Goal: Information Seeking & Learning: Learn about a topic

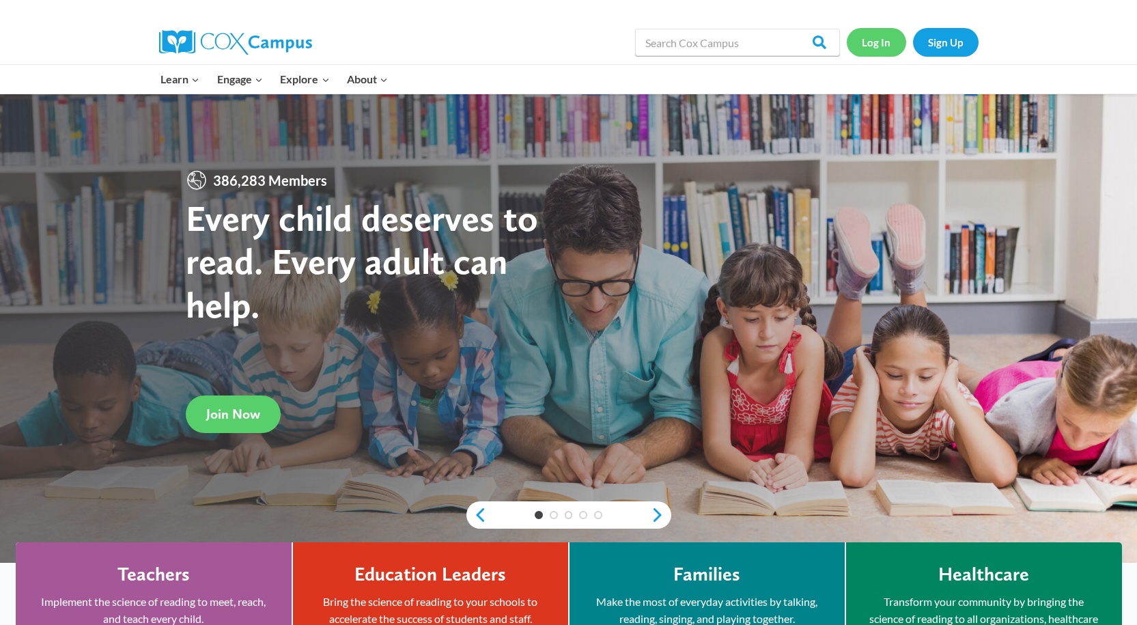
click at [881, 45] on link "Log In" at bounding box center [876, 42] width 59 height 28
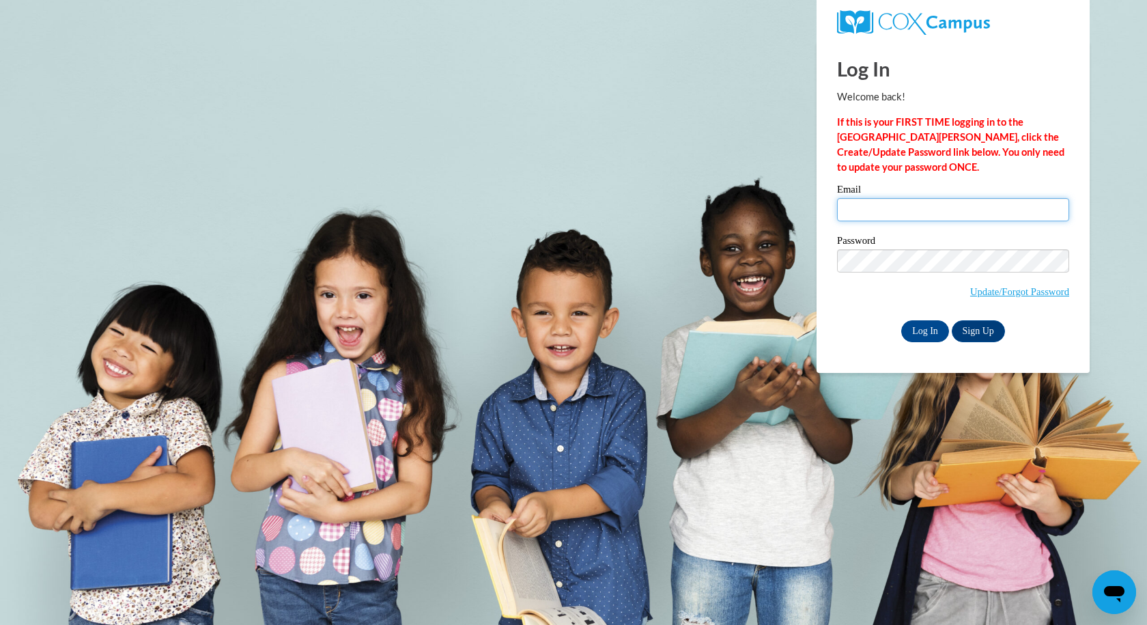
click at [849, 214] on input "Email" at bounding box center [953, 209] width 232 height 23
type input "tabicia@yahoo.com"
click at [920, 331] on input "Log In" at bounding box center [925, 331] width 48 height 22
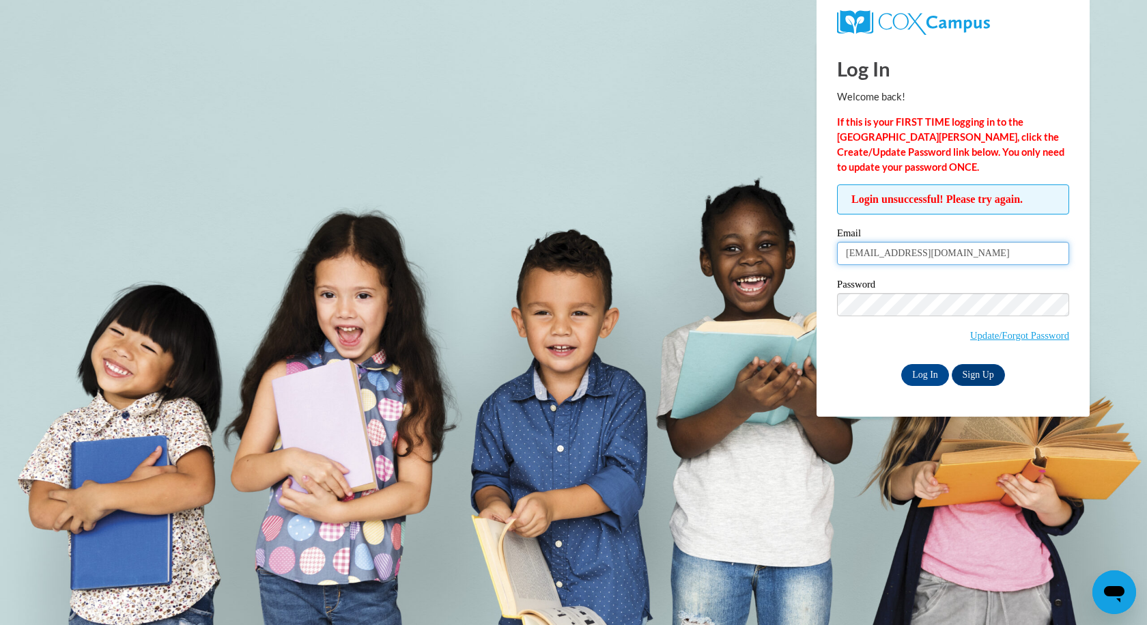
click at [946, 254] on input "tabicia@yahoo.com" at bounding box center [953, 253] width 232 height 23
type input "tabicia@yahoo.com"
click at [920, 378] on input "Log In" at bounding box center [925, 375] width 48 height 22
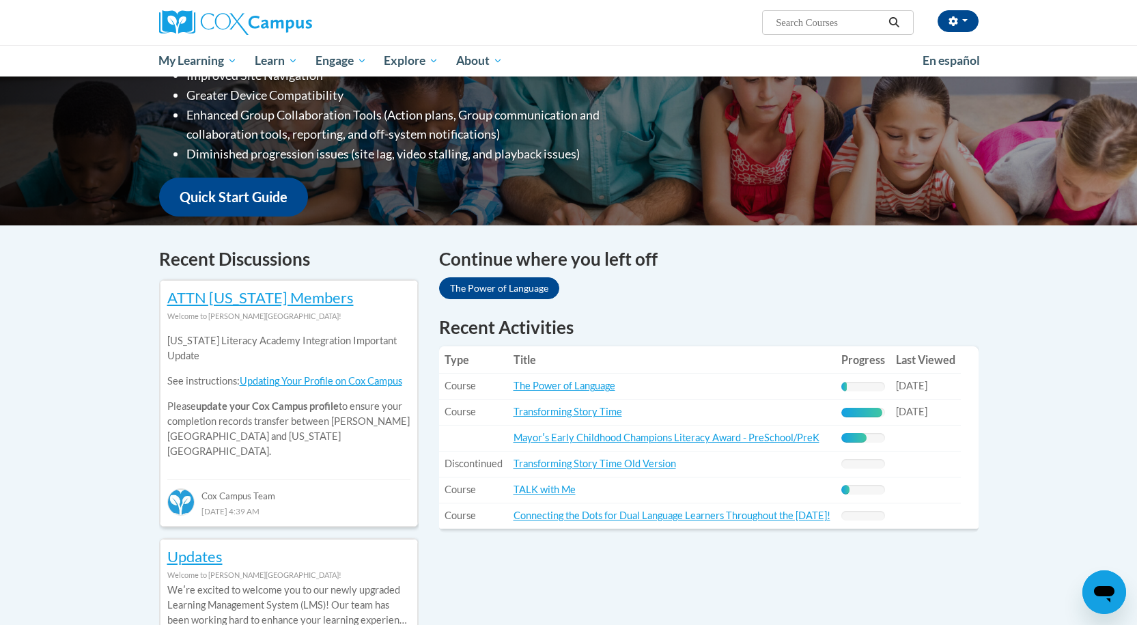
scroll to position [273, 0]
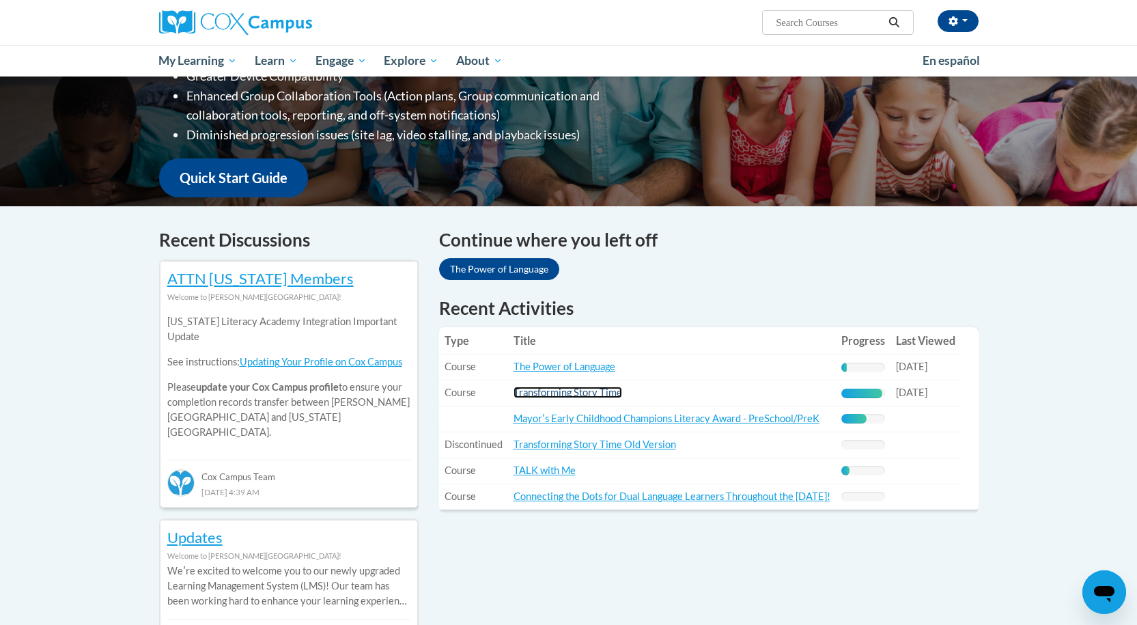
click at [586, 394] on link "Transforming Story Time" at bounding box center [567, 392] width 109 height 12
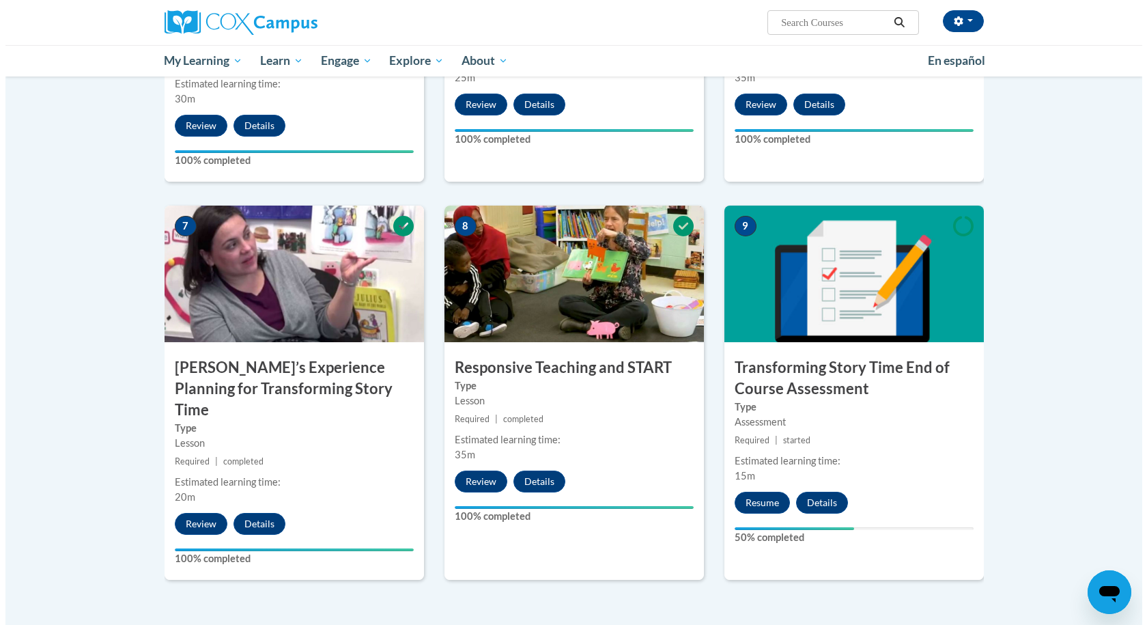
scroll to position [956, 0]
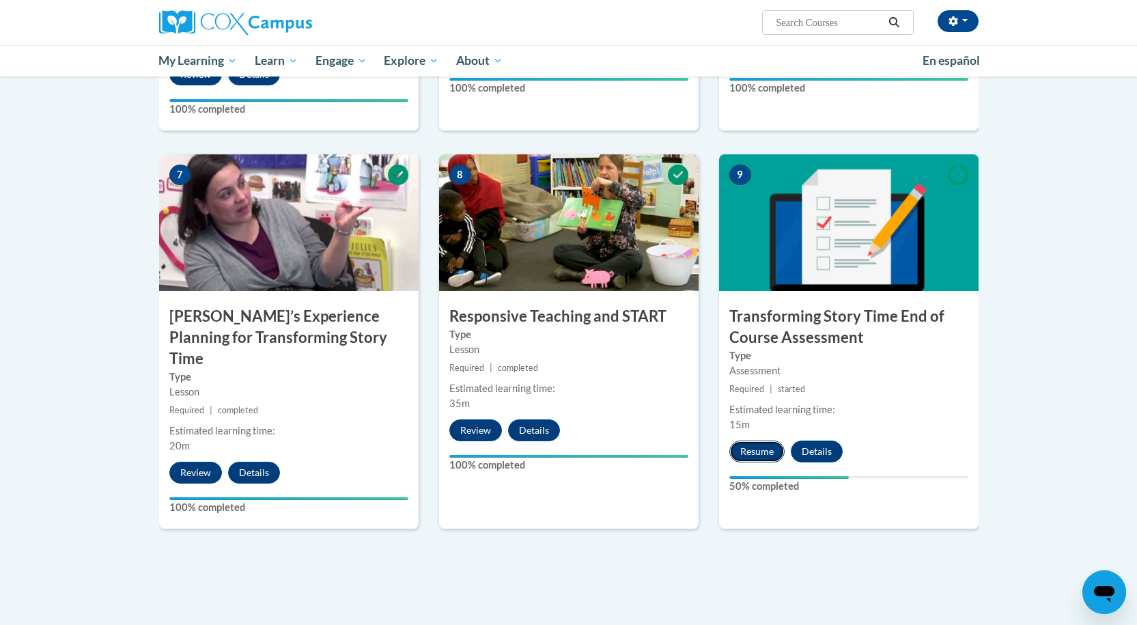
click at [749, 453] on button "Resume" at bounding box center [756, 451] width 55 height 22
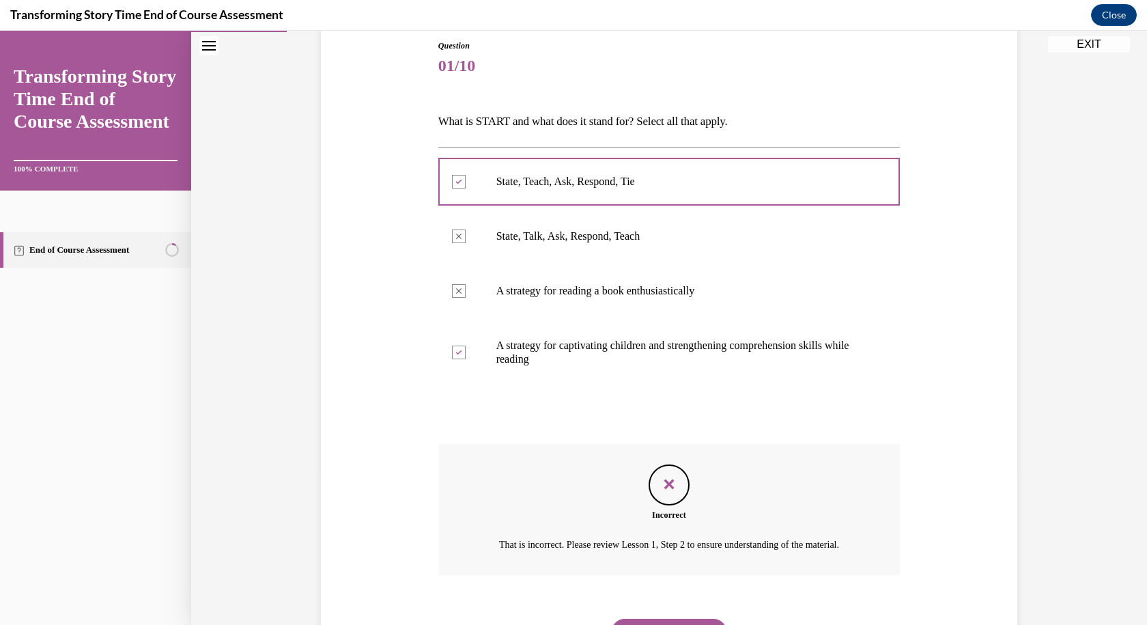
scroll to position [236, 0]
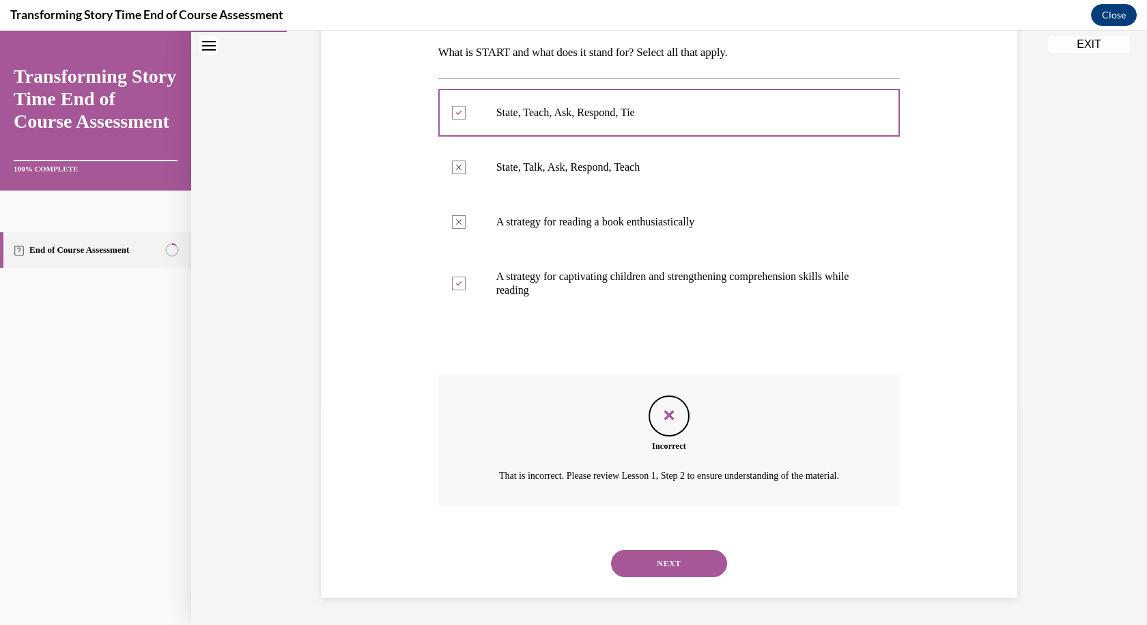
click at [657, 561] on button "NEXT" at bounding box center [669, 563] width 116 height 27
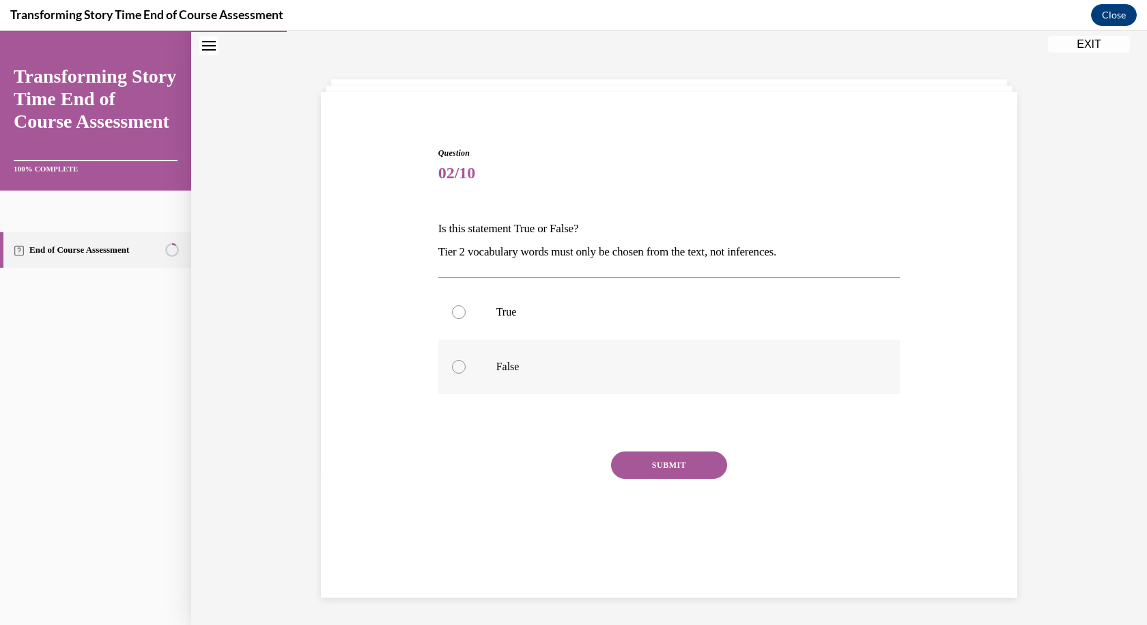
click at [452, 368] on div at bounding box center [459, 367] width 14 height 14
click at [452, 368] on input "False" at bounding box center [459, 367] width 14 height 14
radio input "true"
click at [664, 466] on button "SUBMIT" at bounding box center [669, 464] width 116 height 27
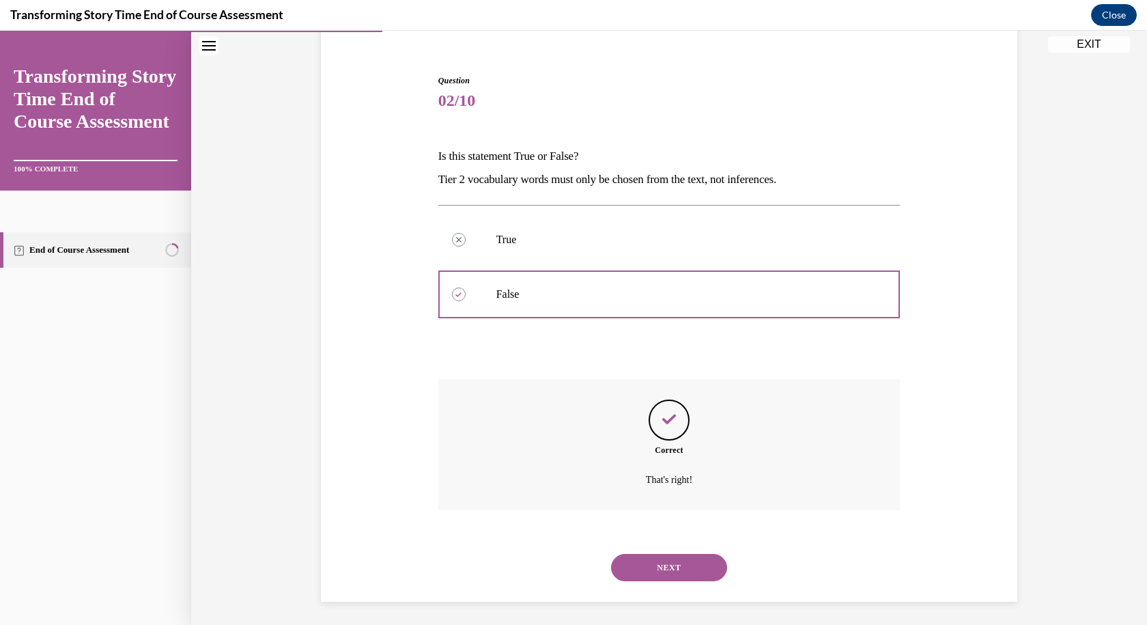
scroll to position [119, 0]
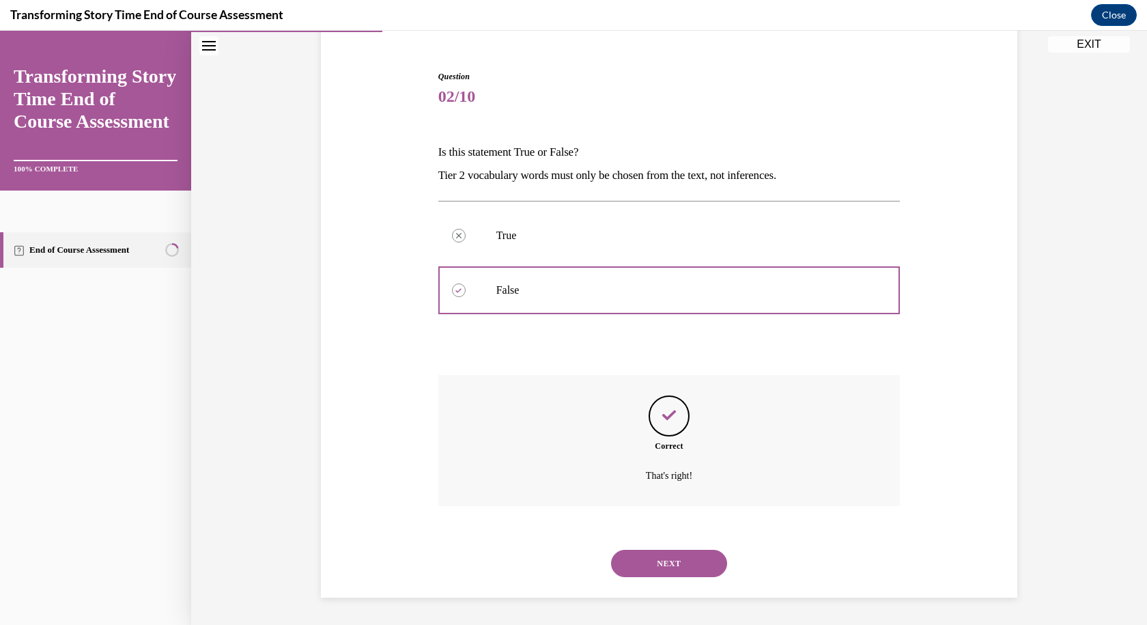
click at [653, 570] on button "NEXT" at bounding box center [669, 563] width 116 height 27
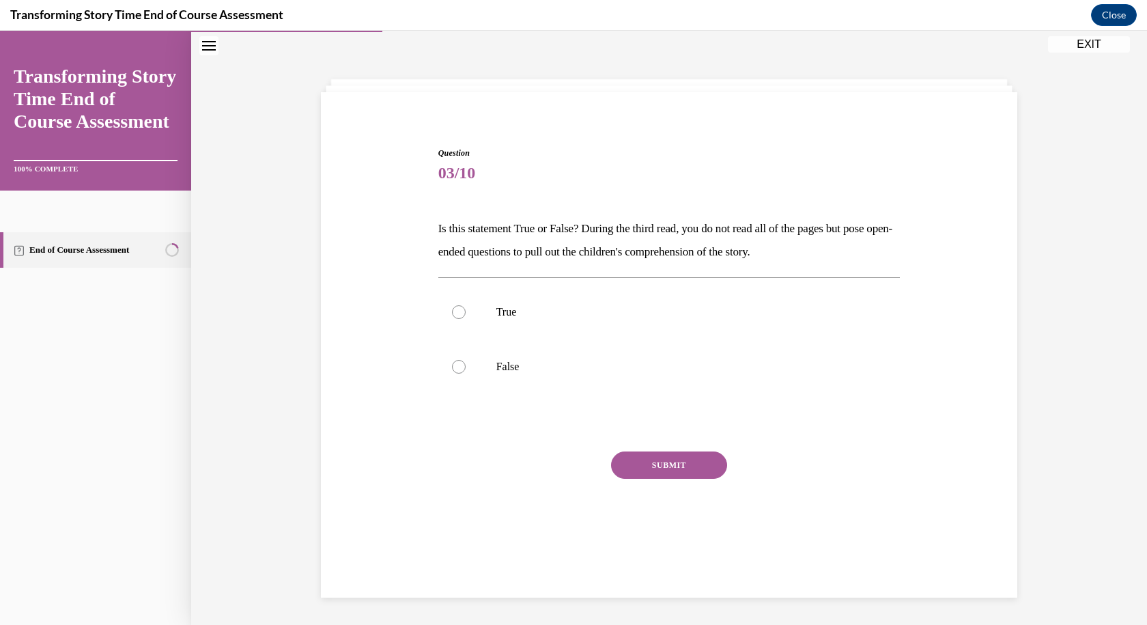
scroll to position [43, 0]
click at [453, 311] on div at bounding box center [459, 312] width 14 height 14
click at [453, 311] on input "True" at bounding box center [459, 312] width 14 height 14
radio input "true"
click at [663, 468] on button "SUBMIT" at bounding box center [669, 464] width 116 height 27
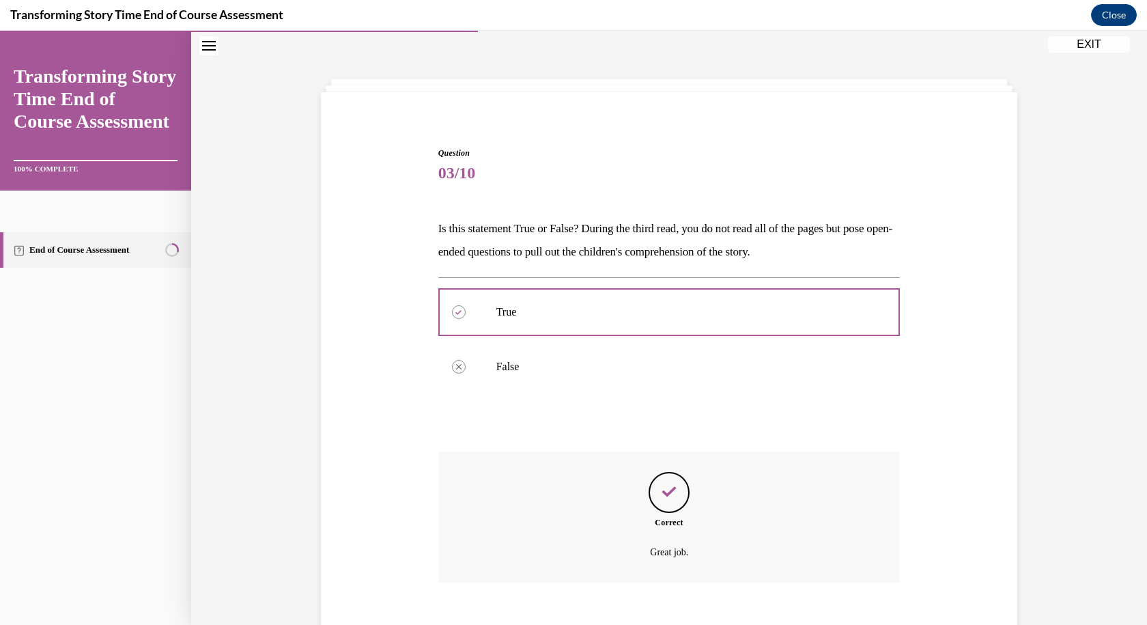
scroll to position [119, 0]
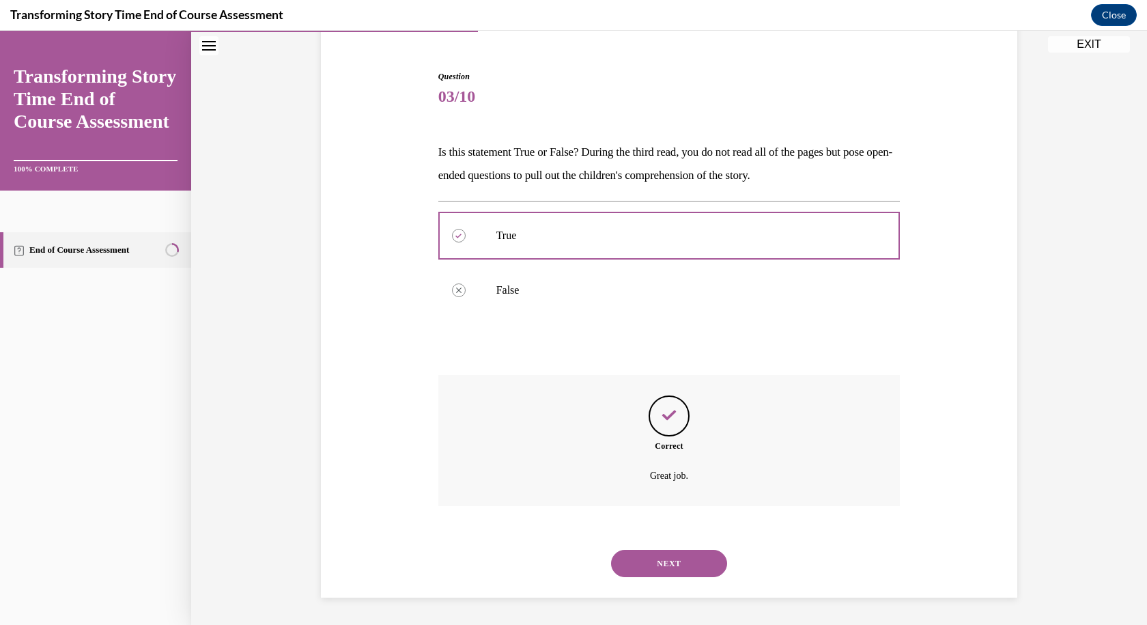
click at [657, 567] on button "NEXT" at bounding box center [669, 563] width 116 height 27
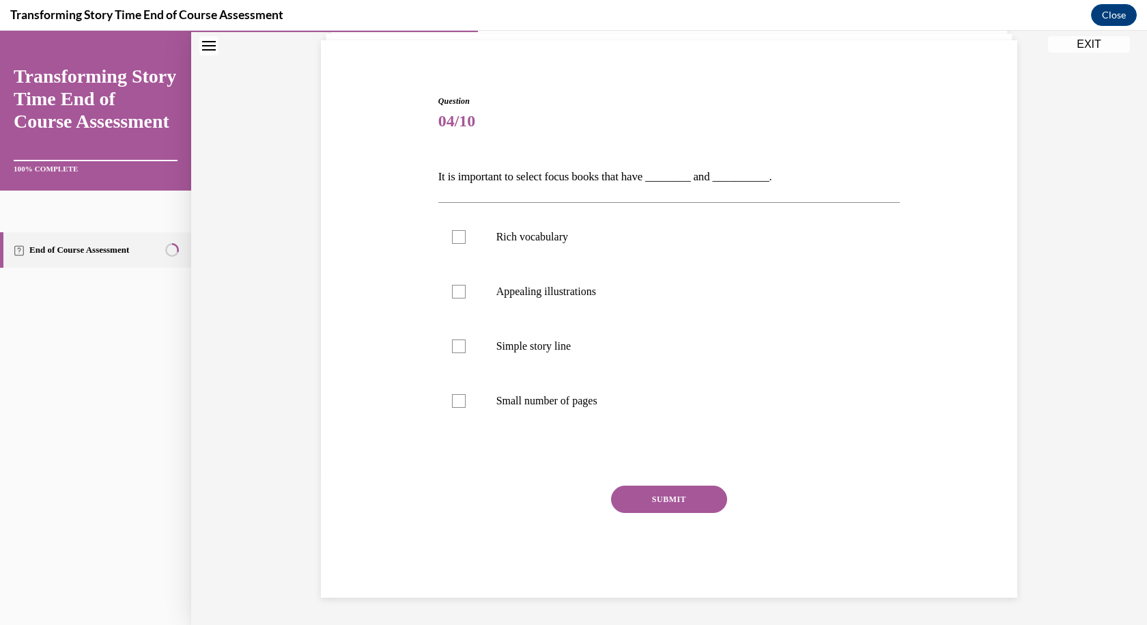
scroll to position [47, 0]
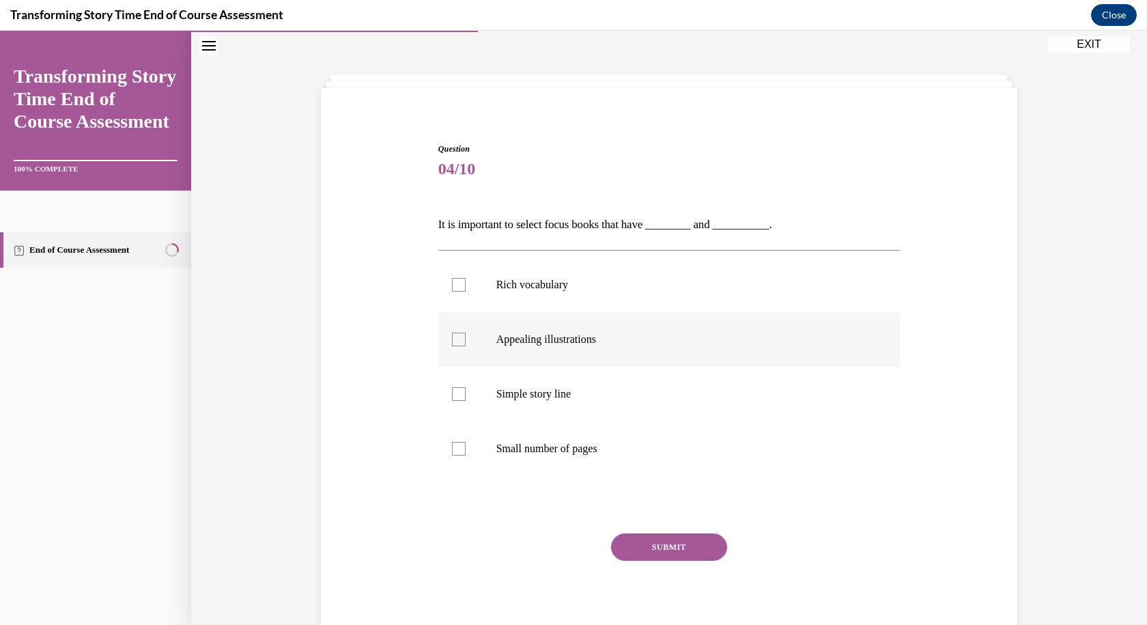
click at [457, 339] on div at bounding box center [459, 339] width 14 height 14
click at [457, 339] on input "Appealing illustrations" at bounding box center [459, 339] width 14 height 14
checkbox input "true"
click at [454, 283] on div at bounding box center [459, 285] width 14 height 14
click at [454, 283] on input "Rich vocabulary" at bounding box center [459, 285] width 14 height 14
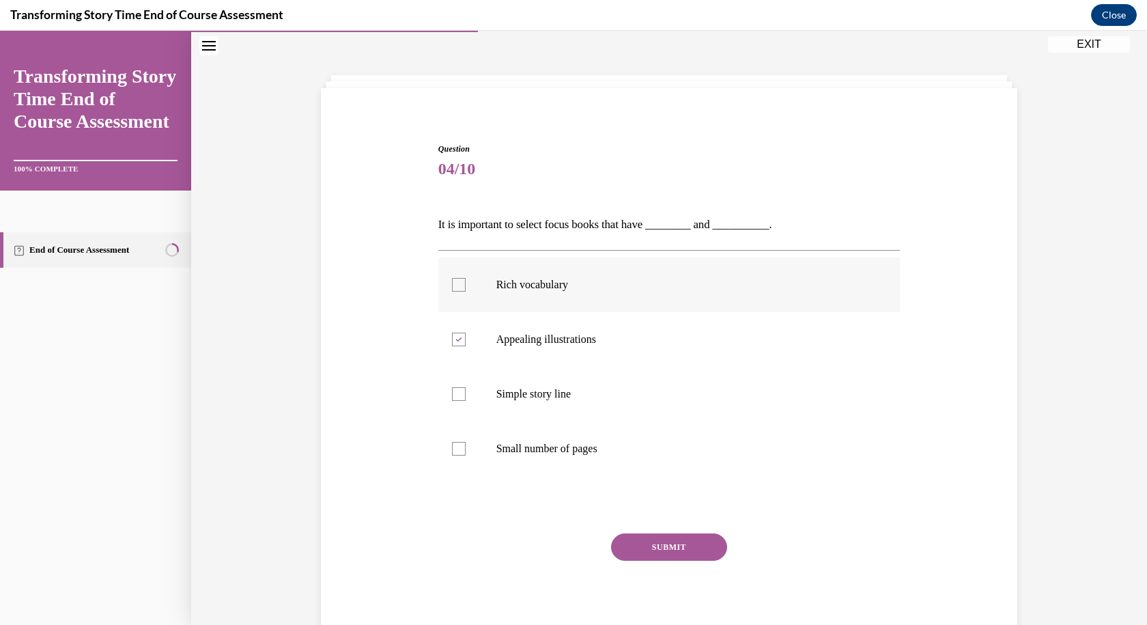
checkbox input "true"
click at [668, 550] on button "SUBMIT" at bounding box center [669, 546] width 116 height 27
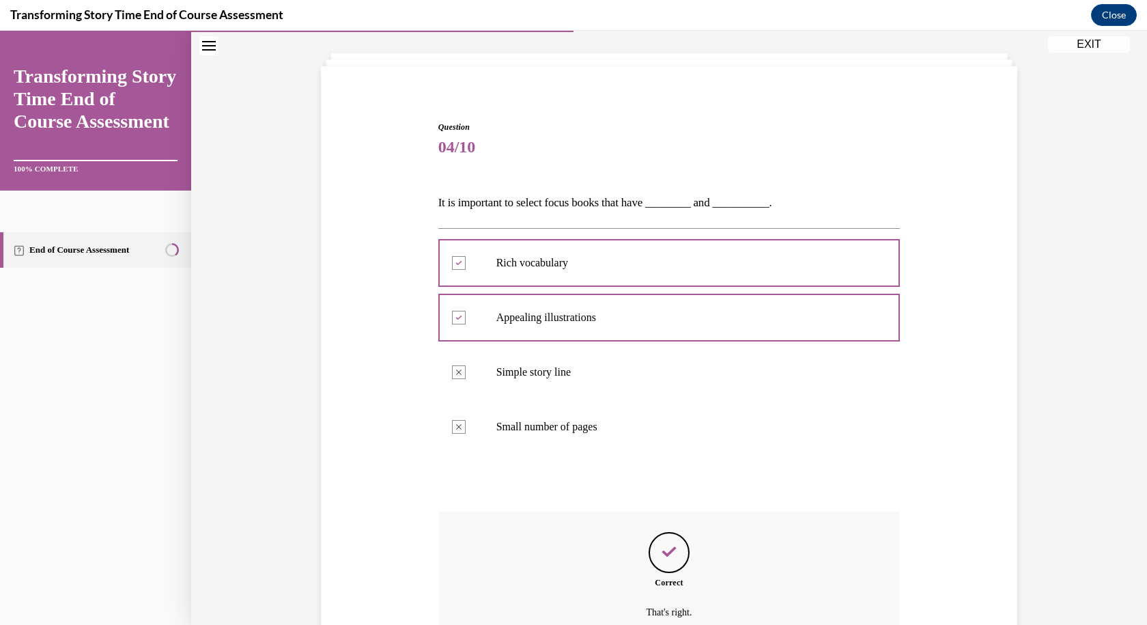
scroll to position [205, 0]
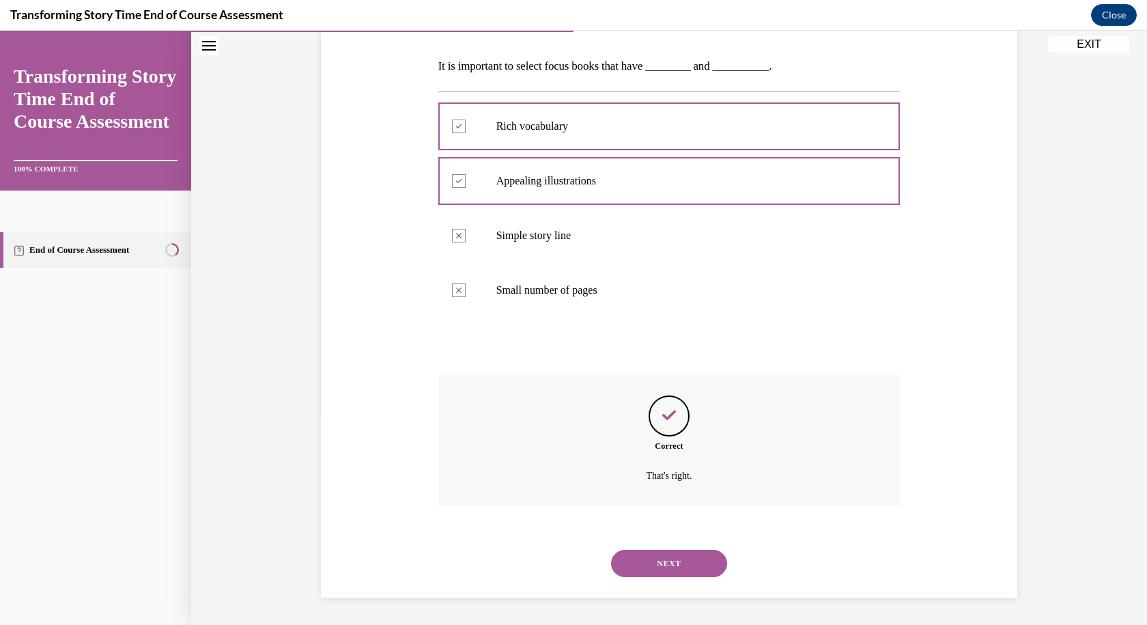
click at [659, 567] on button "NEXT" at bounding box center [669, 563] width 116 height 27
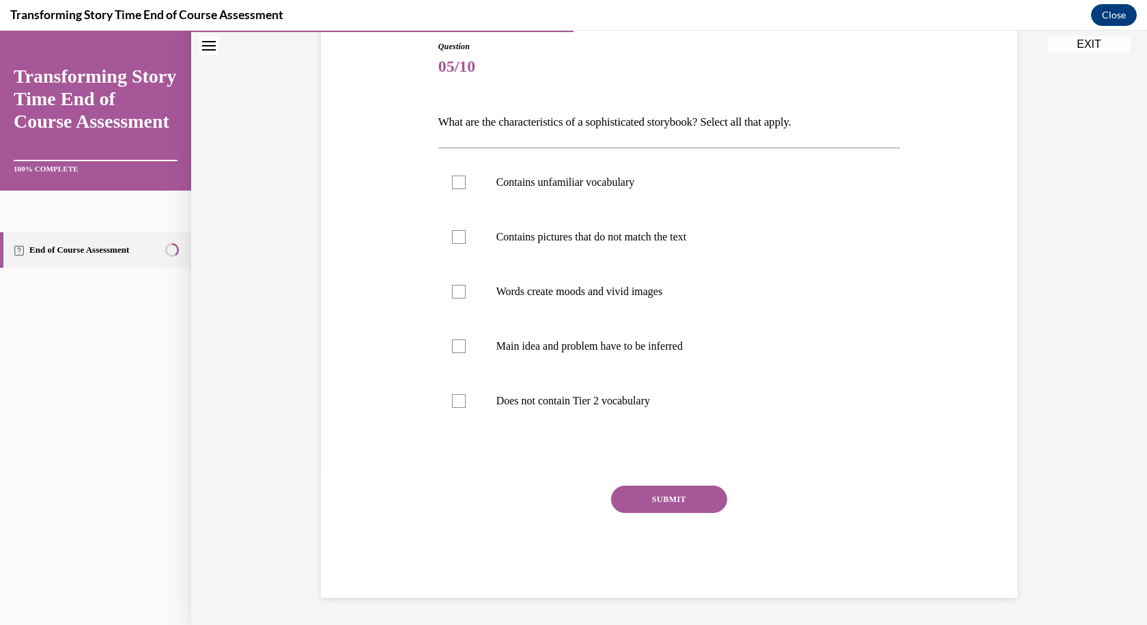
scroll to position [150, 0]
click at [452, 182] on div at bounding box center [459, 182] width 14 height 14
click at [452, 182] on input "Contains unfamiliar vocabulary" at bounding box center [459, 182] width 14 height 14
checkbox input "true"
click at [454, 293] on div at bounding box center [459, 292] width 14 height 14
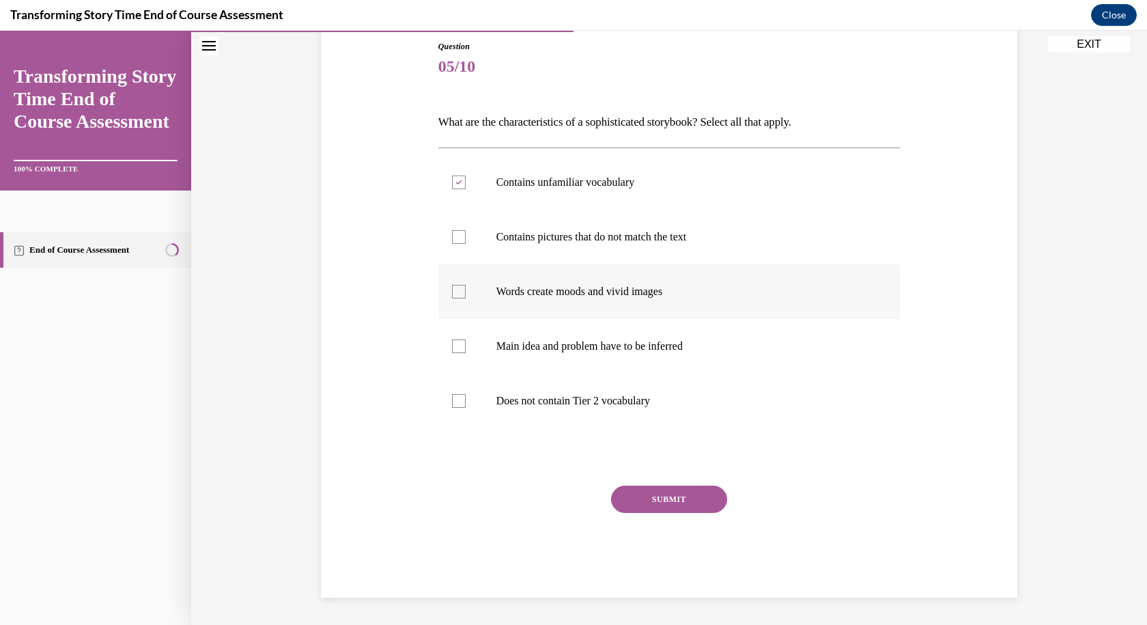
click at [454, 293] on input "Words create moods and vivid images" at bounding box center [459, 292] width 14 height 14
checkbox input "true"
click at [458, 353] on label "Main idea and problem have to be inferred" at bounding box center [669, 346] width 462 height 55
click at [458, 353] on input "Main idea and problem have to be inferred" at bounding box center [459, 346] width 14 height 14
checkbox input "true"
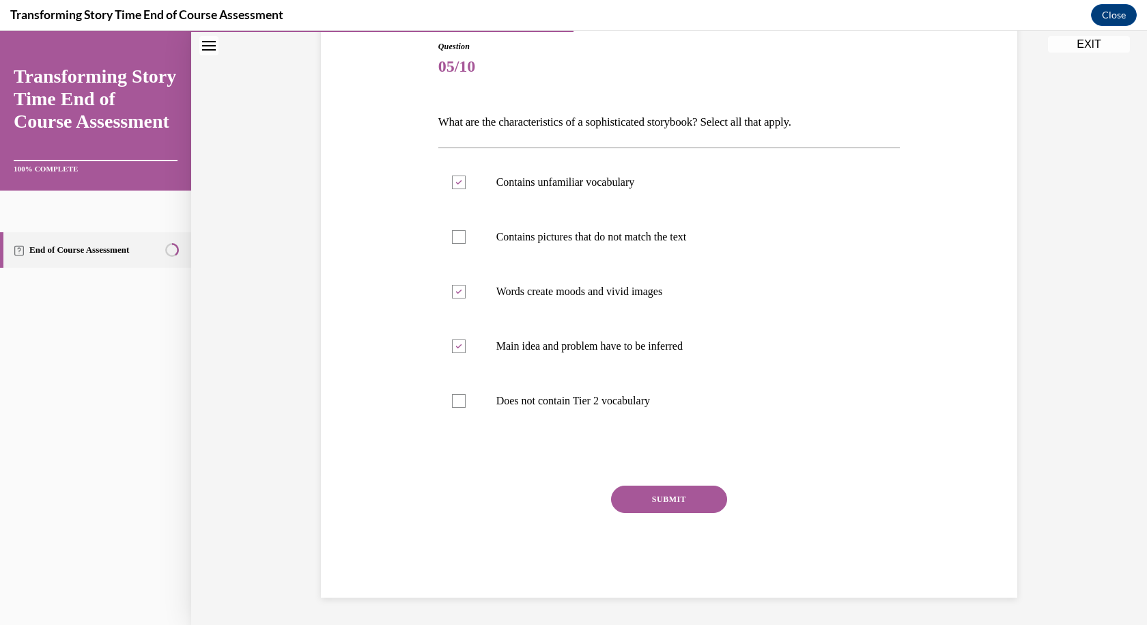
click at [665, 502] on button "SUBMIT" at bounding box center [669, 498] width 116 height 27
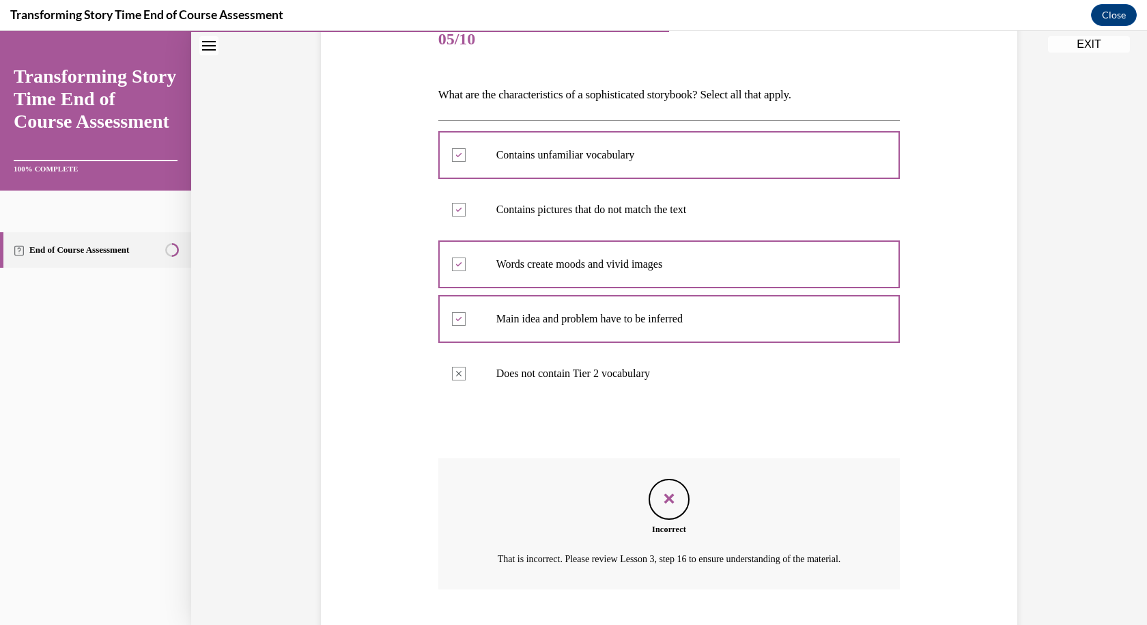
scroll to position [276, 0]
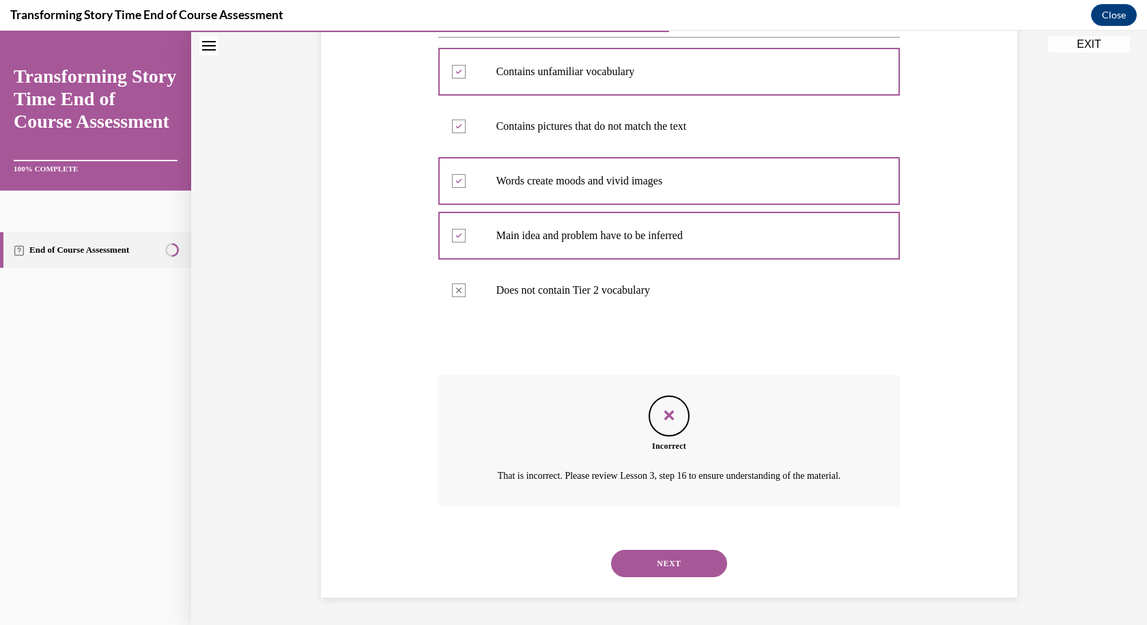
click at [659, 565] on button "NEXT" at bounding box center [669, 563] width 116 height 27
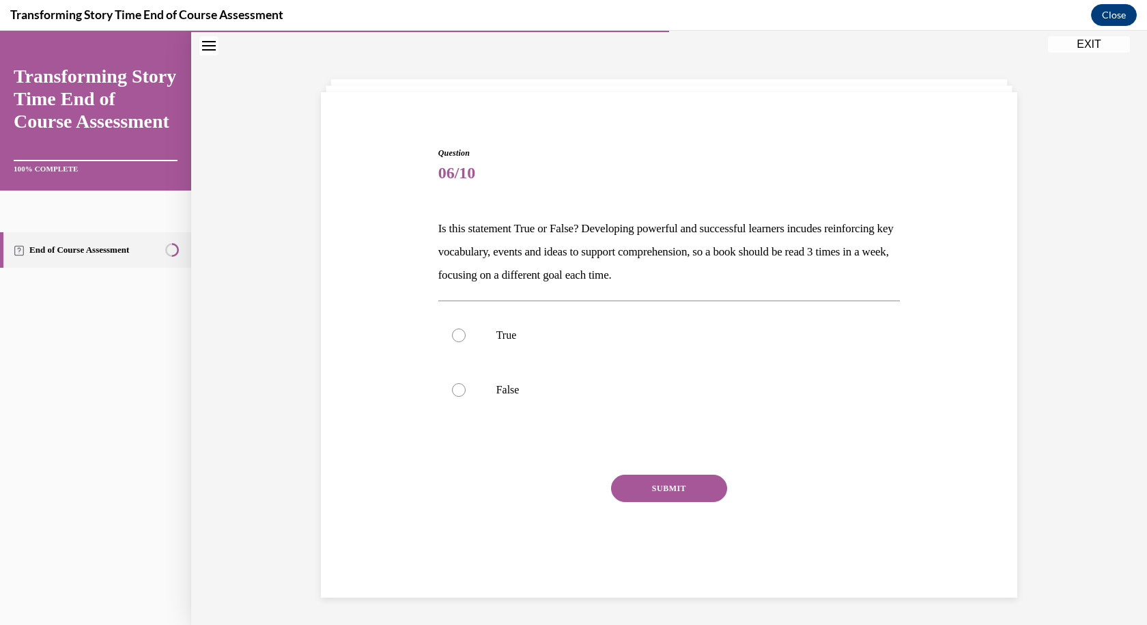
scroll to position [43, 0]
click at [455, 333] on div at bounding box center [459, 335] width 14 height 14
click at [455, 333] on input "True" at bounding box center [459, 335] width 14 height 14
radio input "true"
click at [662, 489] on button "SUBMIT" at bounding box center [669, 487] width 116 height 27
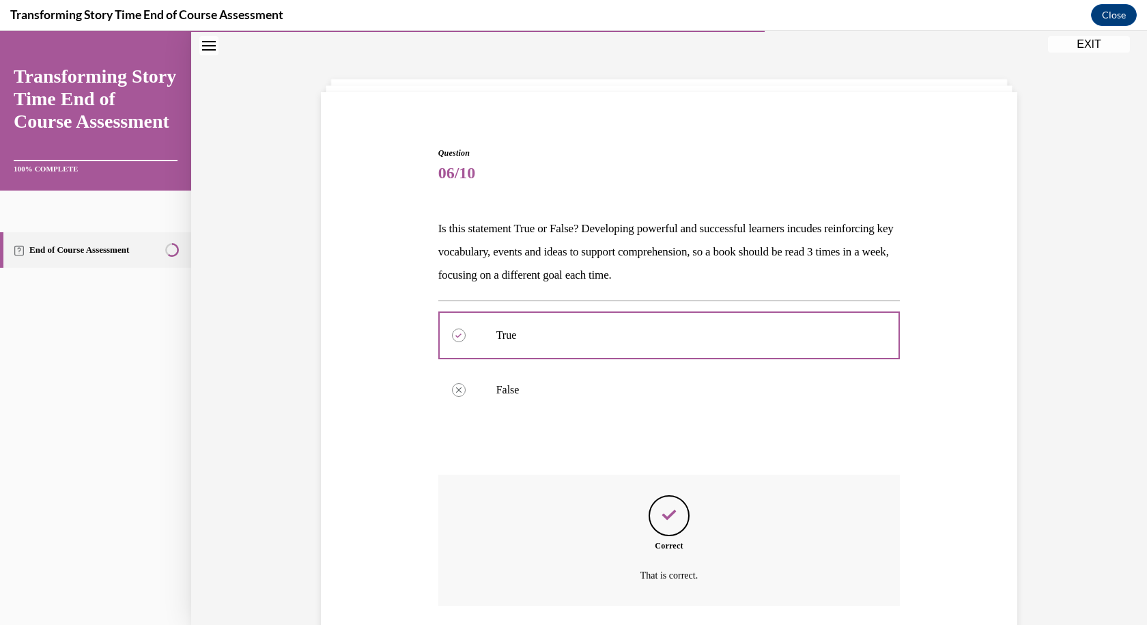
scroll to position [143, 0]
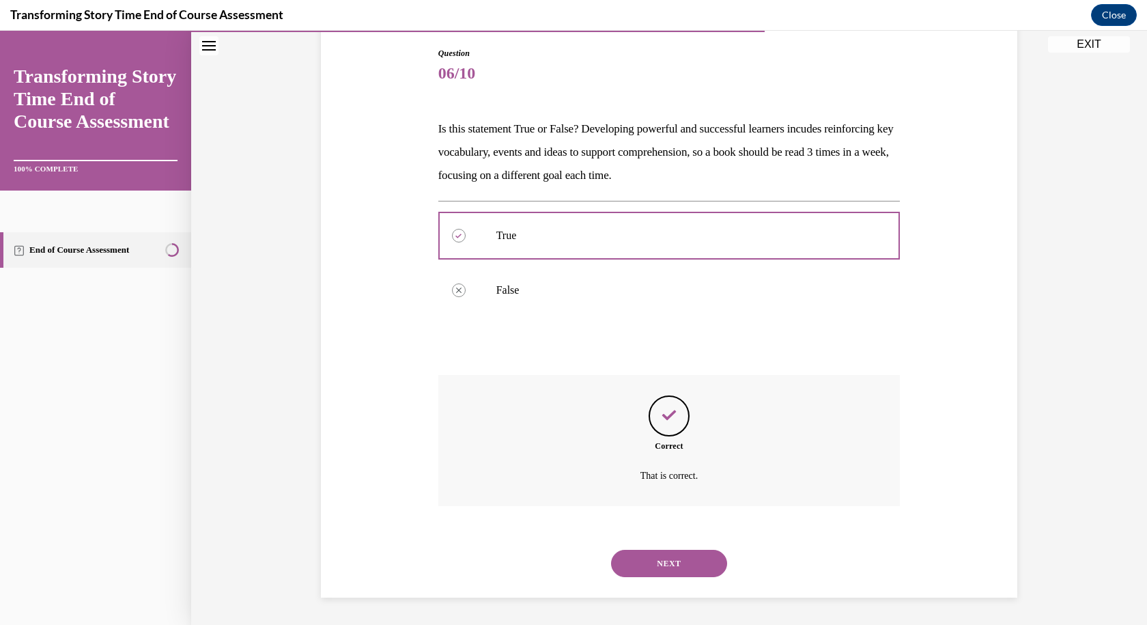
click at [659, 565] on button "NEXT" at bounding box center [669, 563] width 116 height 27
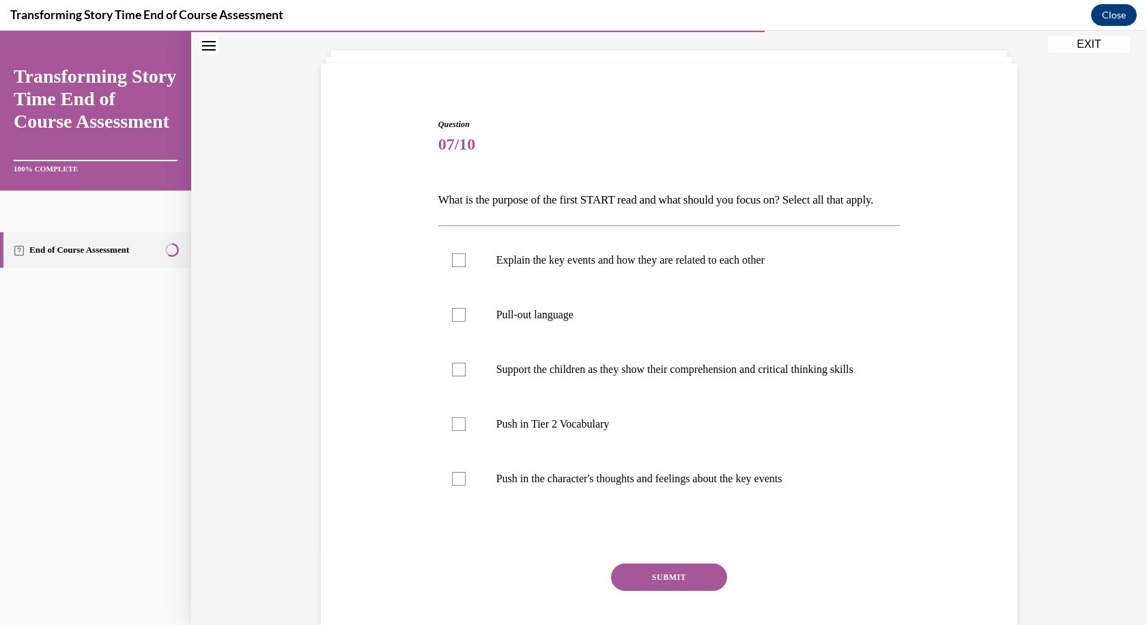
scroll to position [140, 0]
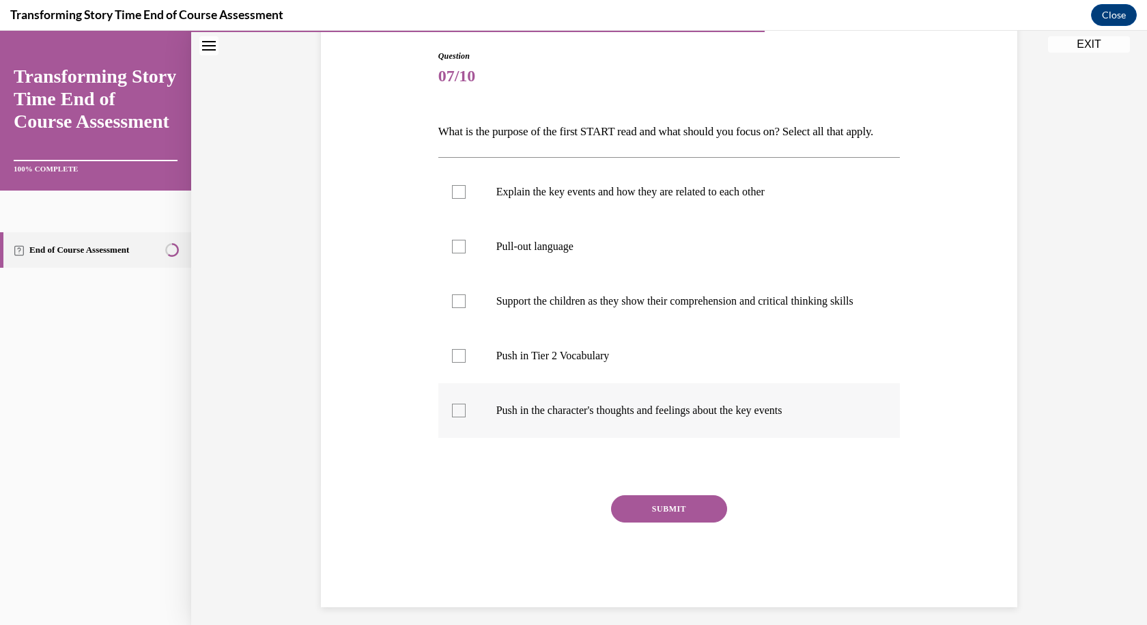
click at [456, 417] on div at bounding box center [459, 410] width 14 height 14
click at [456, 417] on input "Push in the character's thoughts and feelings about the key events" at bounding box center [459, 410] width 14 height 14
checkbox input "true"
click at [455, 253] on div at bounding box center [459, 247] width 14 height 14
click at [455, 253] on input "Pull-out language" at bounding box center [459, 247] width 14 height 14
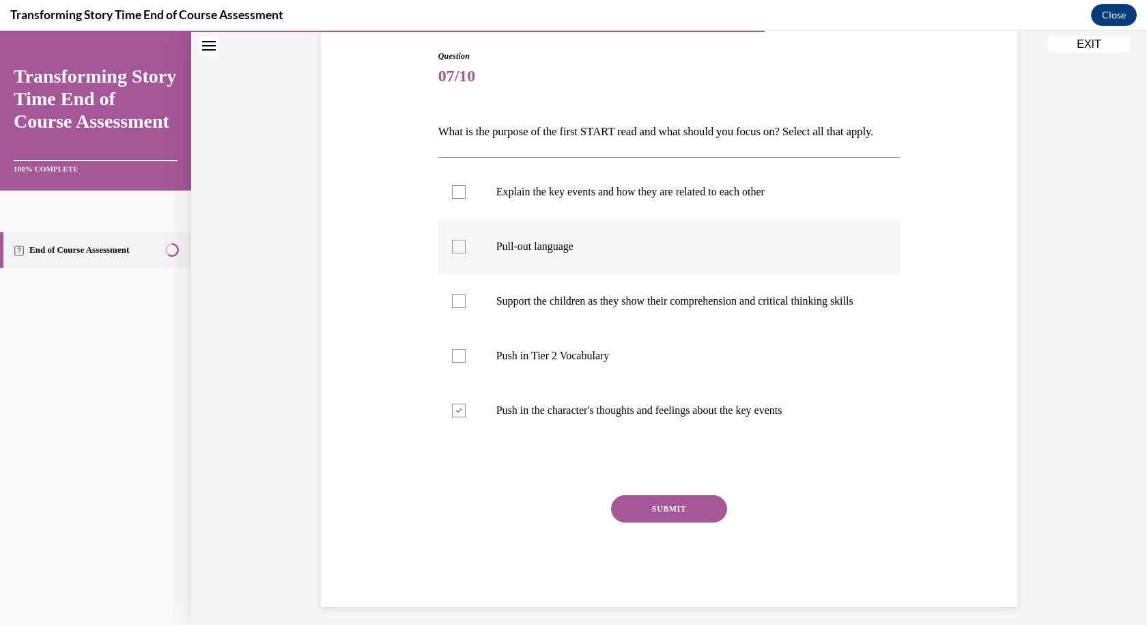
checkbox input "true"
click at [453, 362] on div at bounding box center [459, 356] width 14 height 14
click at [453, 362] on input "Push in Tier 2 Vocabulary" at bounding box center [459, 356] width 14 height 14
checkbox input "true"
click at [454, 308] on div at bounding box center [459, 301] width 14 height 14
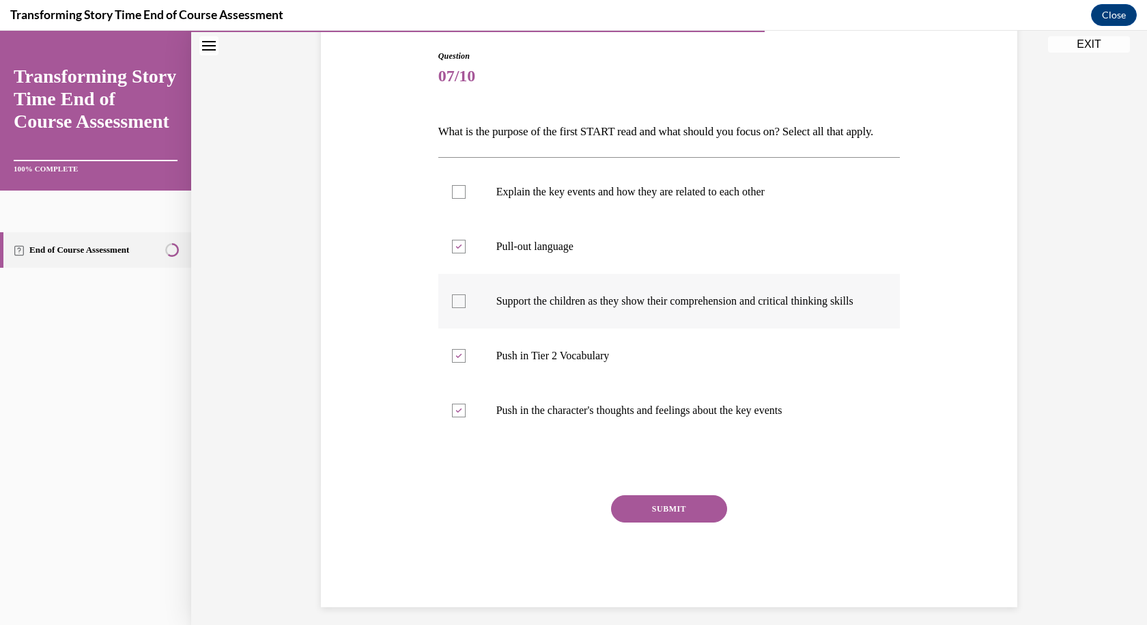
click at [454, 308] on input "Support the children as they show their comprehension and critical thinking ski…" at bounding box center [459, 301] width 14 height 14
checkbox input "true"
click at [454, 199] on div at bounding box center [459, 192] width 14 height 14
click at [454, 199] on input "Explain the key events and how they are related to each other" at bounding box center [459, 192] width 14 height 14
checkbox input "true"
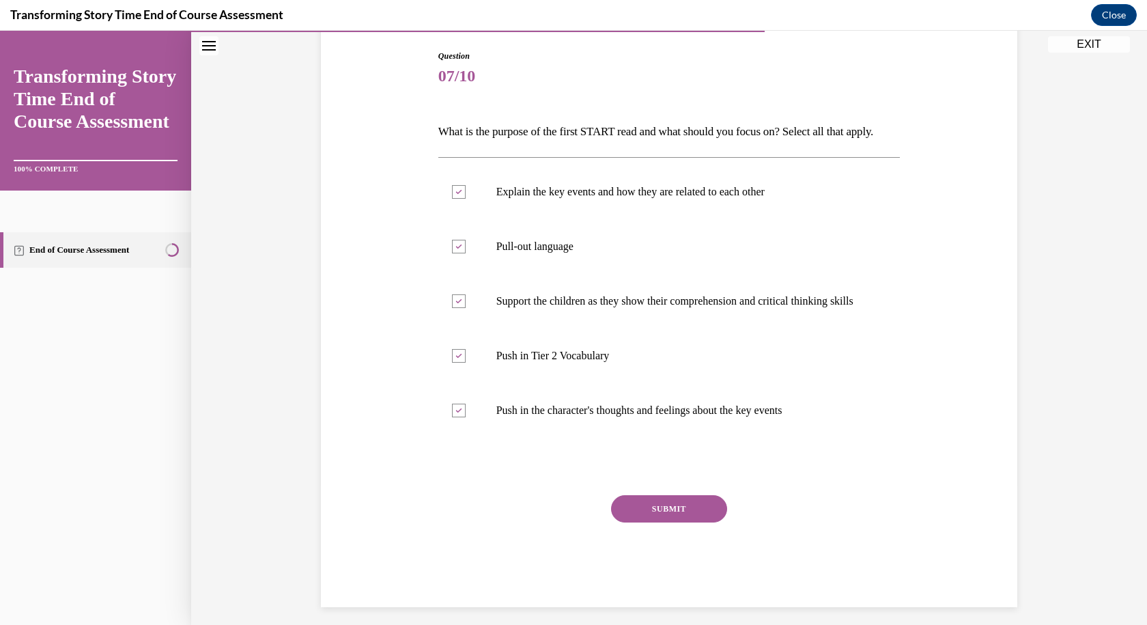
click at [663, 522] on button "SUBMIT" at bounding box center [669, 508] width 116 height 27
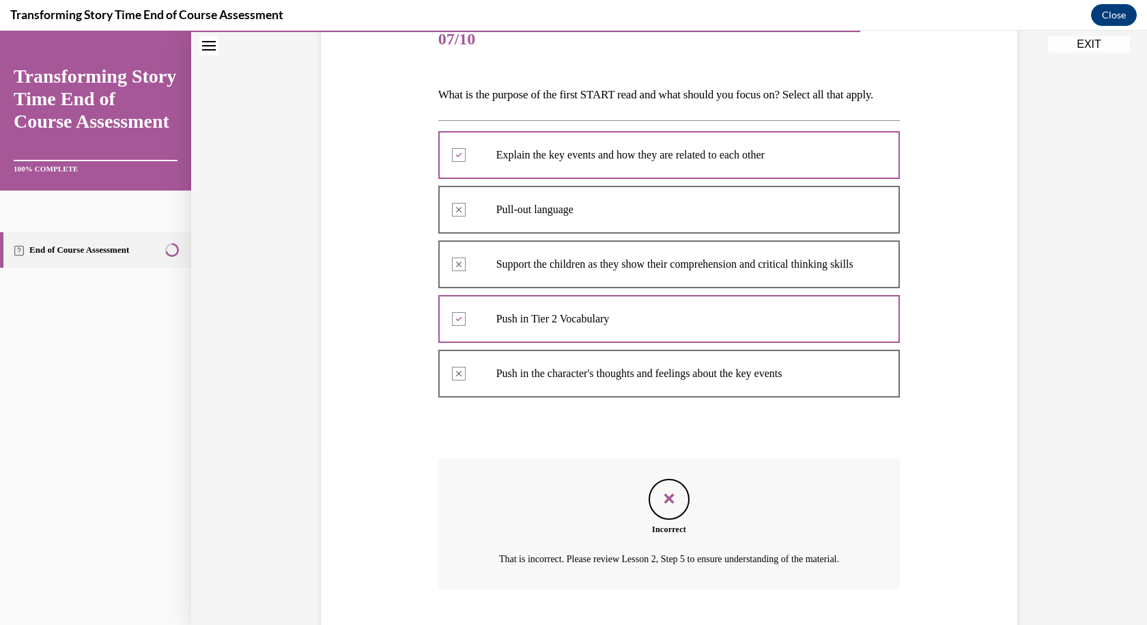
scroll to position [313, 0]
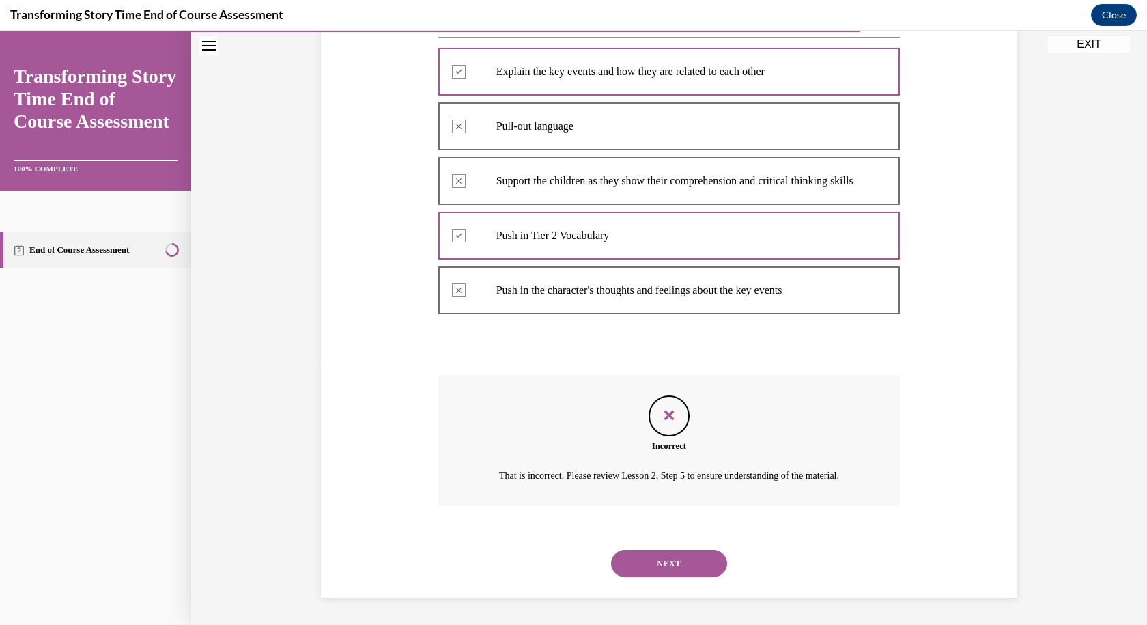
click at [646, 565] on button "NEXT" at bounding box center [669, 563] width 116 height 27
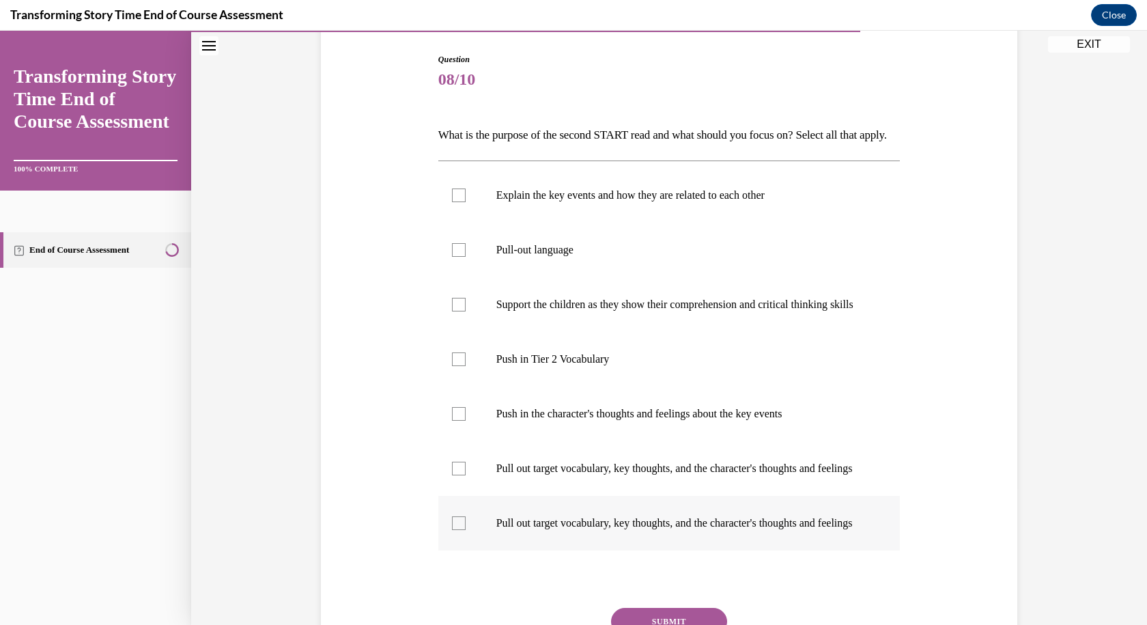
scroll to position [205, 0]
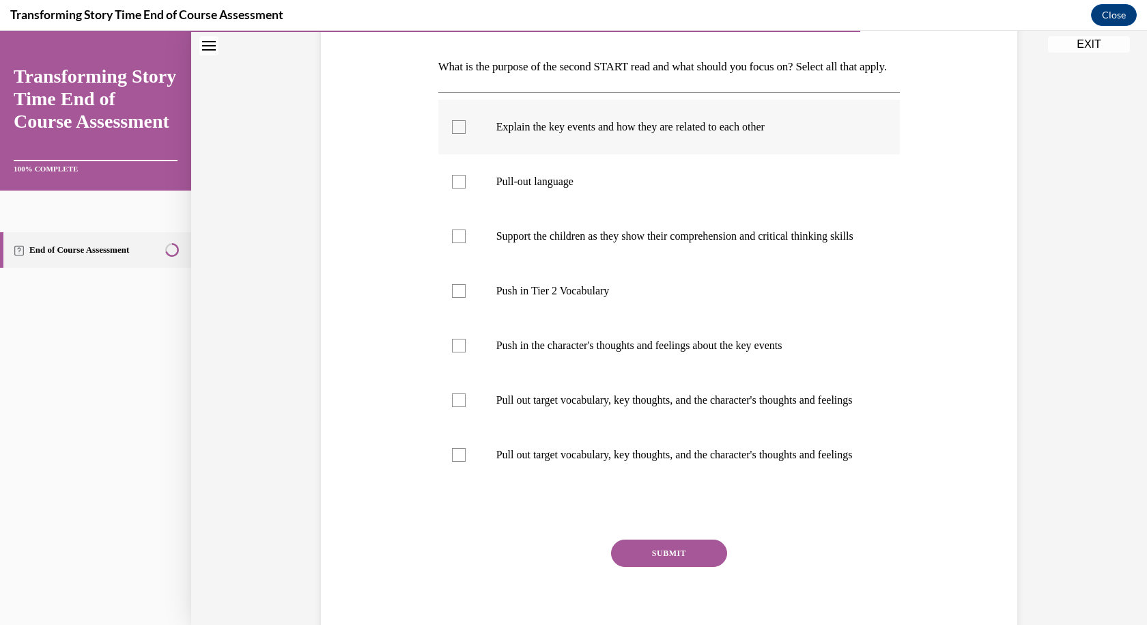
click at [452, 134] on div at bounding box center [459, 127] width 14 height 14
click at [452, 134] on input "Explain the key events and how they are related to each other" at bounding box center [459, 127] width 14 height 14
checkbox input "true"
click at [452, 243] on div at bounding box center [459, 236] width 14 height 14
click at [452, 243] on input "Support the children as they show their comprehension and critical thinking ski…" at bounding box center [459, 236] width 14 height 14
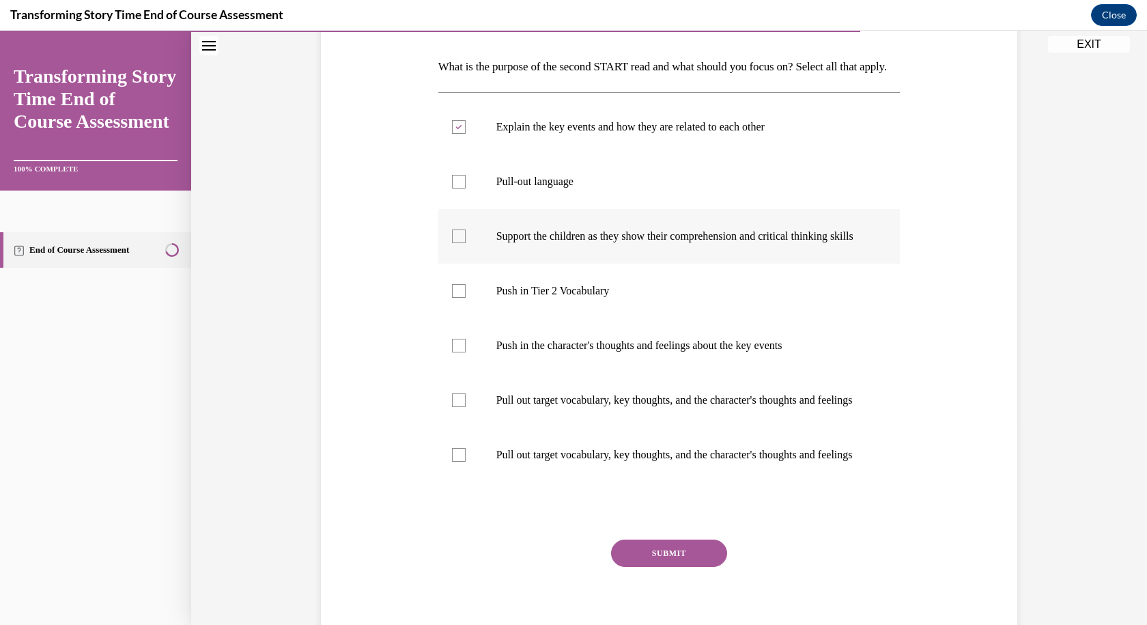
checkbox input "true"
click at [455, 461] on div at bounding box center [459, 455] width 14 height 14
click at [455, 461] on input "Pull out target vocabulary, key thoughts, and the character's thoughts and feel…" at bounding box center [459, 455] width 14 height 14
checkbox input "true"
click at [659, 567] on button "SUBMIT" at bounding box center [669, 552] width 116 height 27
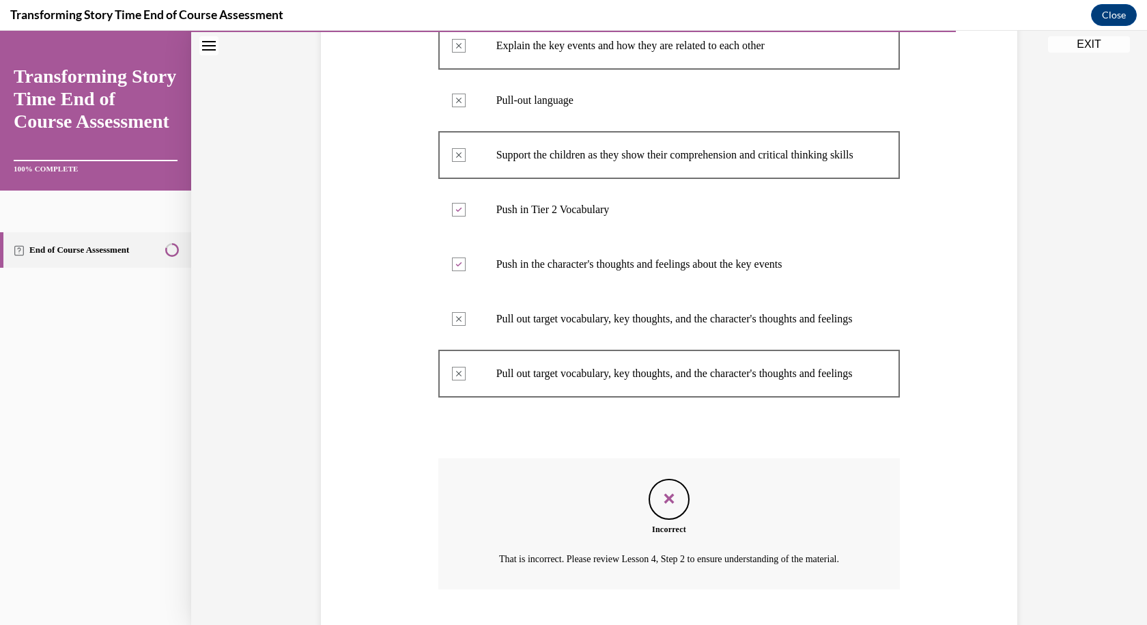
scroll to position [450, 0]
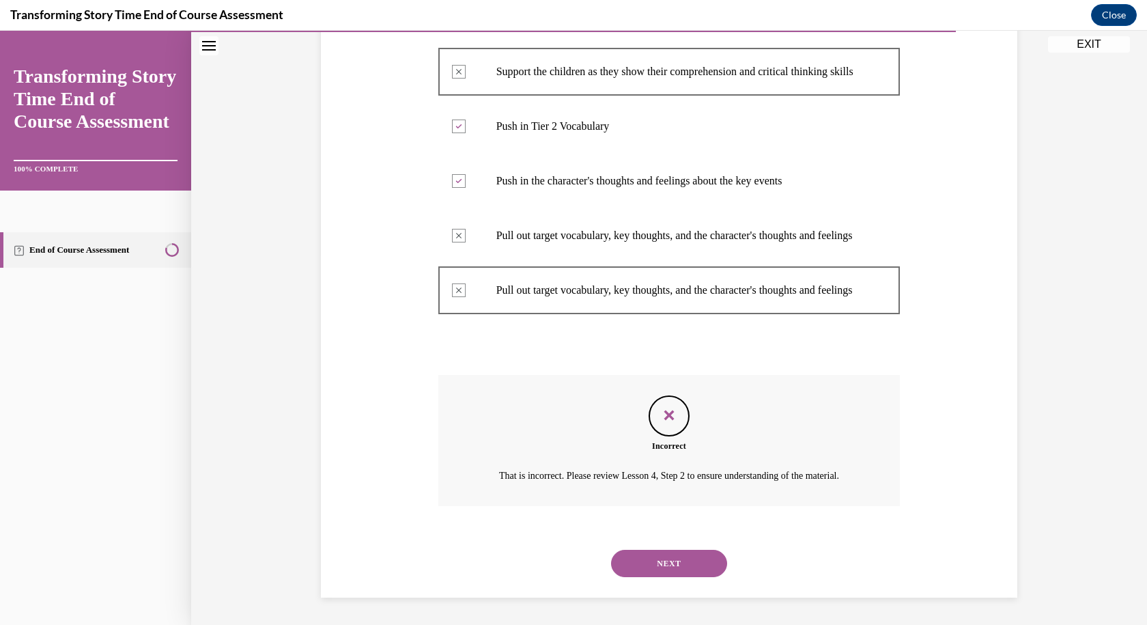
click at [659, 565] on button "NEXT" at bounding box center [669, 563] width 116 height 27
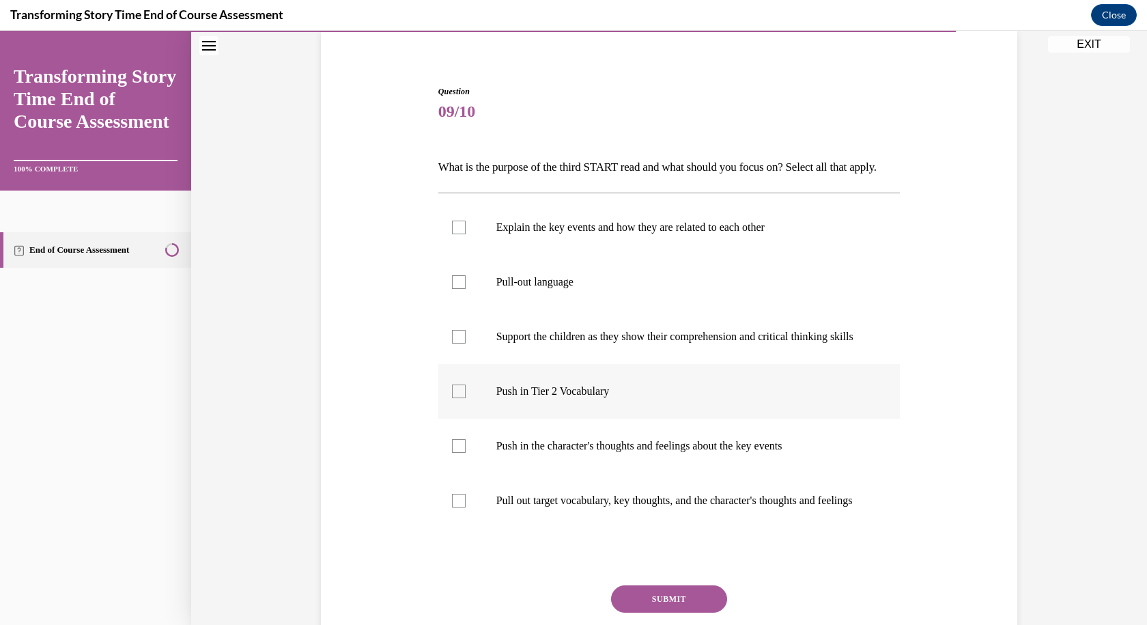
scroll to position [137, 0]
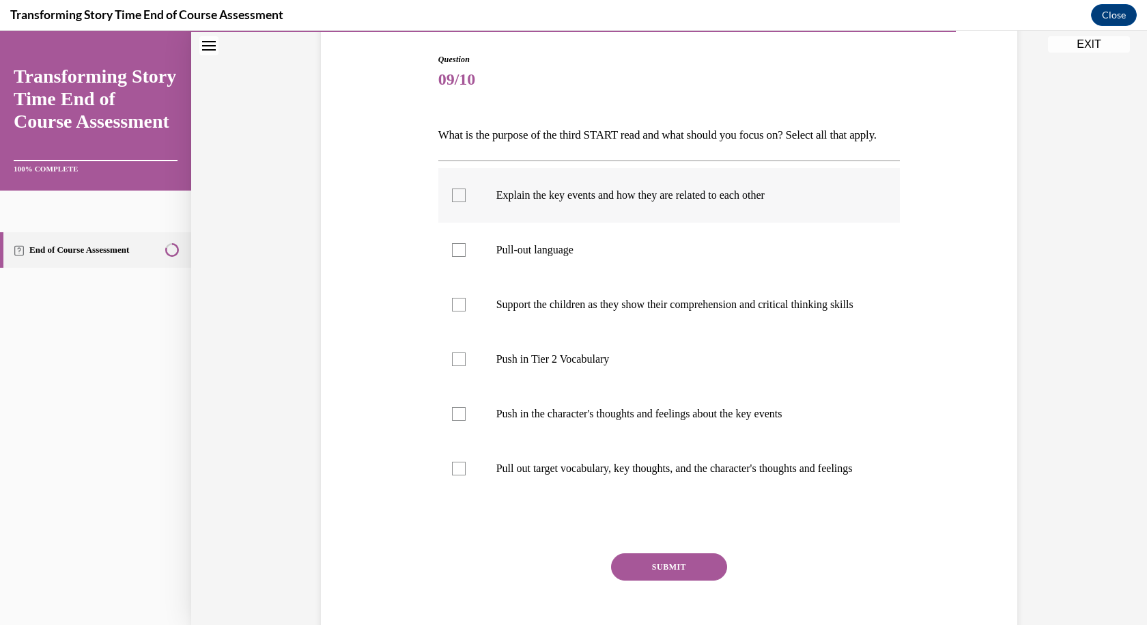
click at [457, 202] on div at bounding box center [459, 195] width 14 height 14
click at [457, 202] on input "Explain the key events and how they are related to each other" at bounding box center [459, 195] width 14 height 14
checkbox input "true"
click at [452, 311] on div at bounding box center [459, 305] width 14 height 14
click at [452, 311] on input "Support the children as they show their comprehension and critical thinking ski…" at bounding box center [459, 305] width 14 height 14
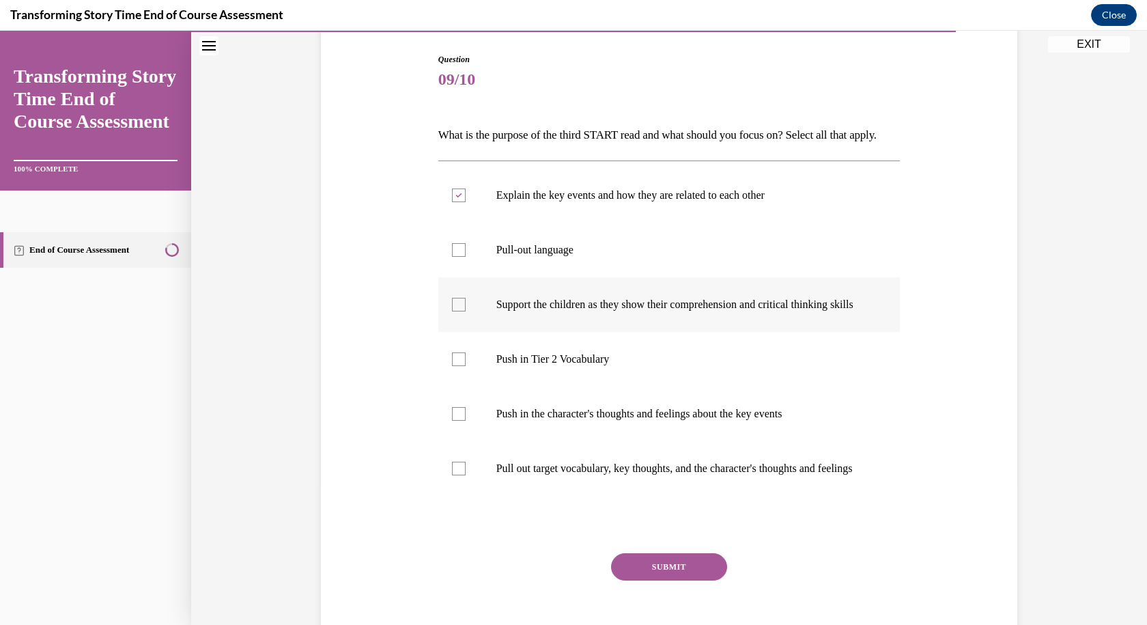
checkbox input "true"
click at [675, 580] on button "SUBMIT" at bounding box center [669, 566] width 116 height 27
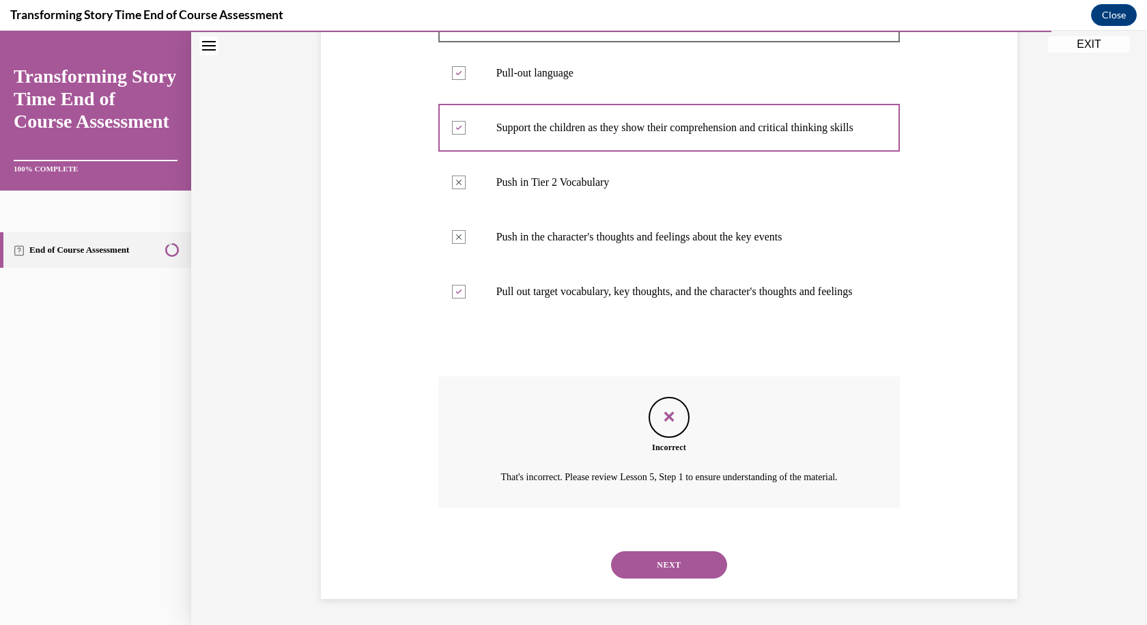
scroll to position [382, 0]
click at [671, 567] on button "NEXT" at bounding box center [669, 563] width 116 height 27
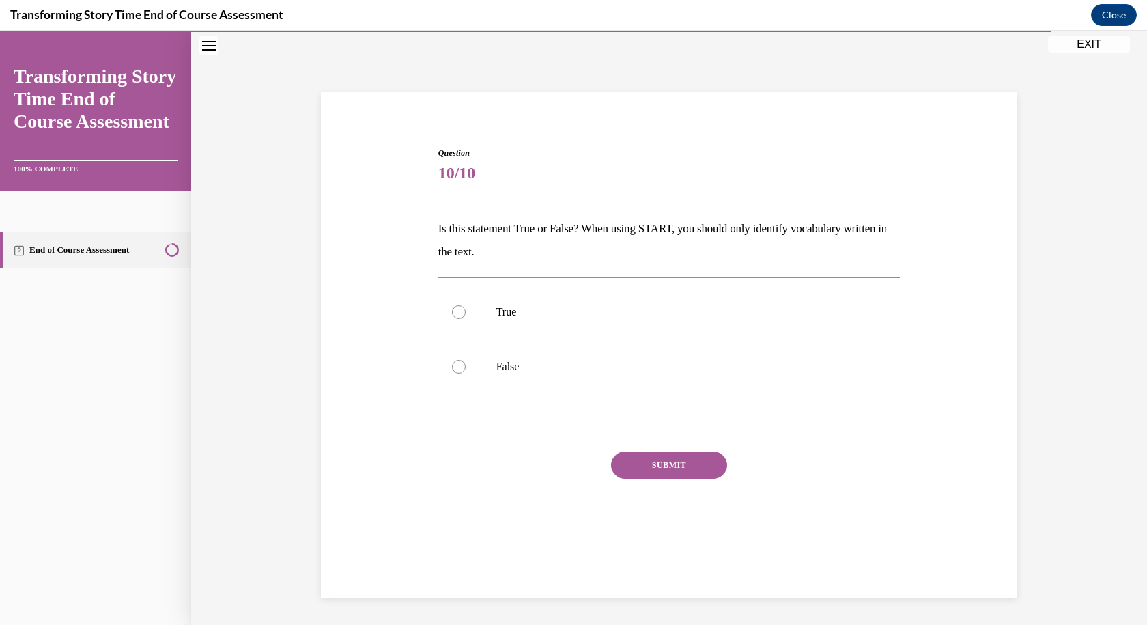
scroll to position [43, 0]
click at [452, 369] on div at bounding box center [459, 367] width 14 height 14
click at [452, 369] on input "False" at bounding box center [459, 367] width 14 height 14
radio input "true"
click at [662, 470] on button "SUBMIT" at bounding box center [669, 464] width 116 height 27
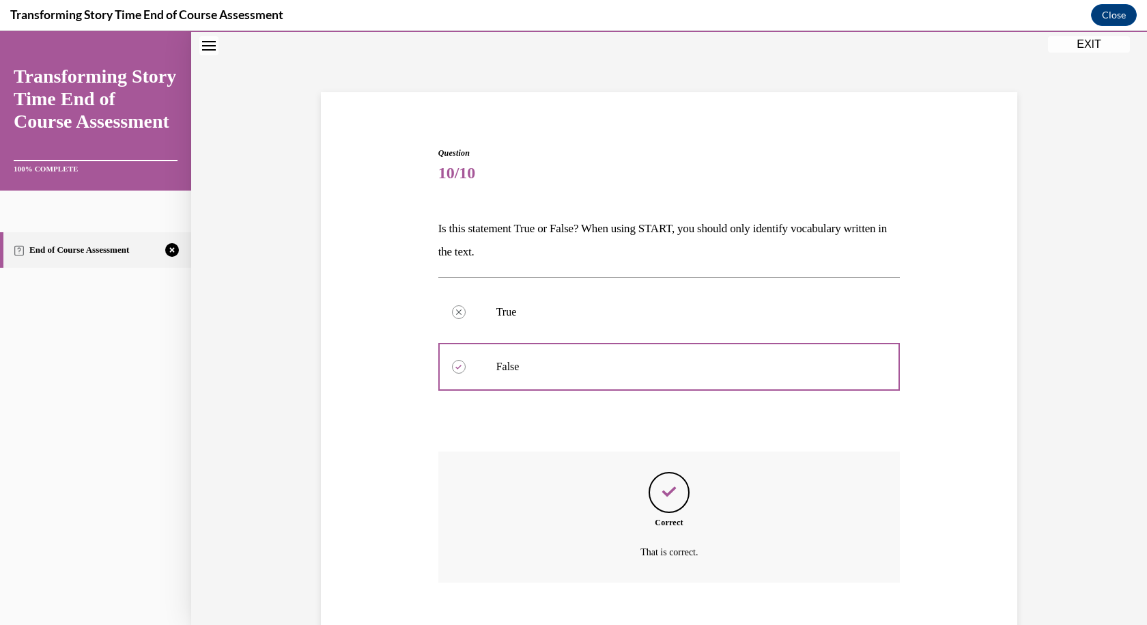
scroll to position [119, 0]
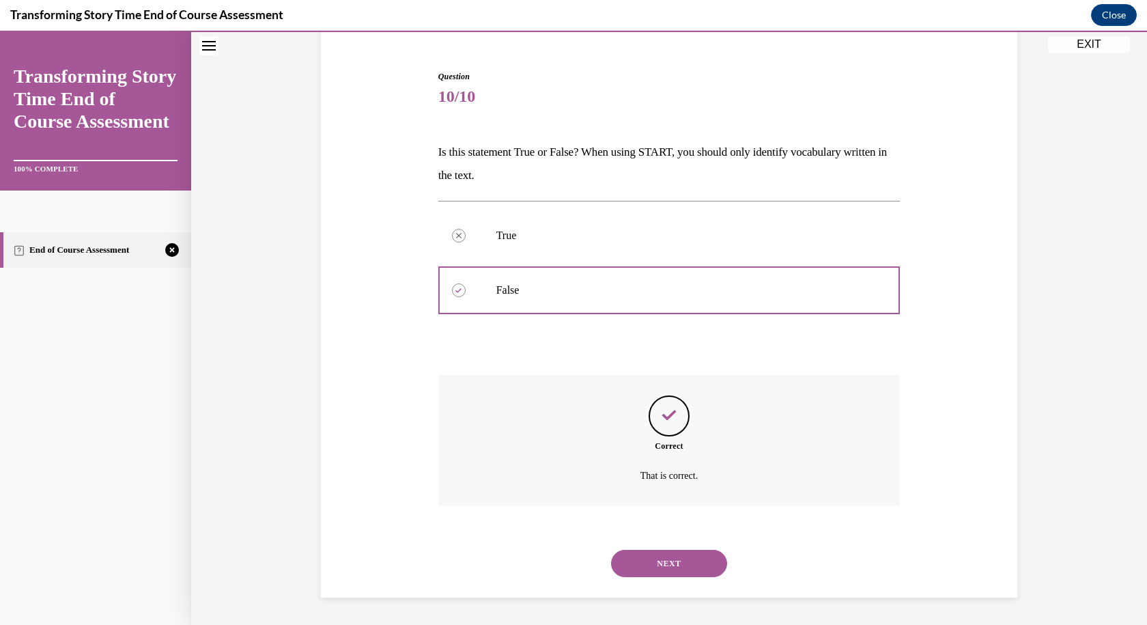
click at [660, 568] on button "NEXT" at bounding box center [669, 563] width 116 height 27
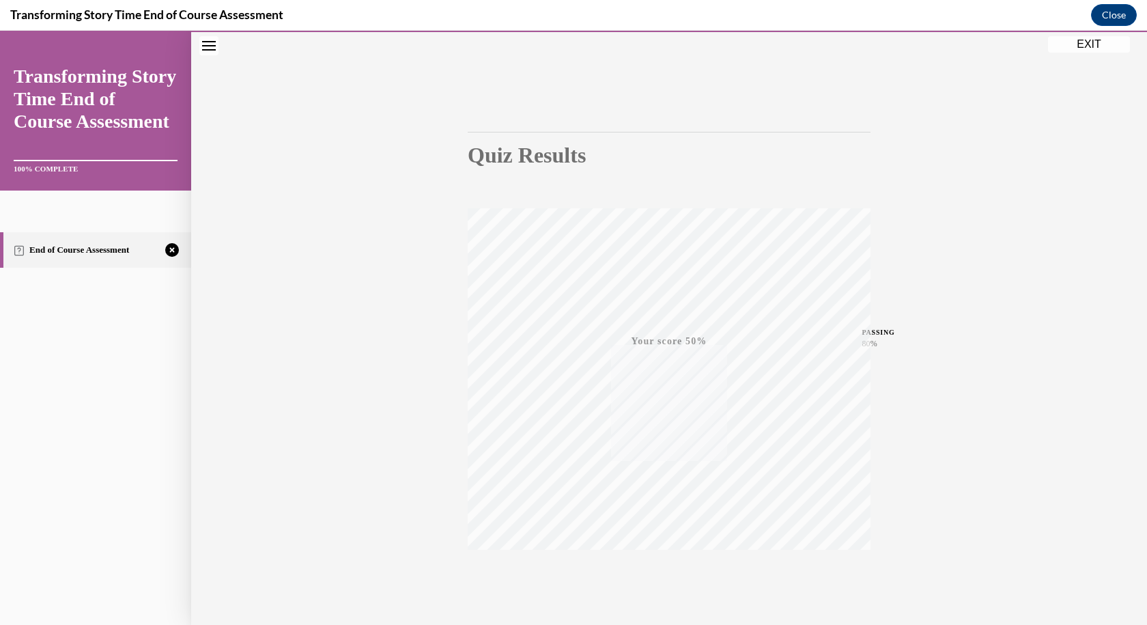
scroll to position [106, 0]
click at [664, 545] on icon "button" at bounding box center [669, 541] width 48 height 15
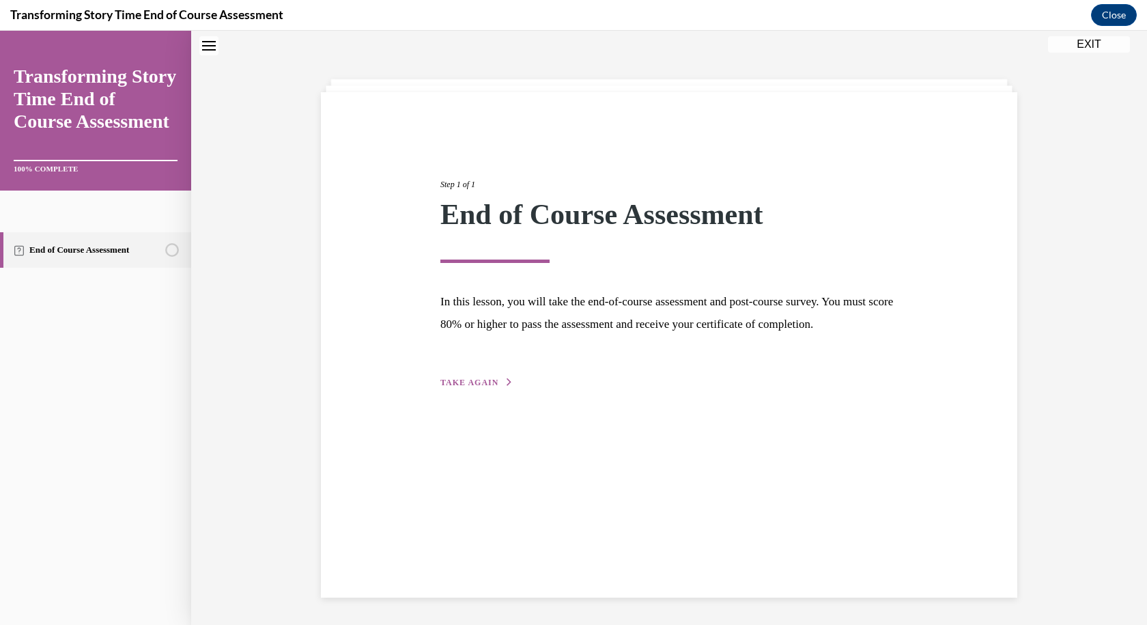
scroll to position [43, 0]
click at [470, 387] on span "TAKE AGAIN" at bounding box center [469, 383] width 58 height 10
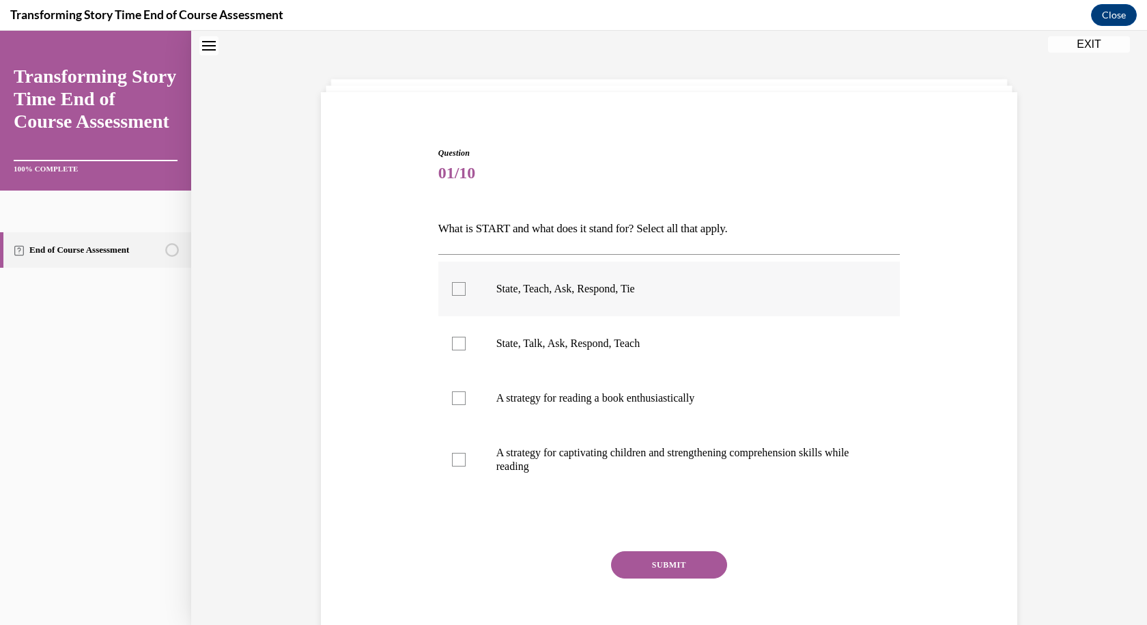
click at [452, 289] on div at bounding box center [459, 289] width 14 height 14
click at [452, 289] on input "State, Teach, Ask, Respond, Tie" at bounding box center [459, 289] width 14 height 14
checkbox input "true"
click at [452, 463] on div at bounding box center [459, 460] width 14 height 14
click at [452, 463] on input "A strategy for captivating children and strengthening comprehension skills whil…" at bounding box center [459, 460] width 14 height 14
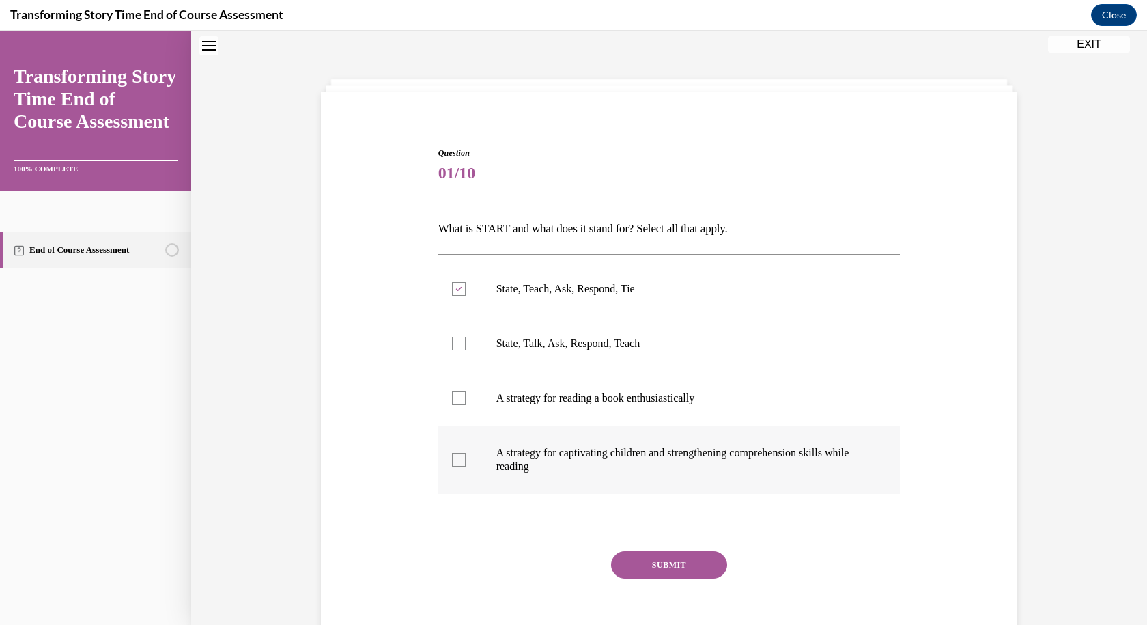
checkbox input "true"
click at [648, 566] on button "SUBMIT" at bounding box center [669, 564] width 116 height 27
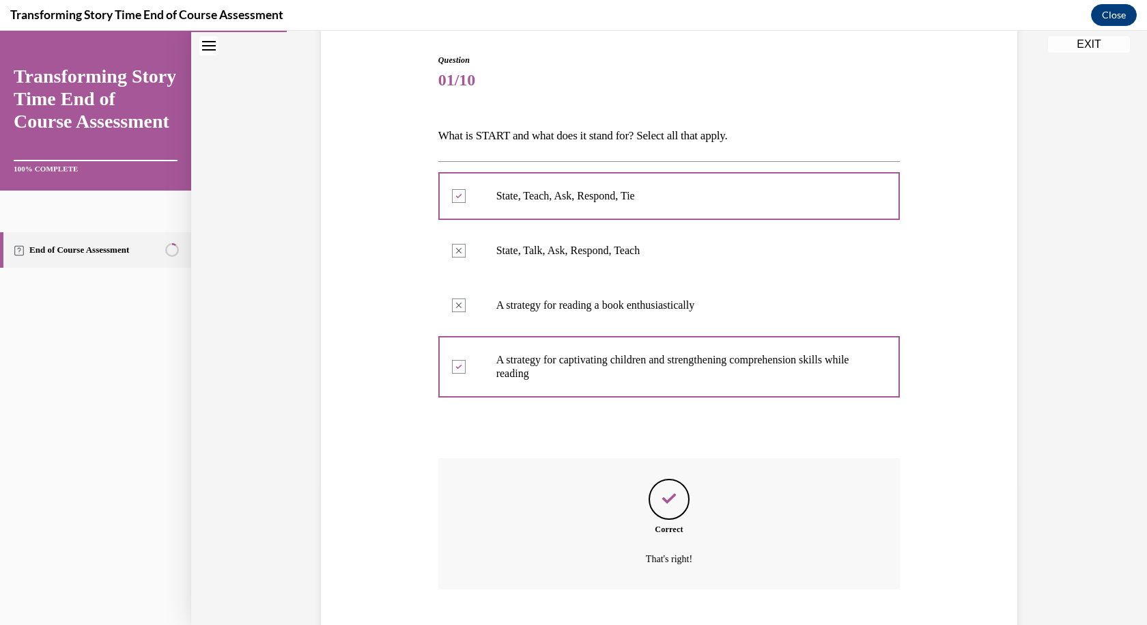
scroll to position [219, 0]
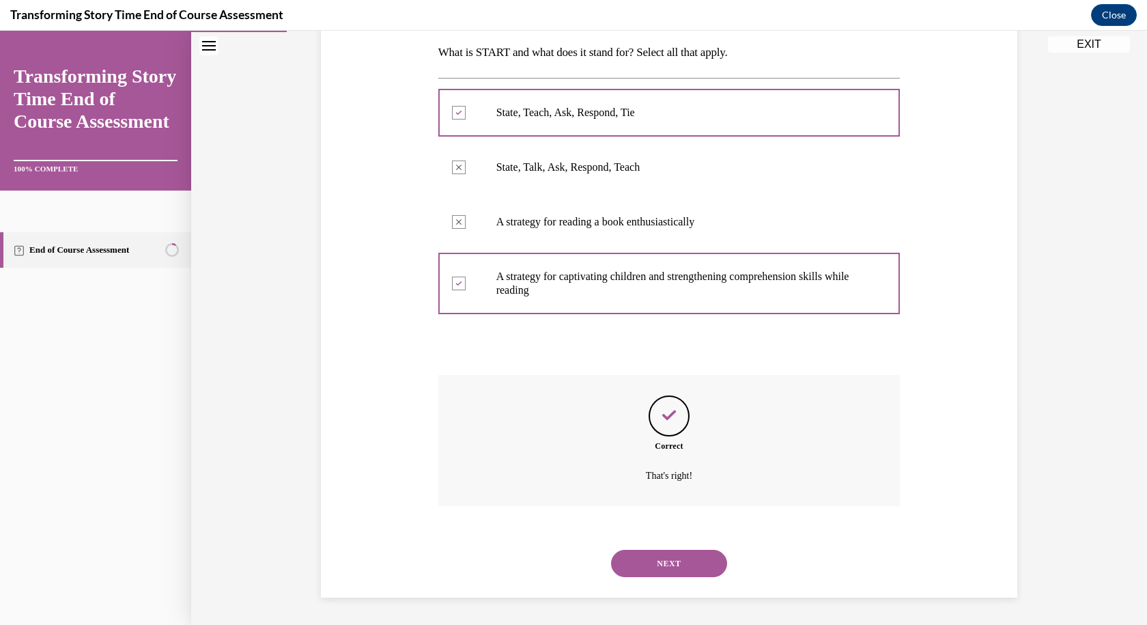
click at [648, 566] on button "NEXT" at bounding box center [669, 563] width 116 height 27
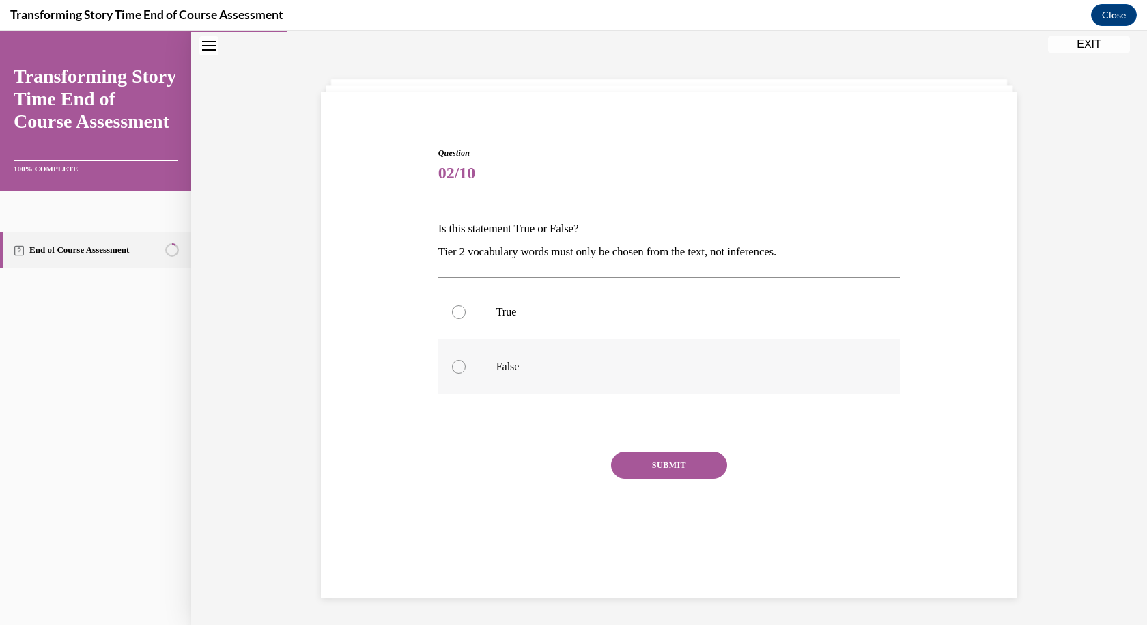
click at [452, 365] on div at bounding box center [459, 367] width 14 height 14
click at [452, 365] on input "False" at bounding box center [459, 367] width 14 height 14
radio input "true"
click at [659, 471] on button "SUBMIT" at bounding box center [669, 464] width 116 height 27
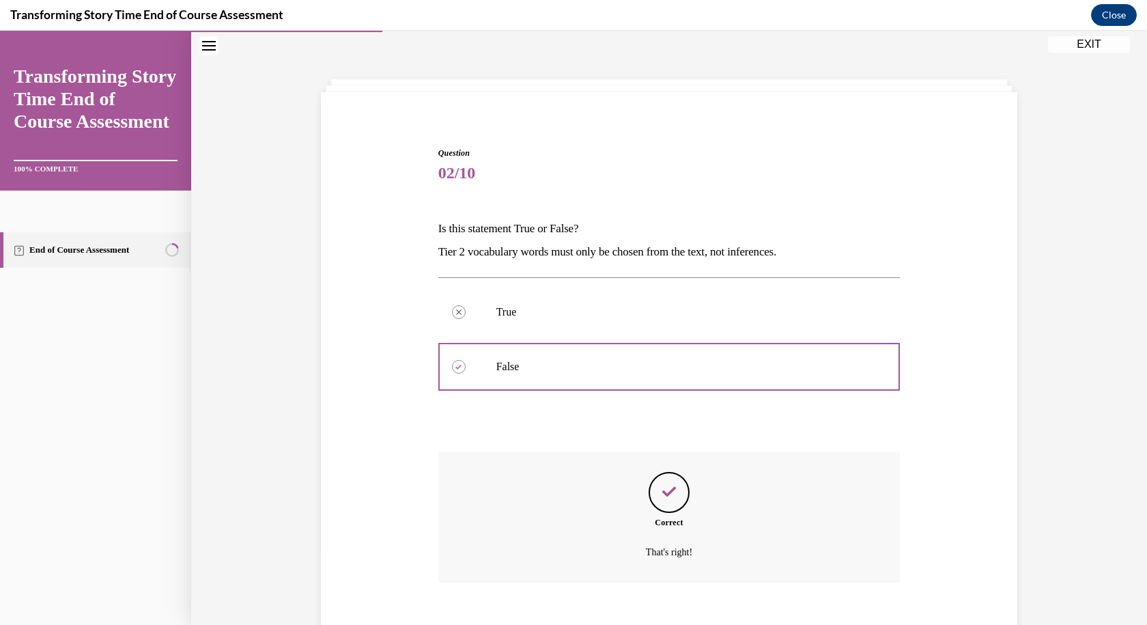
scroll to position [119, 0]
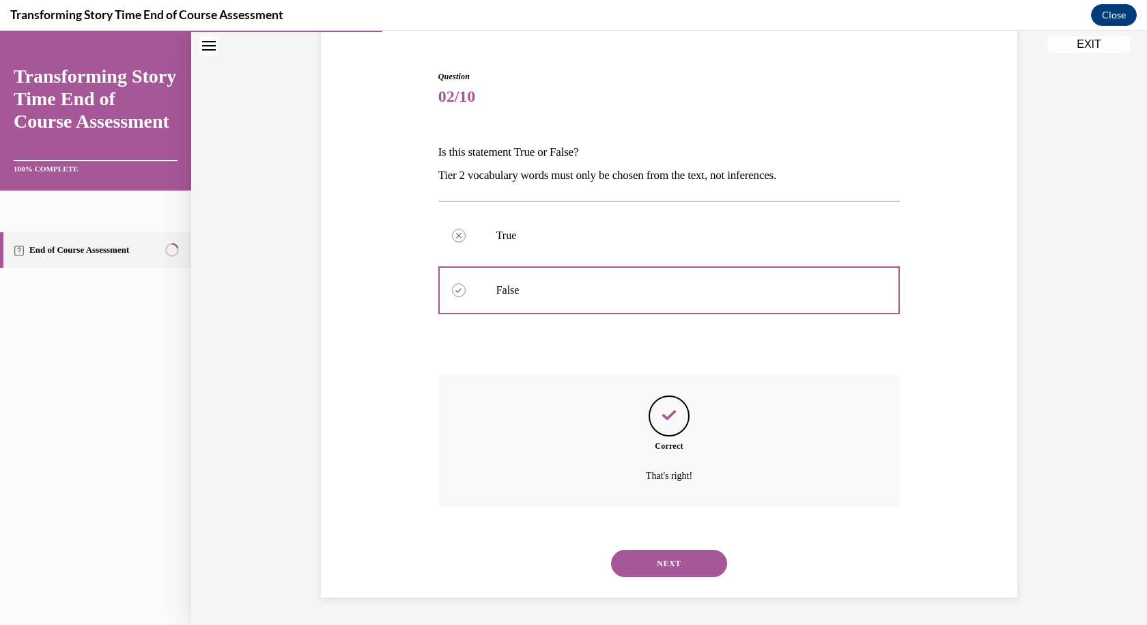
click at [662, 571] on button "NEXT" at bounding box center [669, 563] width 116 height 27
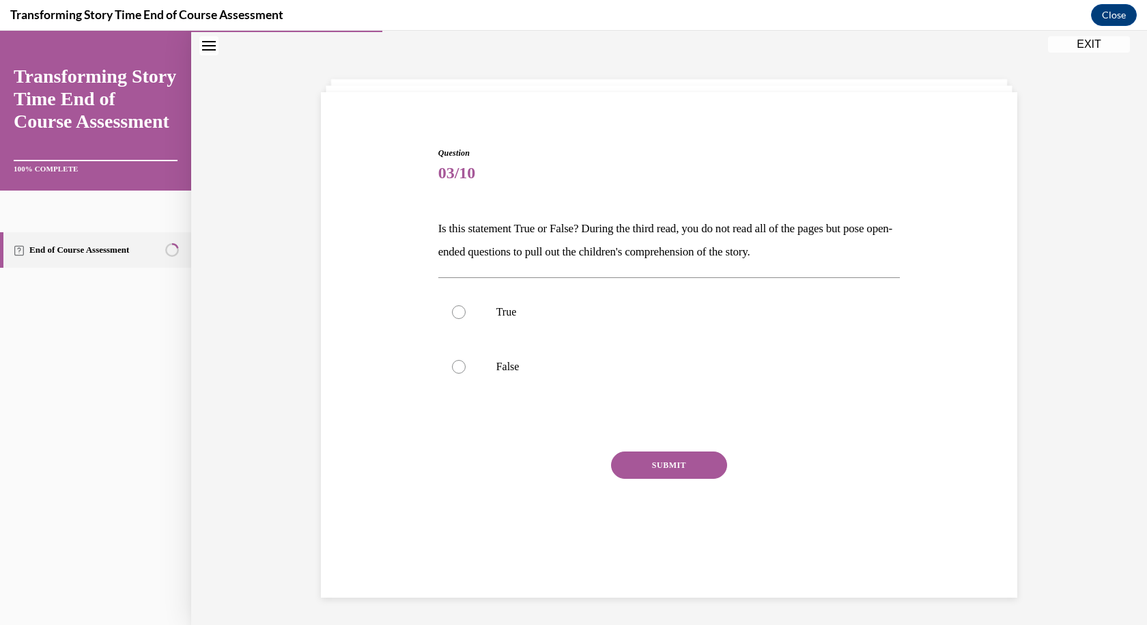
scroll to position [43, 0]
click at [454, 313] on div at bounding box center [459, 312] width 14 height 14
click at [454, 313] on input "True" at bounding box center [459, 312] width 14 height 14
radio input "true"
click at [659, 466] on button "SUBMIT" at bounding box center [669, 464] width 116 height 27
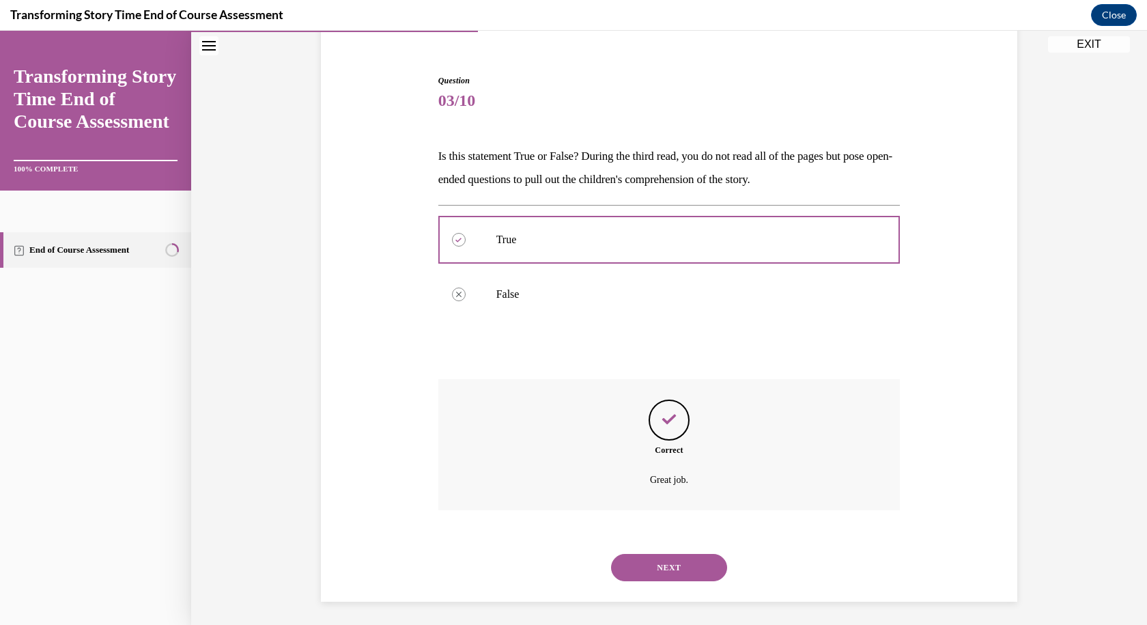
scroll to position [119, 0]
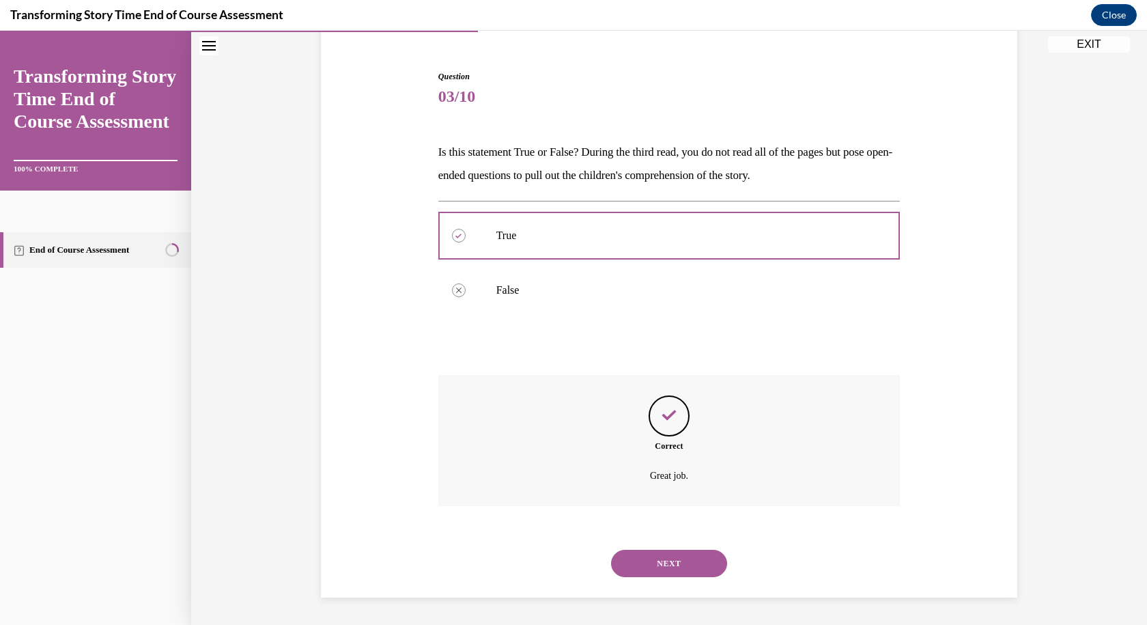
click at [666, 565] on button "NEXT" at bounding box center [669, 563] width 116 height 27
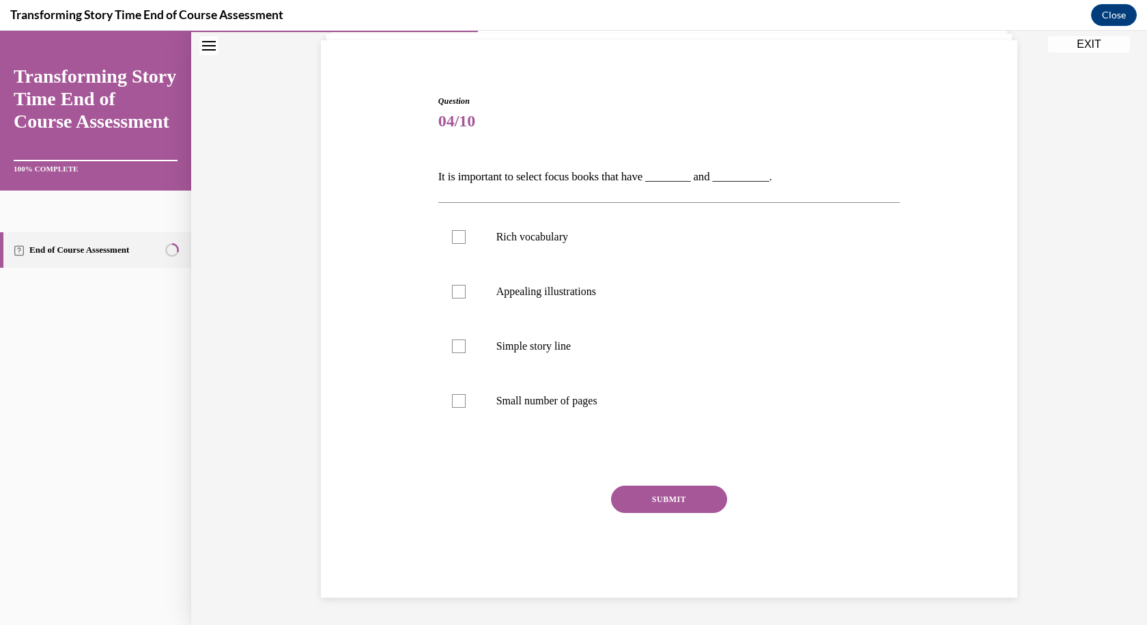
scroll to position [47, 0]
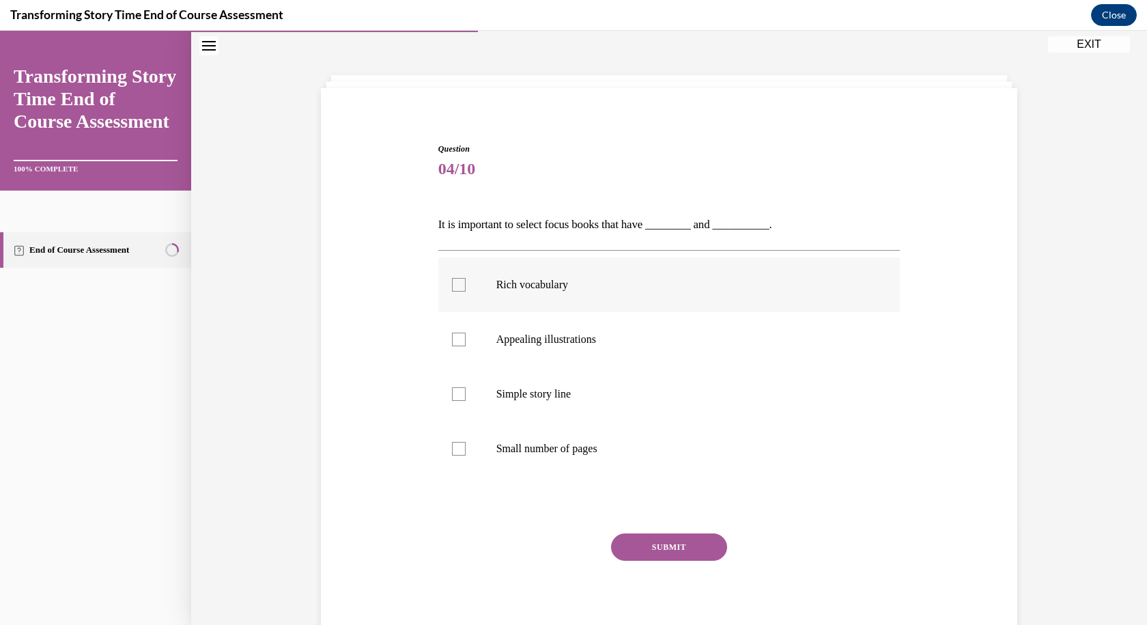
click at [452, 287] on div at bounding box center [459, 285] width 14 height 14
click at [452, 287] on input "Rich vocabulary" at bounding box center [459, 285] width 14 height 14
checkbox input "true"
click at [453, 341] on div at bounding box center [459, 339] width 14 height 14
click at [453, 341] on input "Appealing illustrations" at bounding box center [459, 339] width 14 height 14
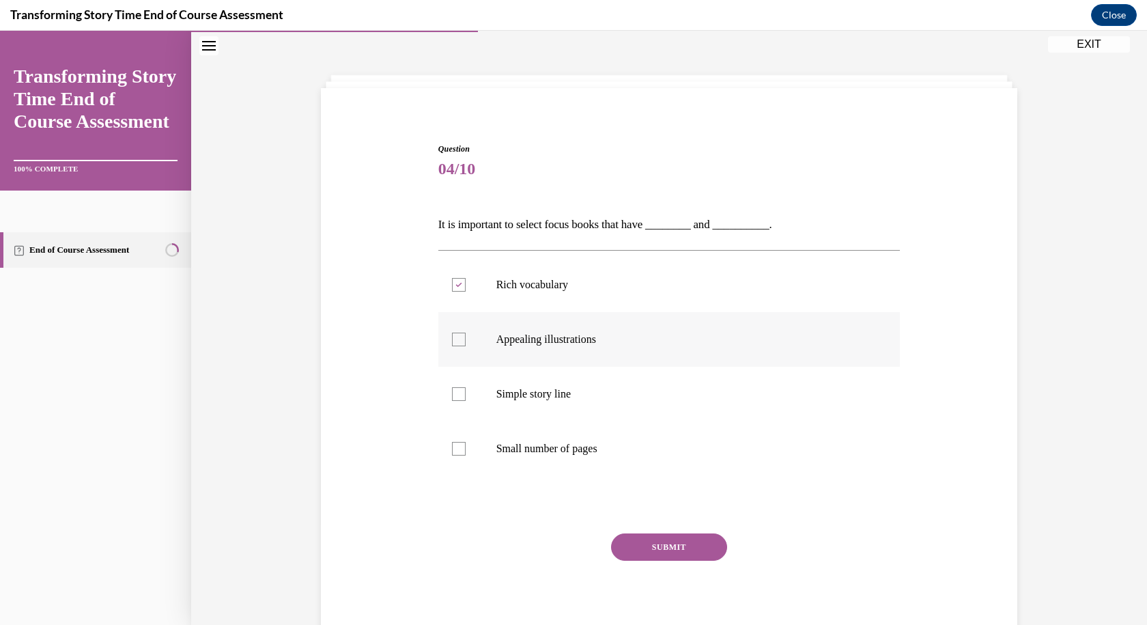
checkbox input "true"
click at [670, 540] on button "SUBMIT" at bounding box center [669, 546] width 116 height 27
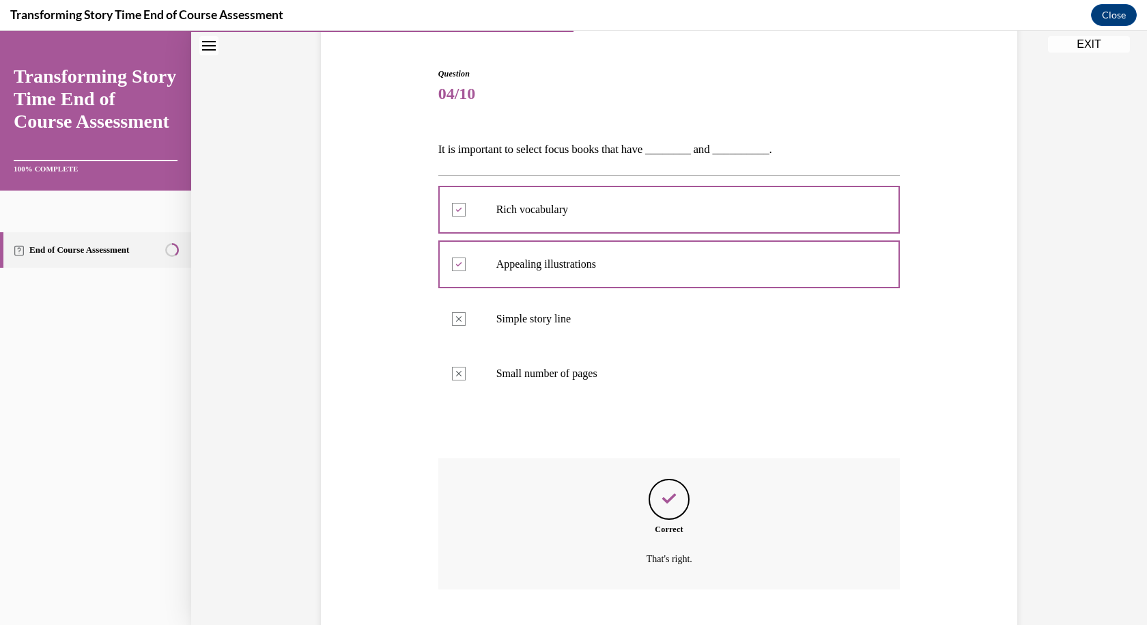
scroll to position [205, 0]
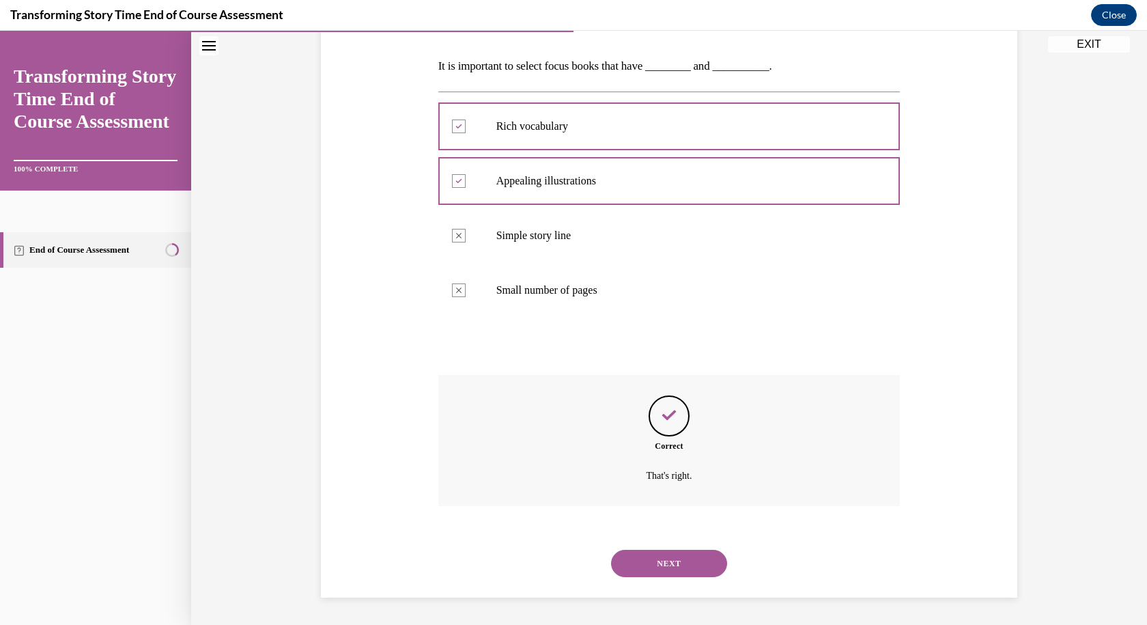
click at [668, 567] on button "NEXT" at bounding box center [669, 563] width 116 height 27
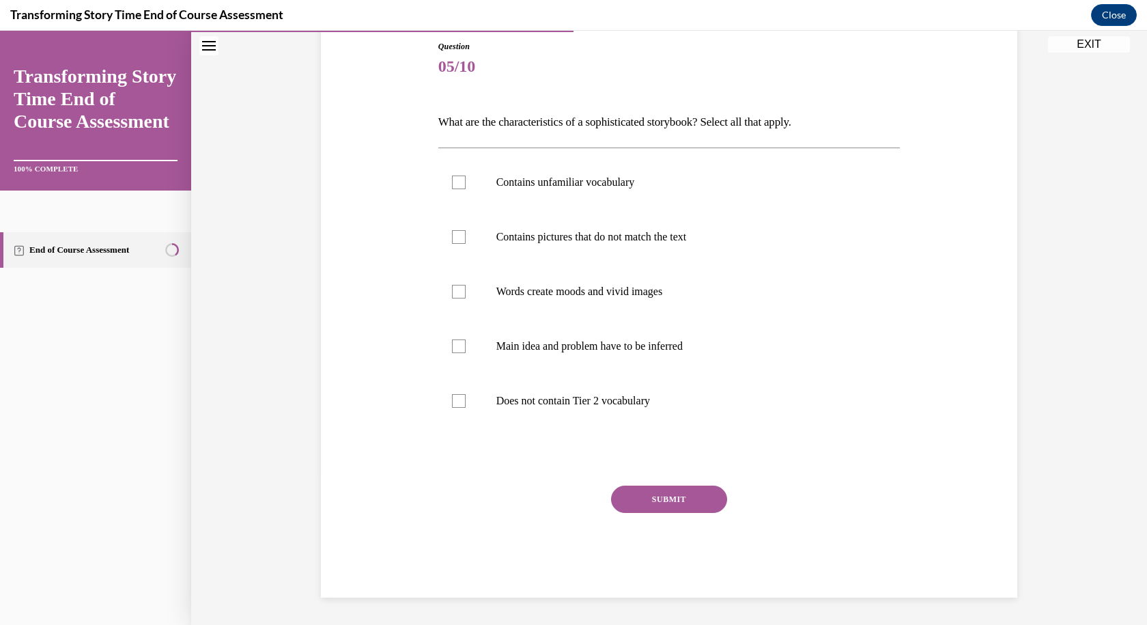
scroll to position [150, 0]
click at [452, 186] on div at bounding box center [459, 182] width 14 height 14
click at [452, 186] on input "Contains unfamiliar vocabulary" at bounding box center [459, 182] width 14 height 14
checkbox input "true"
click at [452, 236] on div at bounding box center [459, 237] width 14 height 14
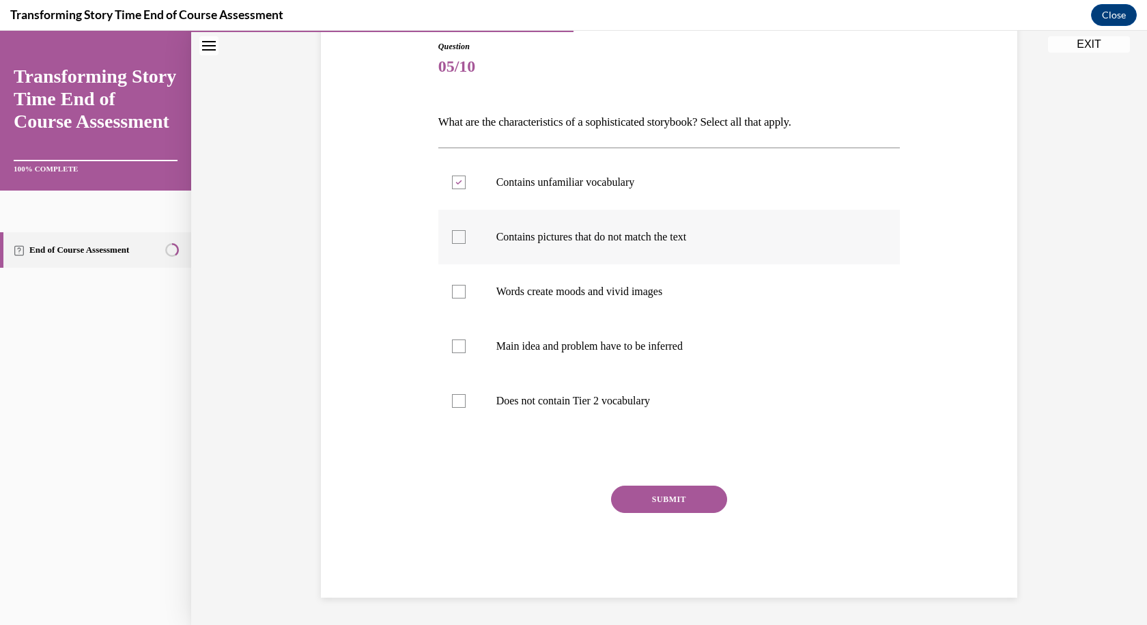
click at [452, 236] on input "Contains pictures that do not match the text" at bounding box center [459, 237] width 14 height 14
checkbox input "true"
click at [453, 291] on div at bounding box center [459, 292] width 14 height 14
click at [453, 291] on input "Words create moods and vivid images" at bounding box center [459, 292] width 14 height 14
checkbox input "true"
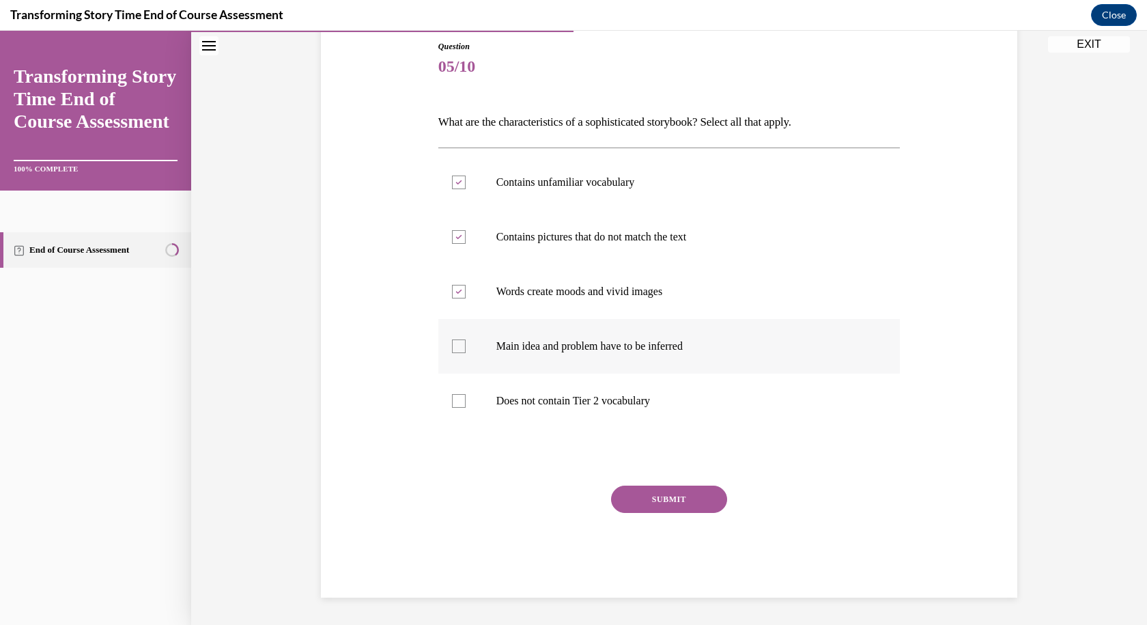
click at [453, 343] on div at bounding box center [459, 346] width 14 height 14
click at [453, 343] on input "Main idea and problem have to be inferred" at bounding box center [459, 346] width 14 height 14
checkbox input "true"
click at [657, 501] on button "SUBMIT" at bounding box center [669, 498] width 116 height 27
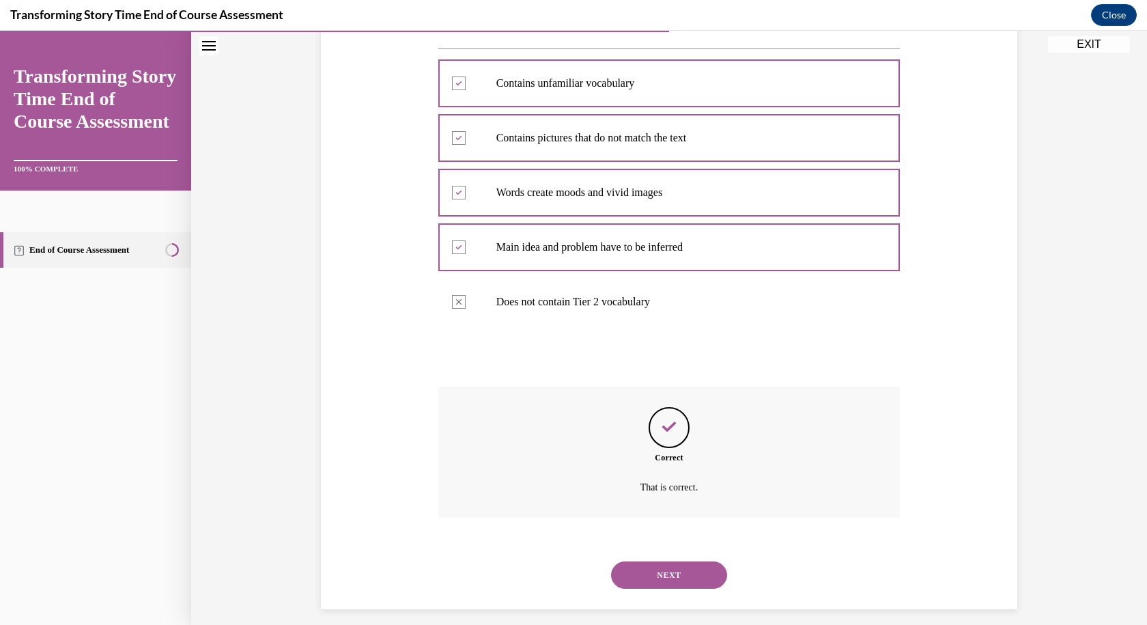
scroll to position [260, 0]
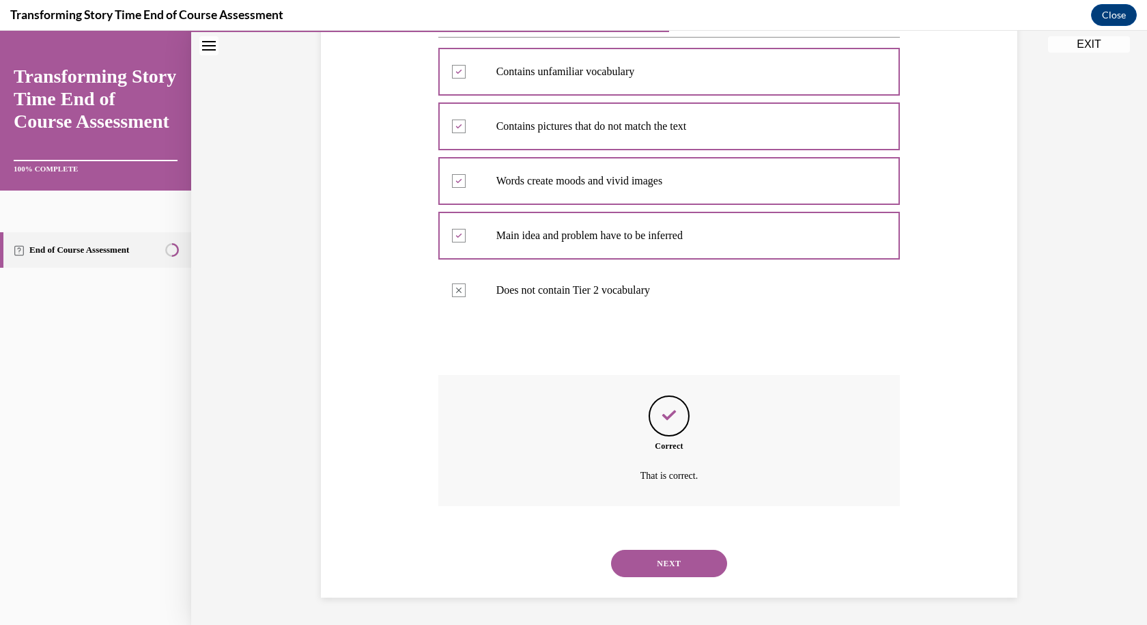
click at [668, 568] on button "NEXT" at bounding box center [669, 563] width 116 height 27
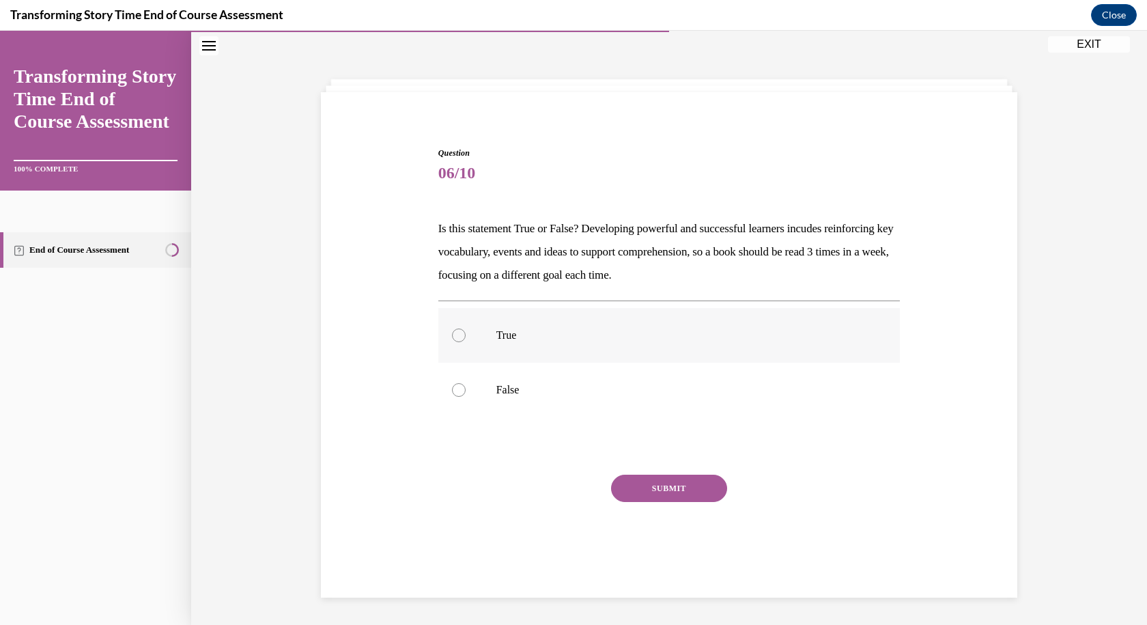
click at [453, 337] on div at bounding box center [459, 335] width 14 height 14
click at [453, 337] on input "True" at bounding box center [459, 335] width 14 height 14
radio input "true"
click at [666, 489] on button "SUBMIT" at bounding box center [669, 487] width 116 height 27
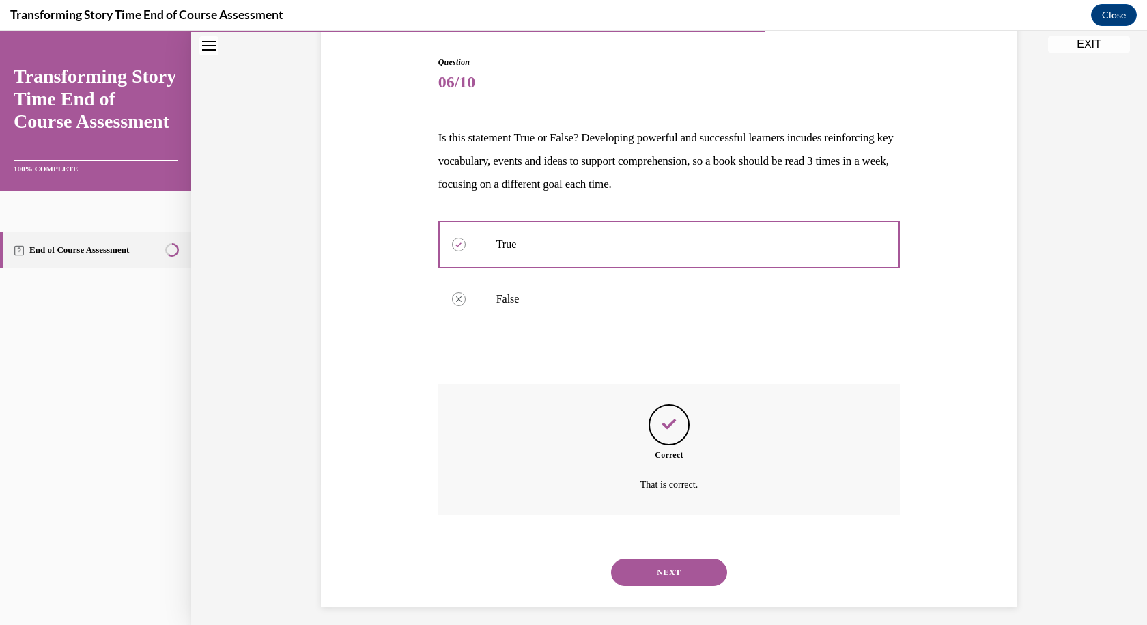
scroll to position [143, 0]
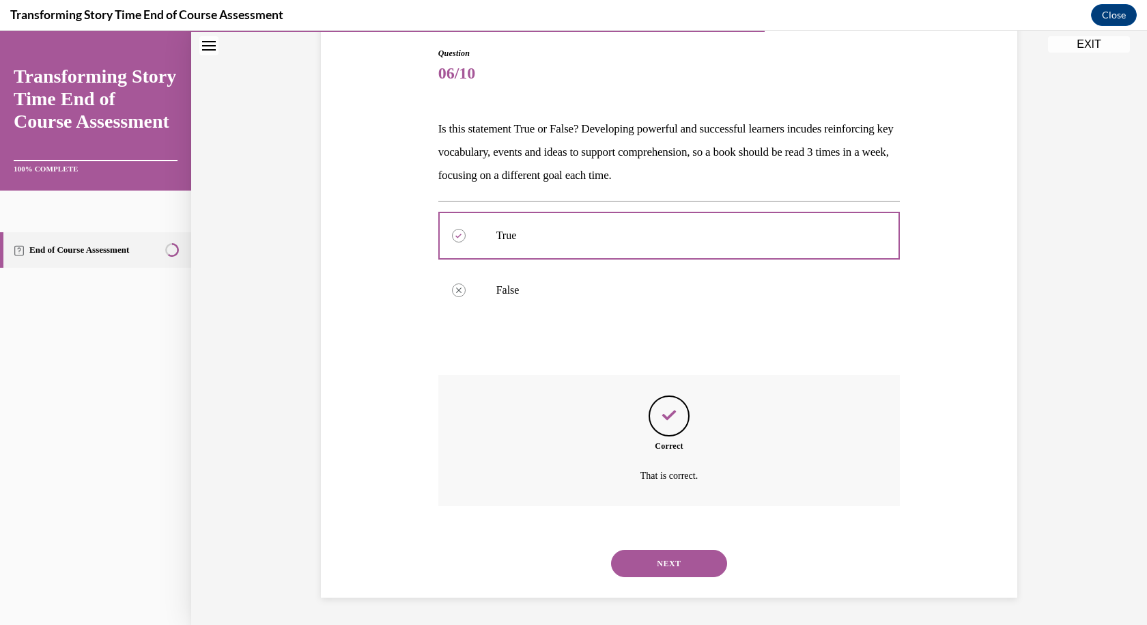
click at [662, 565] on button "NEXT" at bounding box center [669, 563] width 116 height 27
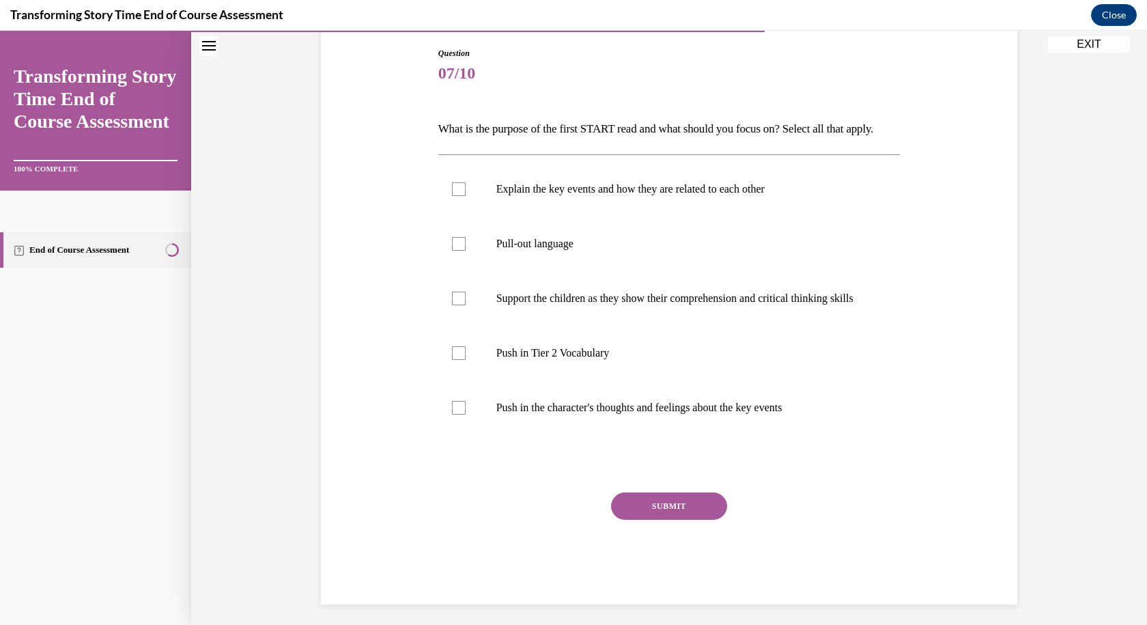
scroll to position [72, 0]
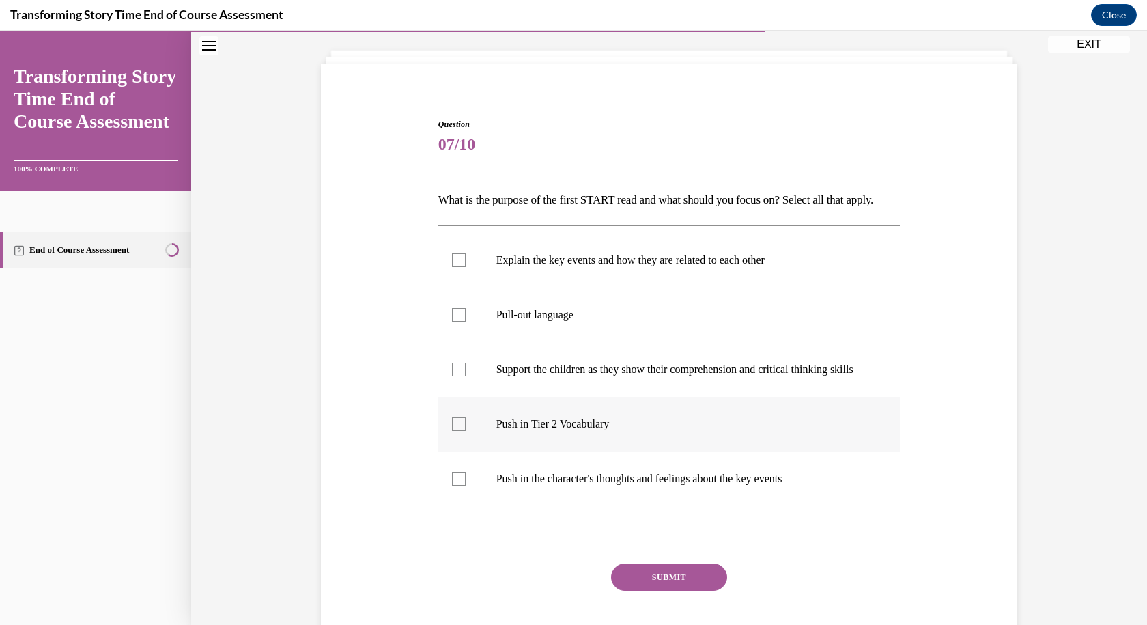
click at [455, 431] on div at bounding box center [459, 424] width 14 height 14
click at [455, 431] on input "Push in Tier 2 Vocabulary" at bounding box center [459, 424] width 14 height 14
checkbox input "true"
click at [454, 267] on div at bounding box center [459, 260] width 14 height 14
click at [454, 267] on input "Explain the key events and how they are related to each other" at bounding box center [459, 260] width 14 height 14
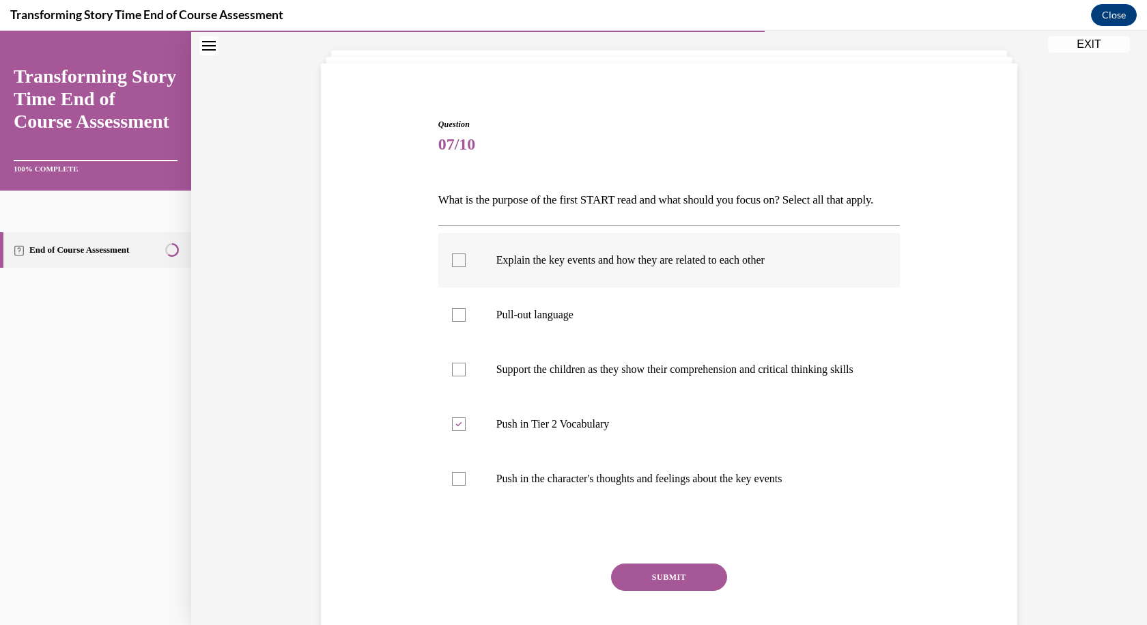
checkbox input "true"
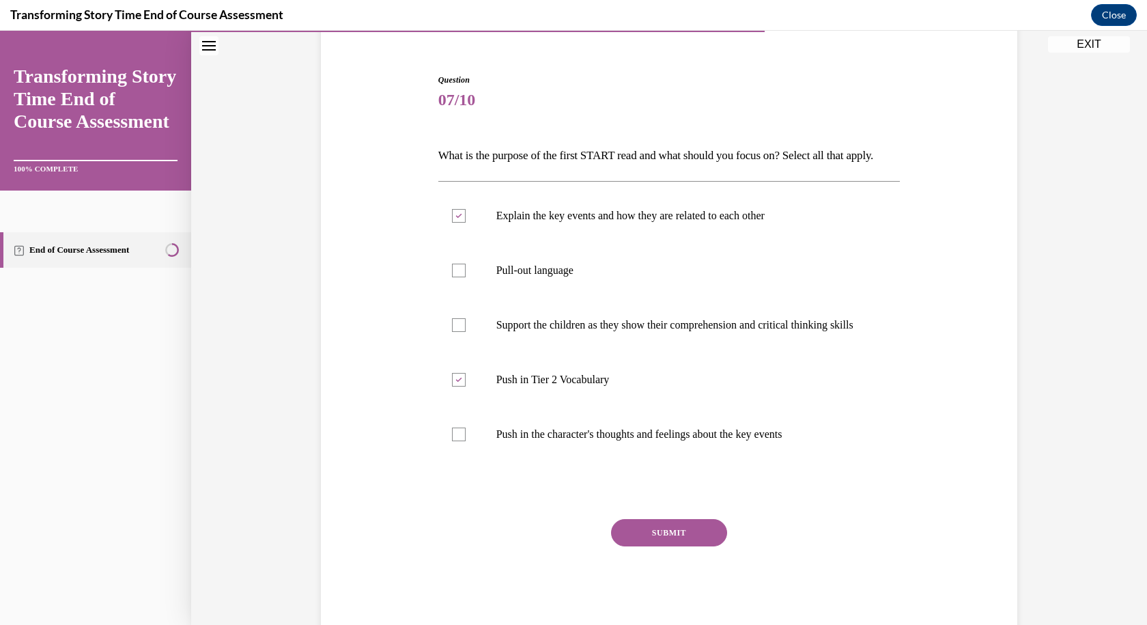
scroll to position [140, 0]
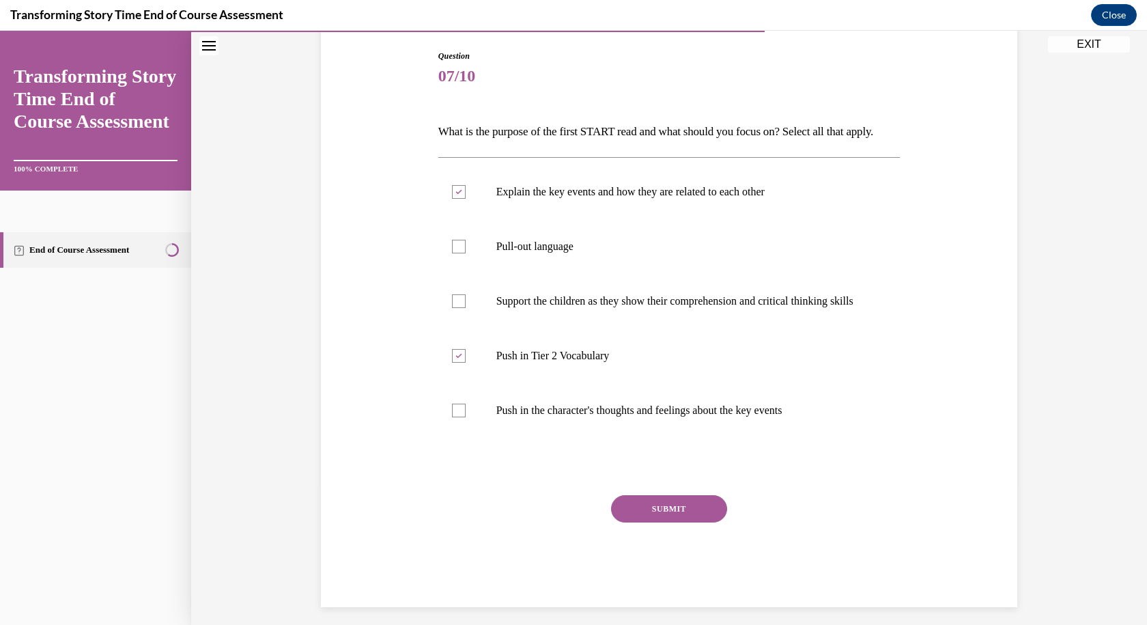
click at [653, 522] on button "SUBMIT" at bounding box center [669, 508] width 116 height 27
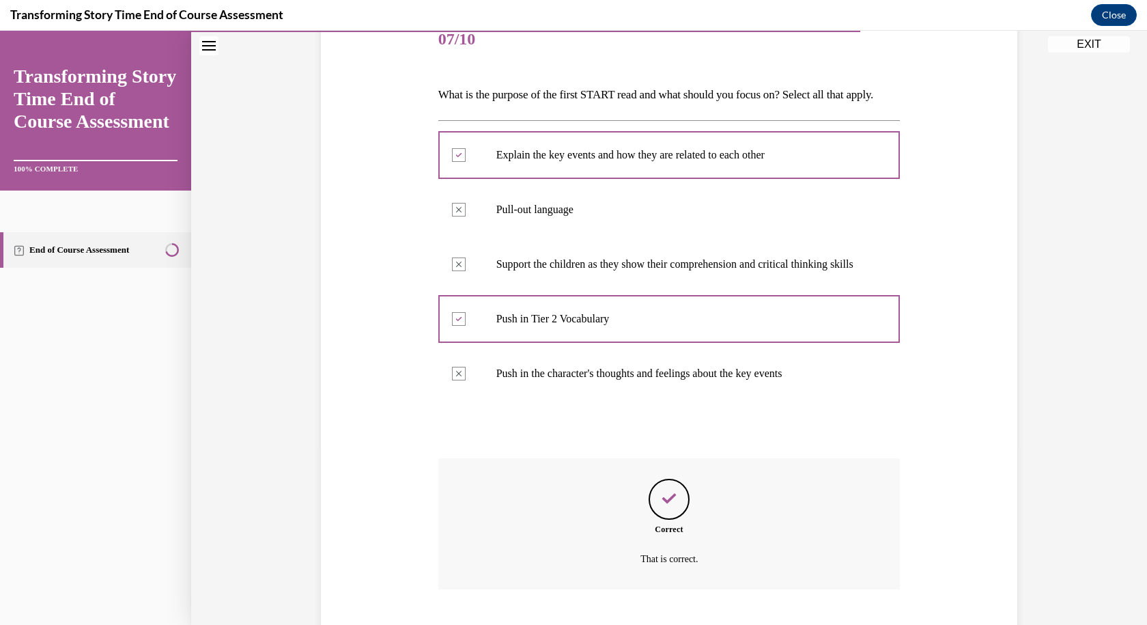
scroll to position [297, 0]
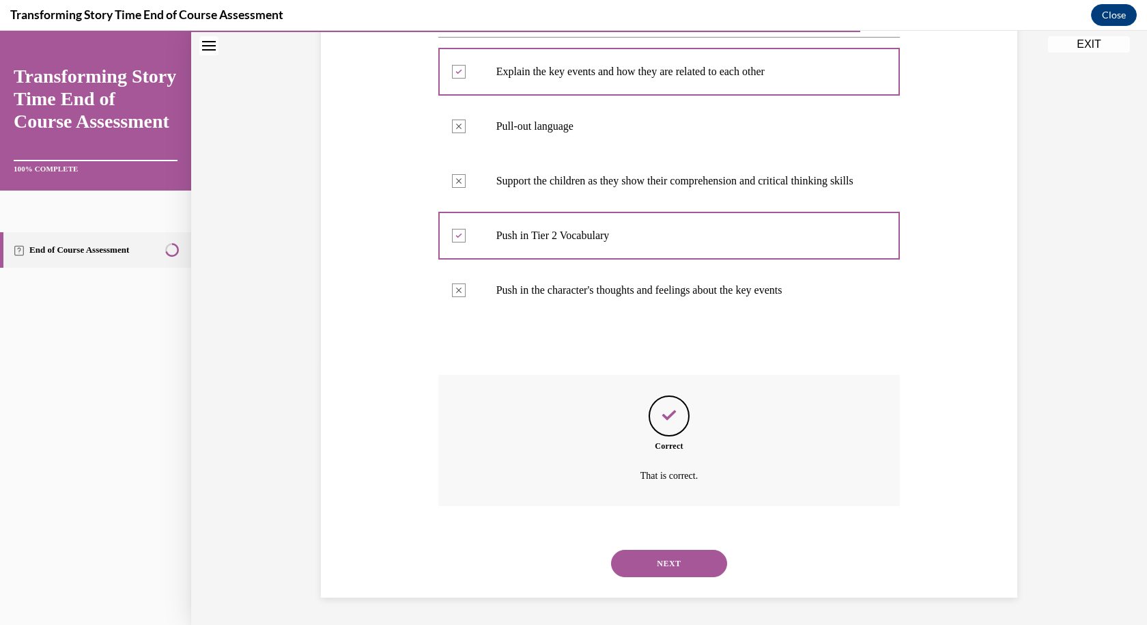
click at [666, 569] on button "NEXT" at bounding box center [669, 563] width 116 height 27
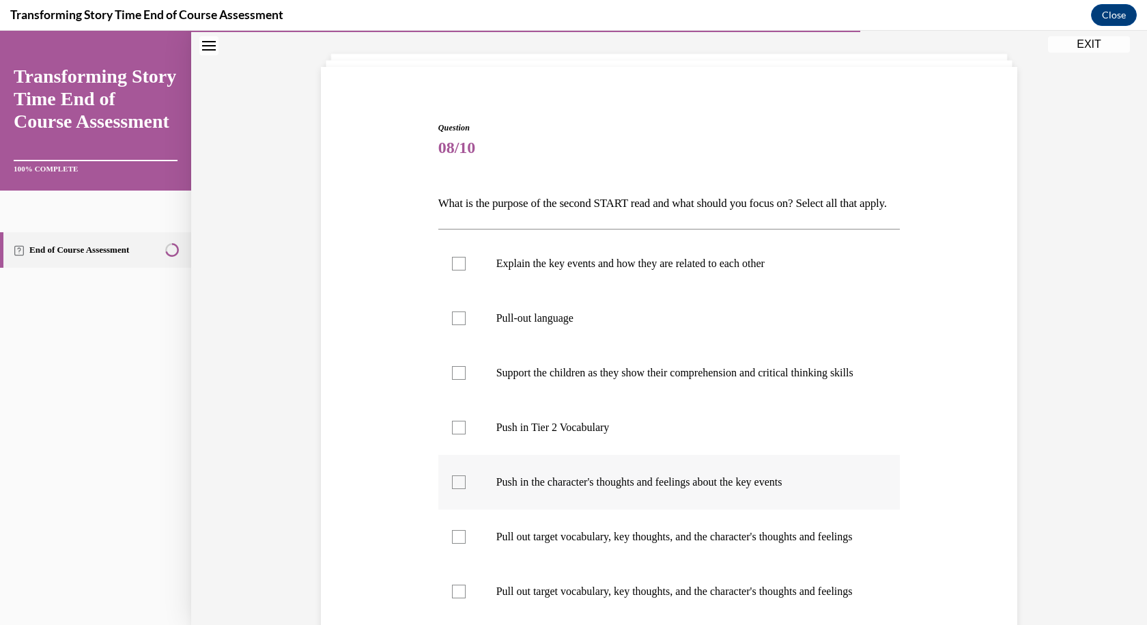
scroll to position [137, 0]
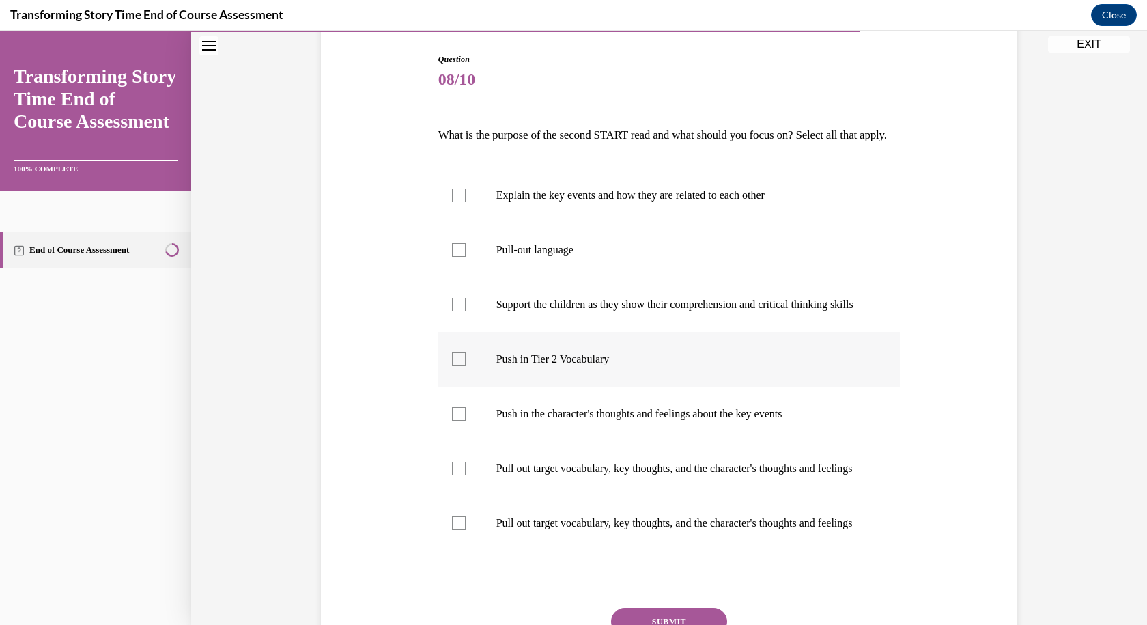
click at [452, 366] on div at bounding box center [459, 359] width 14 height 14
click at [452, 366] on input "Push in Tier 2 Vocabulary" at bounding box center [459, 359] width 14 height 14
checkbox input "true"
click at [452, 421] on div at bounding box center [459, 414] width 14 height 14
click at [452, 421] on input "Push in the character's thoughts and feelings about the key events" at bounding box center [459, 414] width 14 height 14
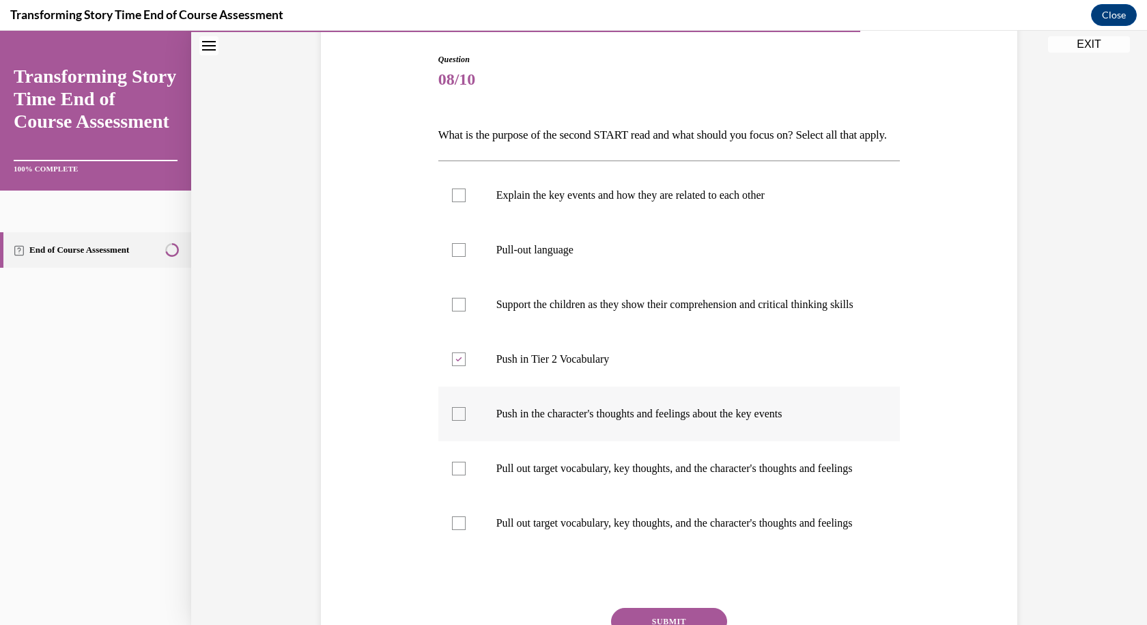
checkbox input "true"
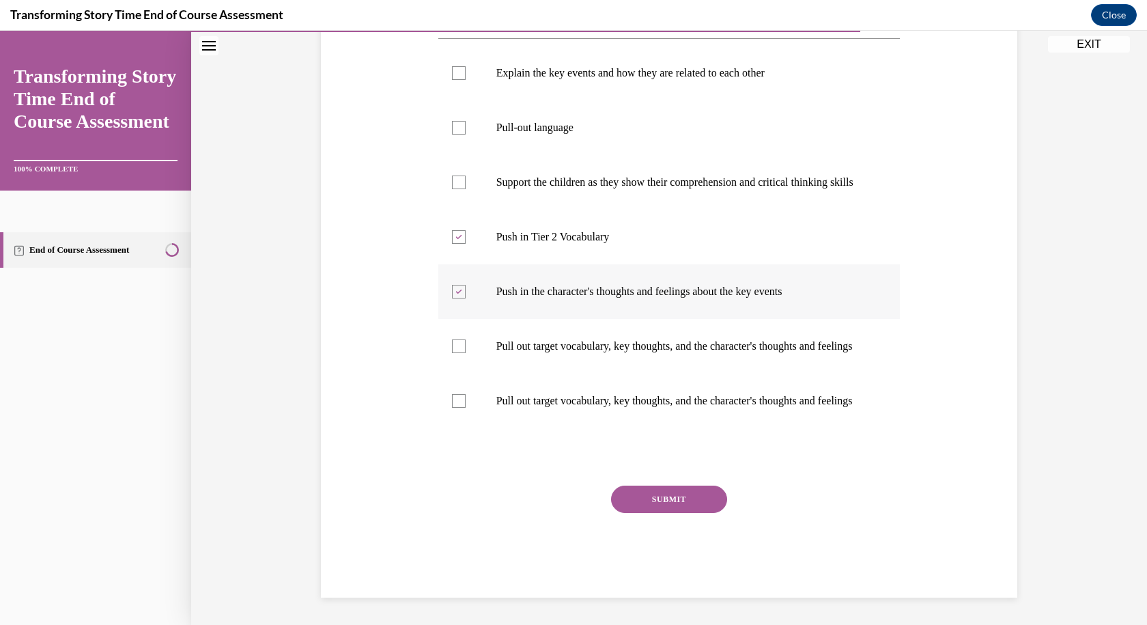
scroll to position [323, 0]
click at [662, 500] on button "SUBMIT" at bounding box center [669, 498] width 116 height 27
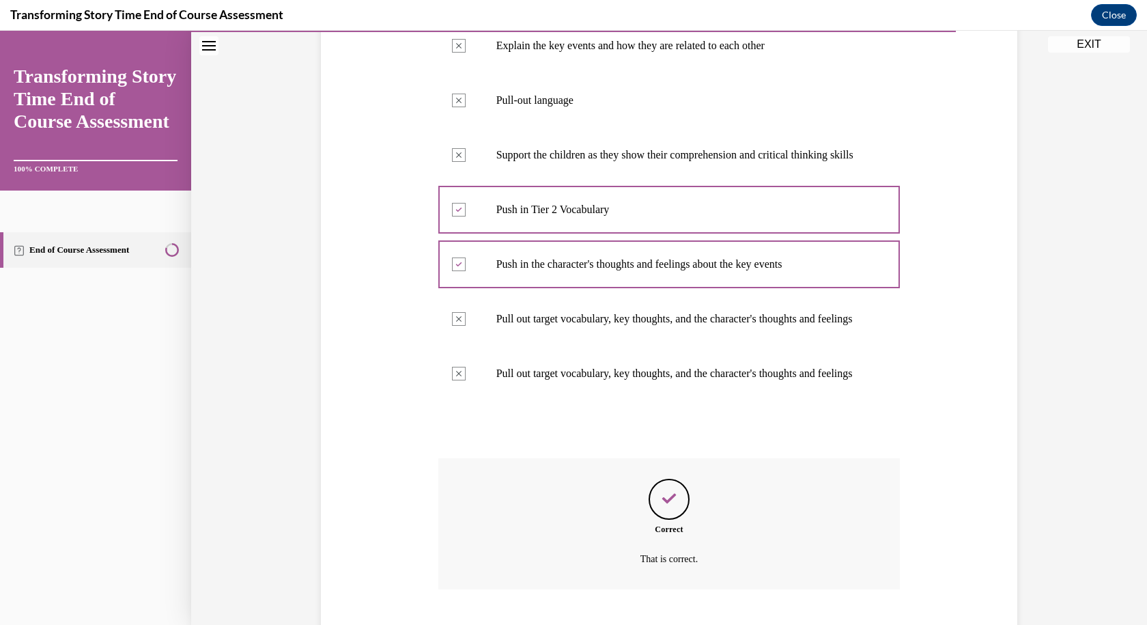
scroll to position [433, 0]
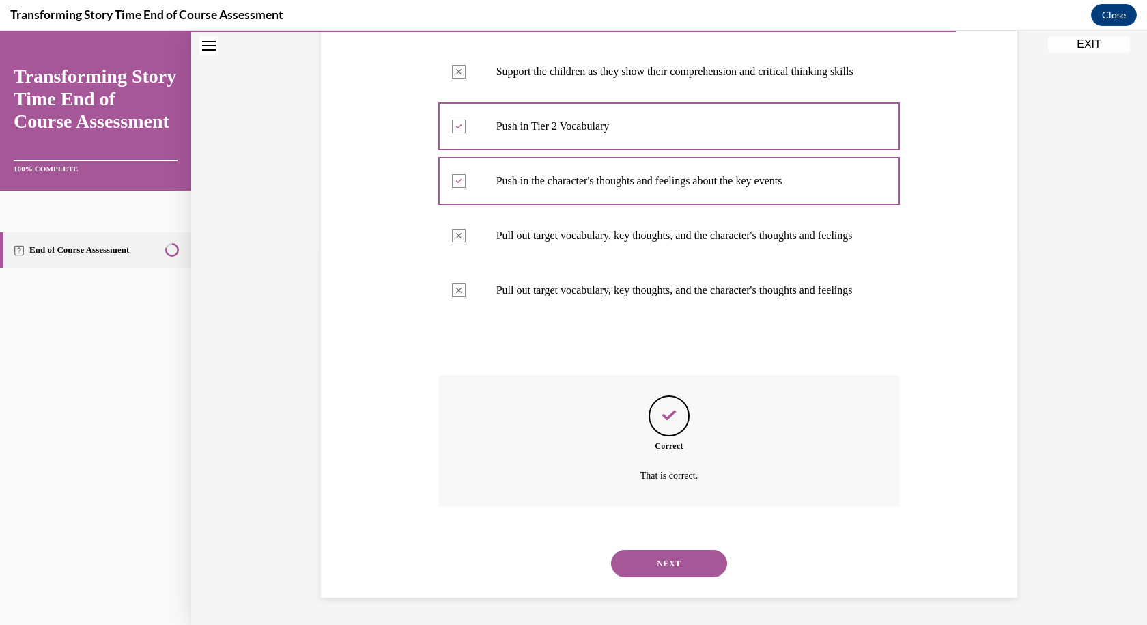
click at [666, 565] on button "NEXT" at bounding box center [669, 563] width 116 height 27
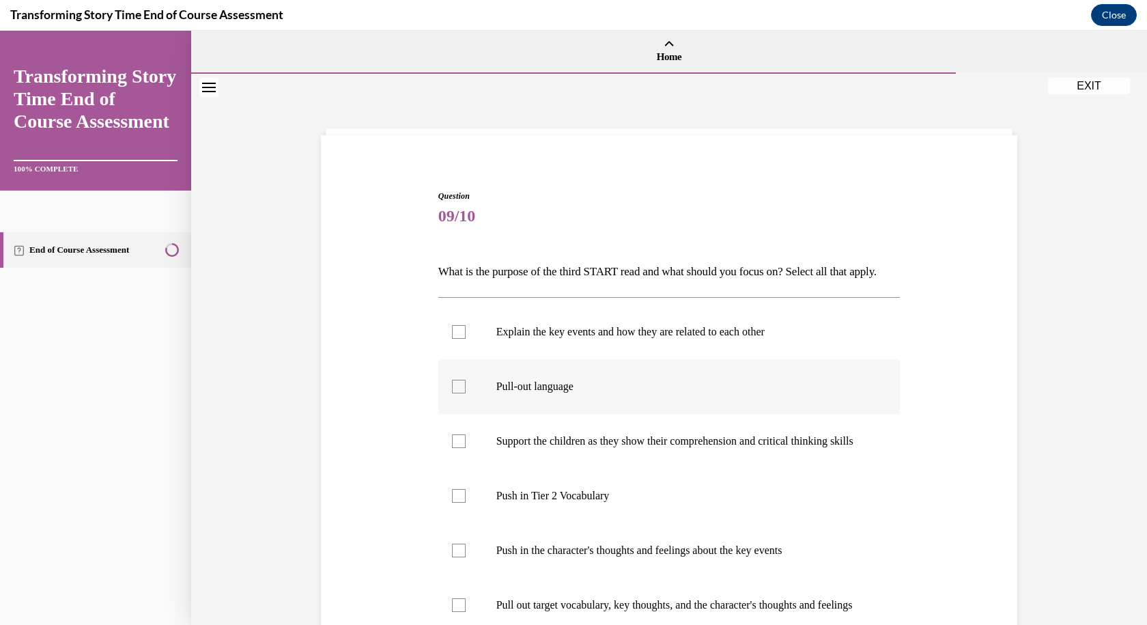
click at [453, 393] on div at bounding box center [459, 387] width 14 height 14
click at [453, 393] on input "Pull-out language" at bounding box center [459, 387] width 14 height 14
checkbox input "true"
click at [454, 448] on div at bounding box center [459, 441] width 14 height 14
click at [454, 448] on input "Support the children as they show their comprehension and critical thinking ski…" at bounding box center [459, 441] width 14 height 14
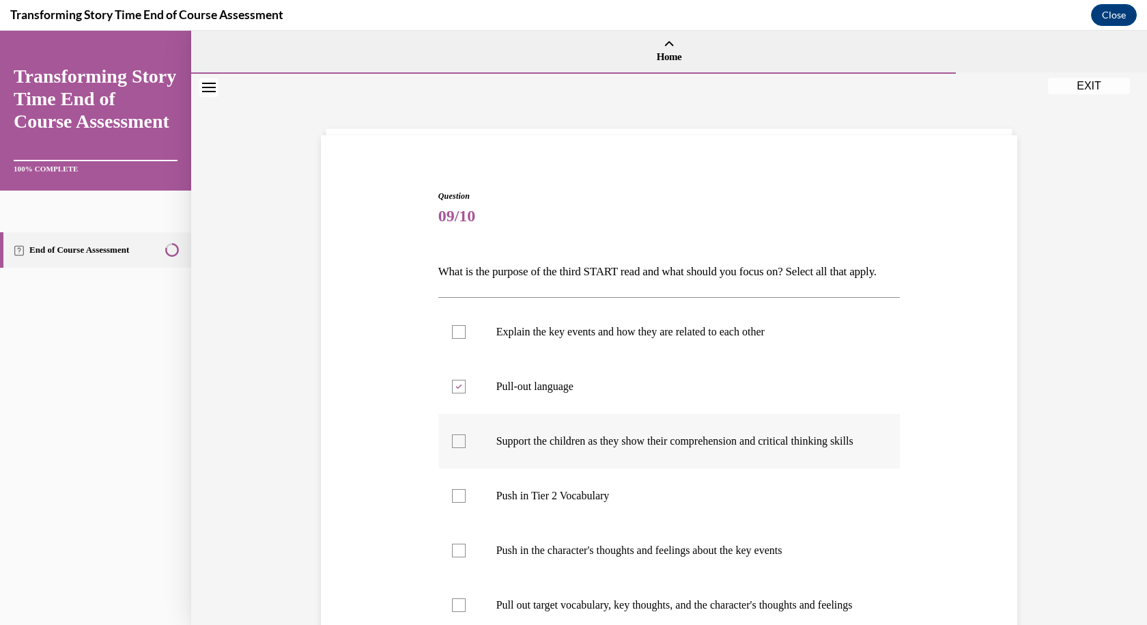
checkbox input "true"
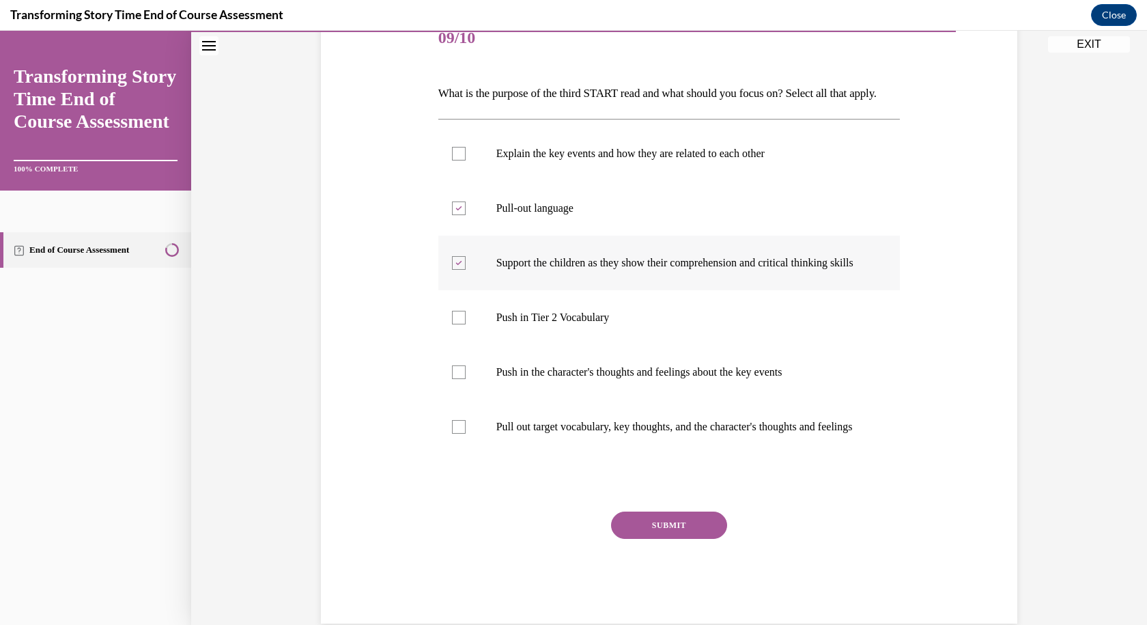
scroll to position [205, 0]
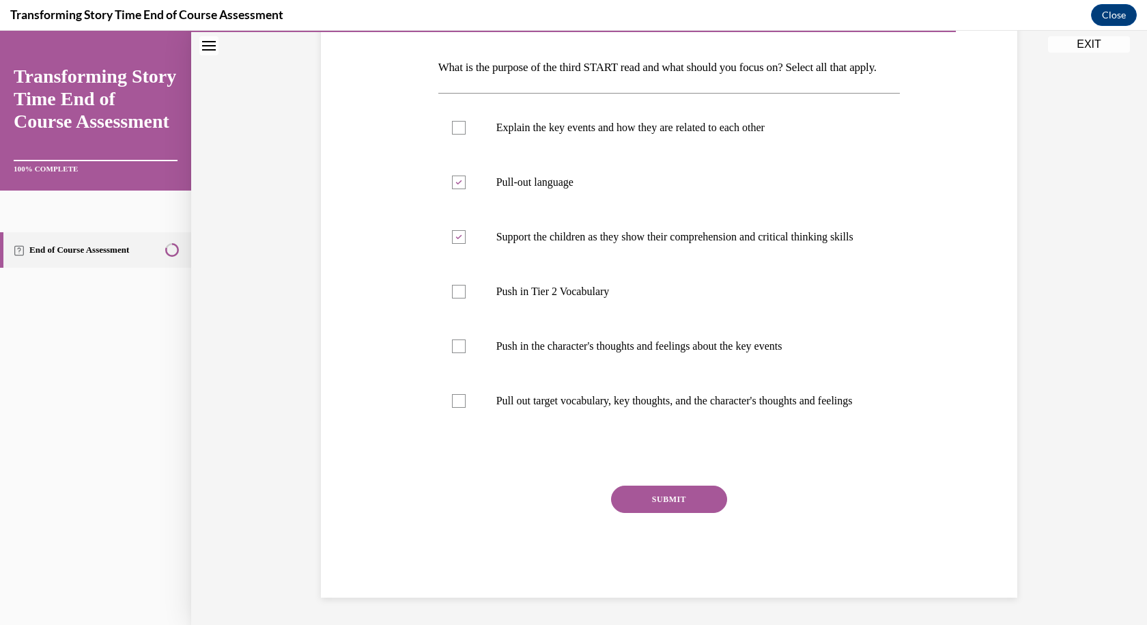
click at [670, 513] on button "SUBMIT" at bounding box center [669, 498] width 116 height 27
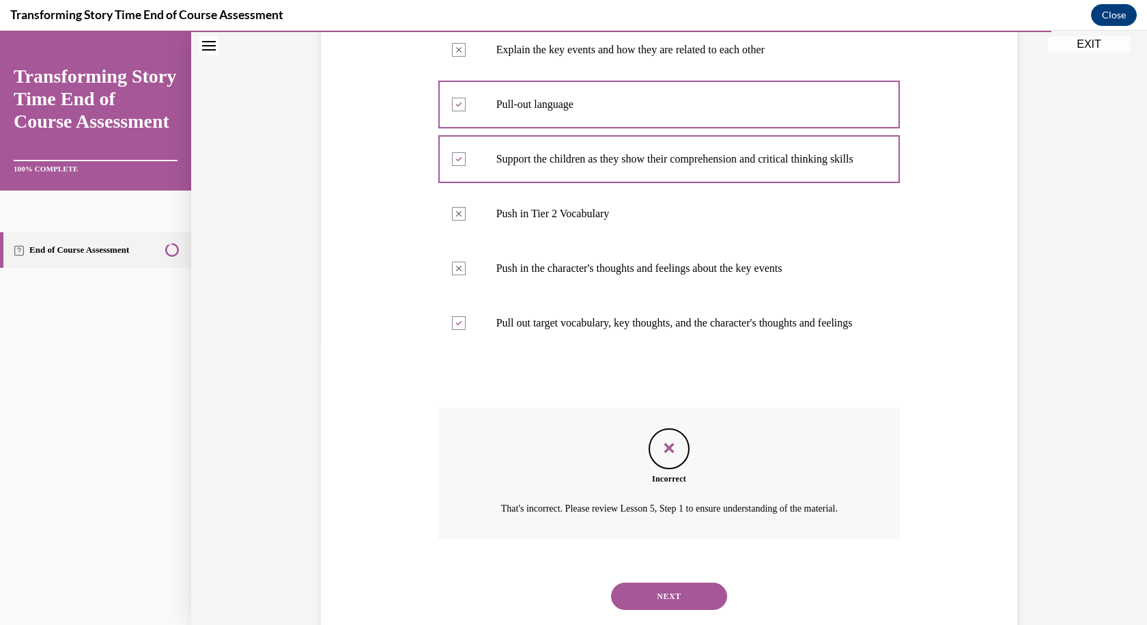
scroll to position [382, 0]
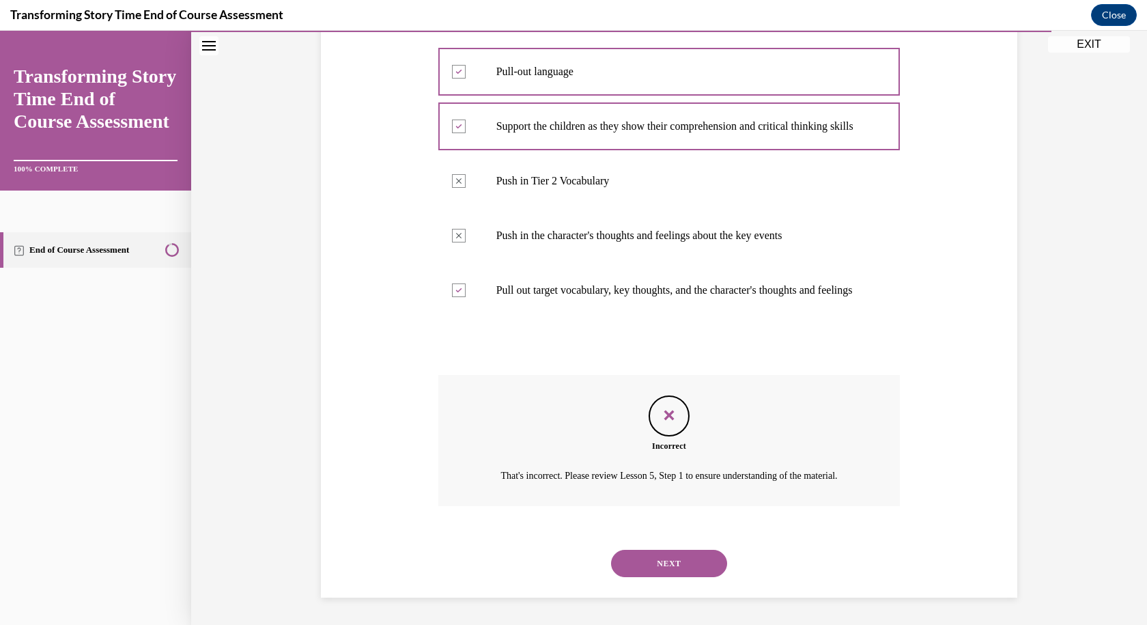
click at [670, 563] on button "NEXT" at bounding box center [669, 563] width 116 height 27
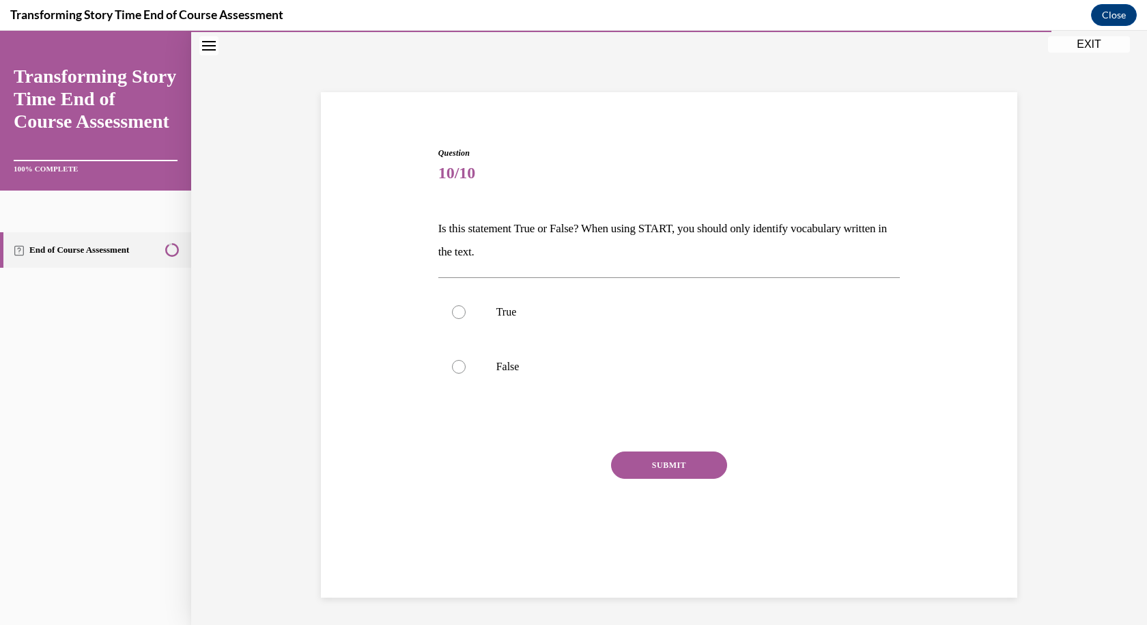
scroll to position [43, 0]
click at [452, 371] on div at bounding box center [459, 367] width 14 height 14
click at [452, 371] on input "False" at bounding box center [459, 367] width 14 height 14
radio input "true"
click at [657, 468] on button "SUBMIT" at bounding box center [669, 464] width 116 height 27
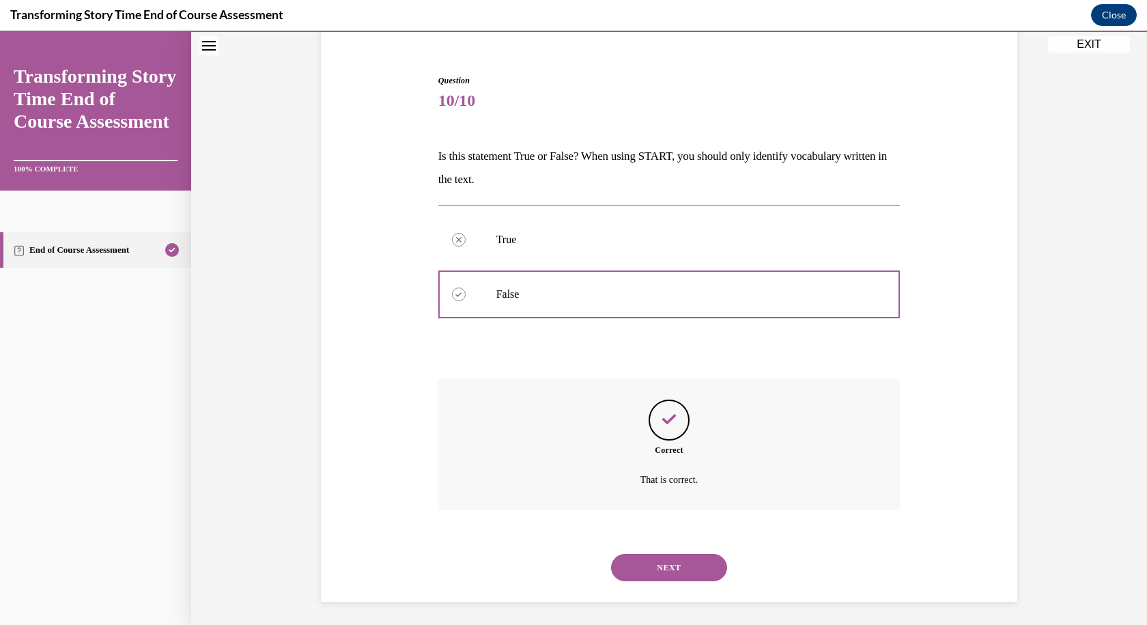
scroll to position [119, 0]
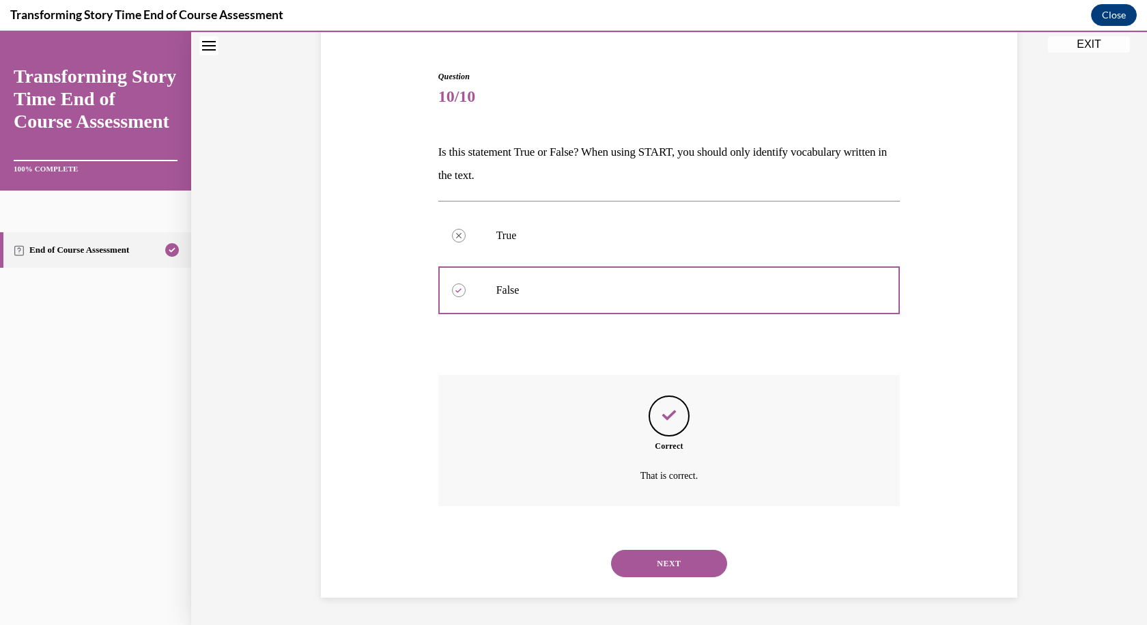
click at [666, 568] on button "NEXT" at bounding box center [669, 563] width 116 height 27
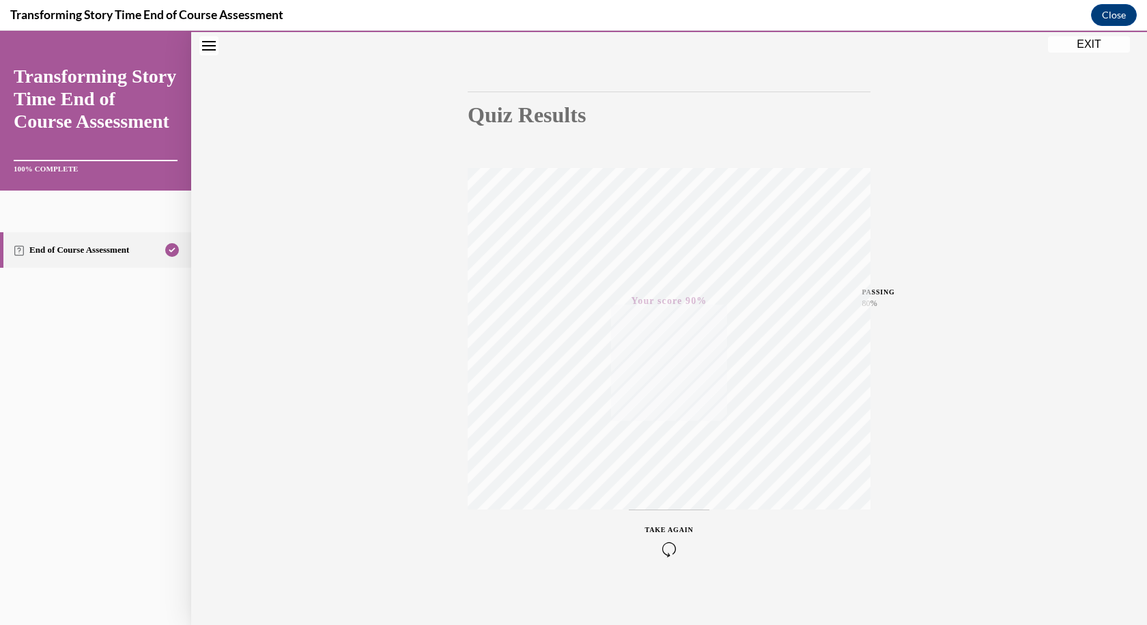
scroll to position [106, 0]
click at [1085, 43] on button "EXIT" at bounding box center [1089, 44] width 82 height 16
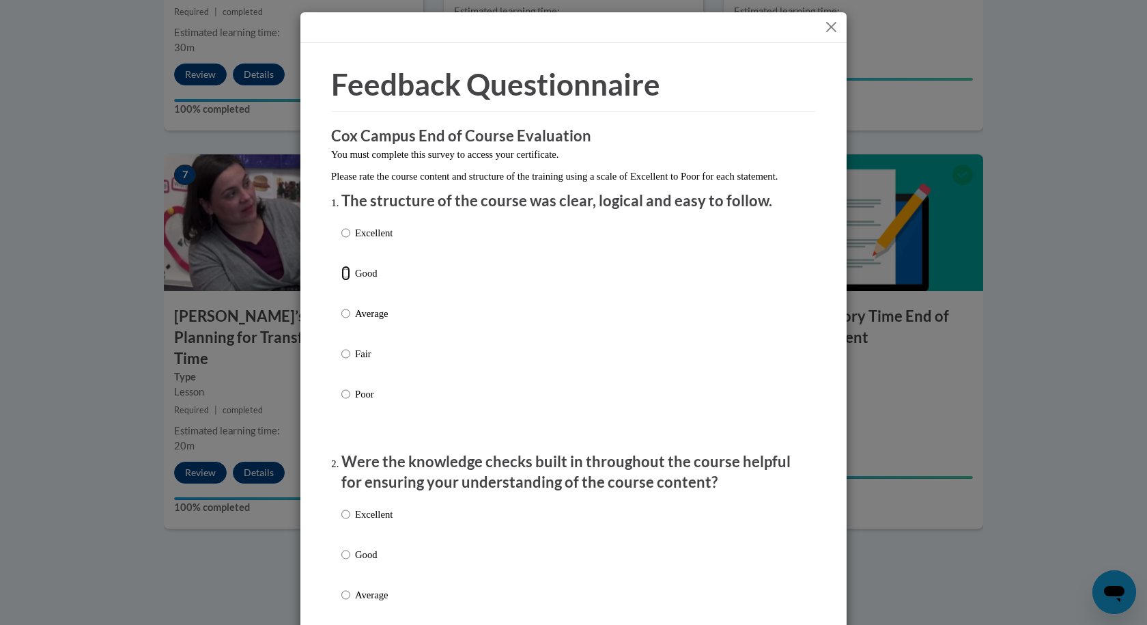
click at [344, 281] on input "Good" at bounding box center [345, 273] width 9 height 15
radio input "true"
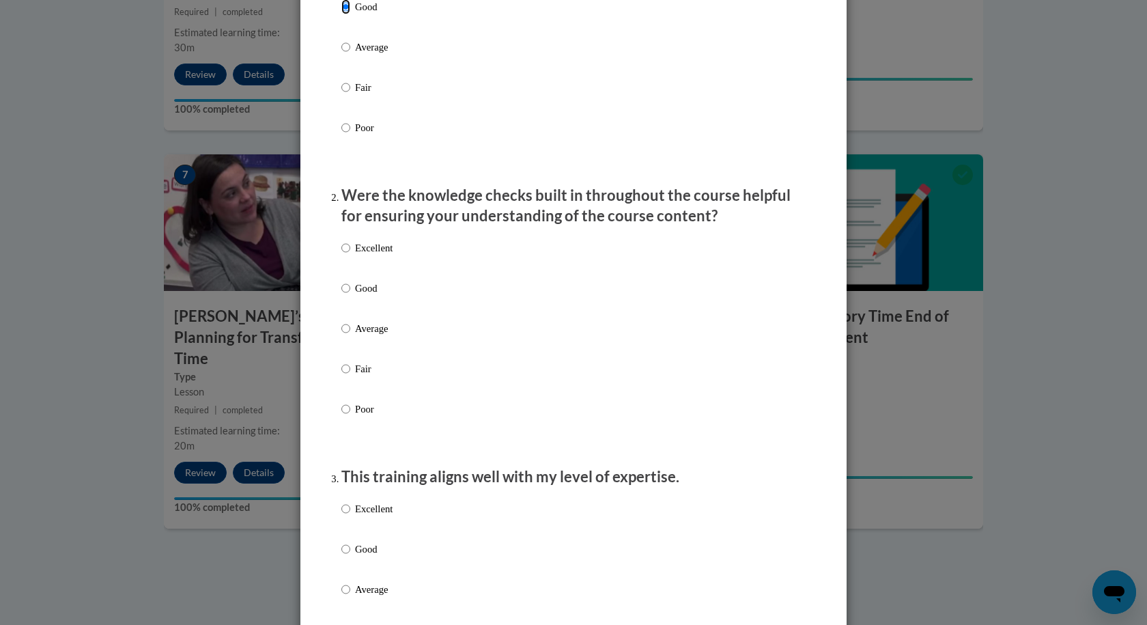
scroll to position [273, 0]
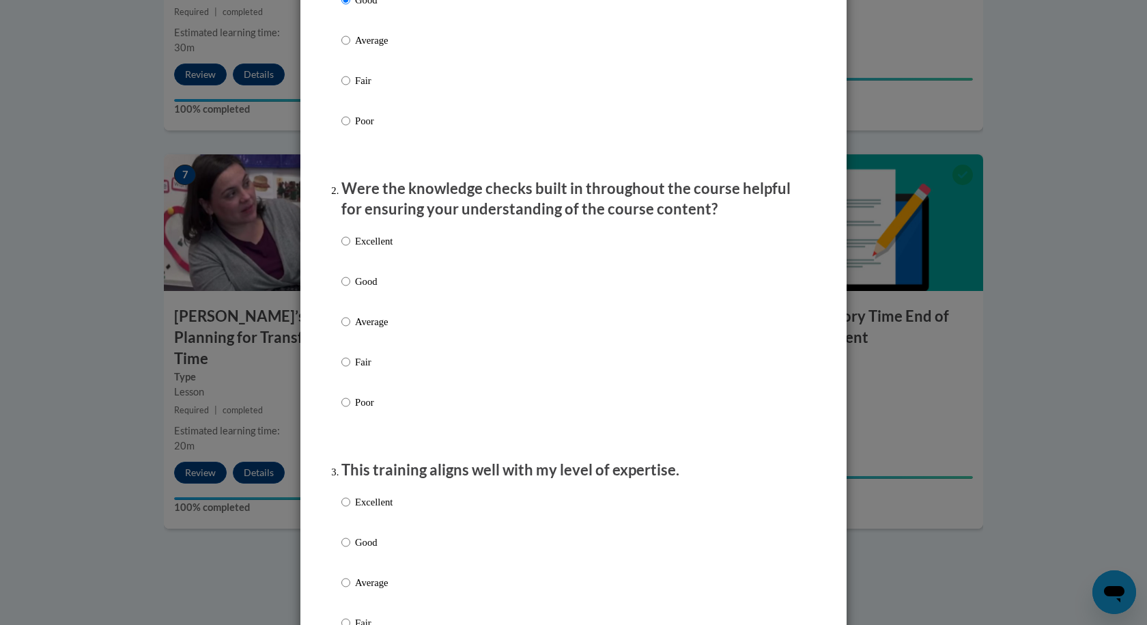
click at [346, 296] on label "Good" at bounding box center [366, 292] width 51 height 37
click at [346, 289] on input "Good" at bounding box center [345, 281] width 9 height 15
radio input "true"
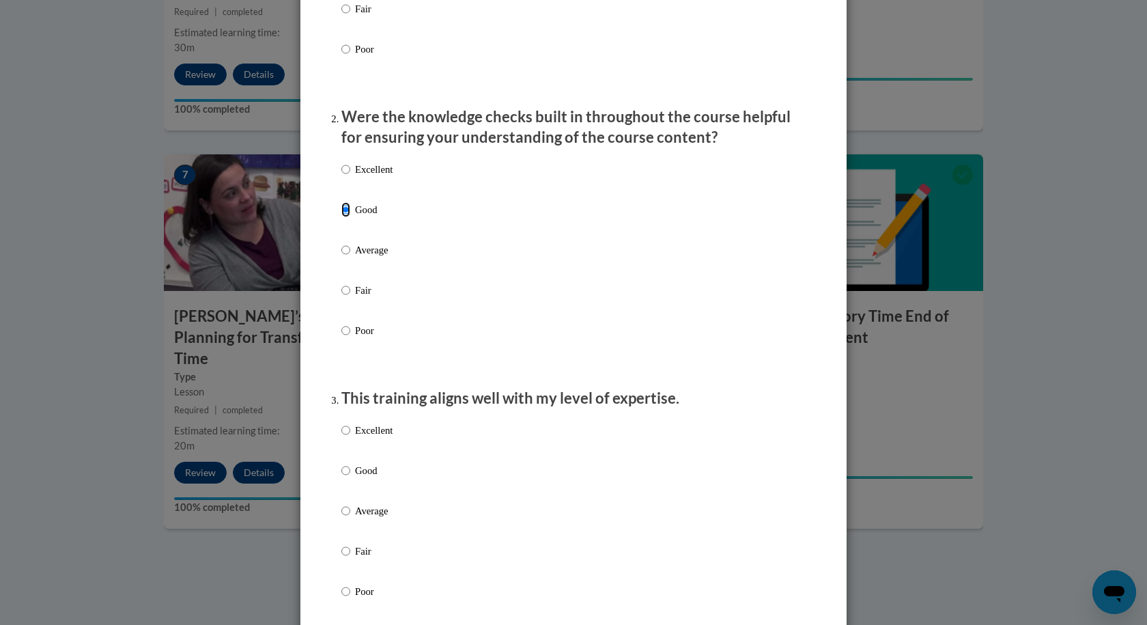
scroll to position [546, 0]
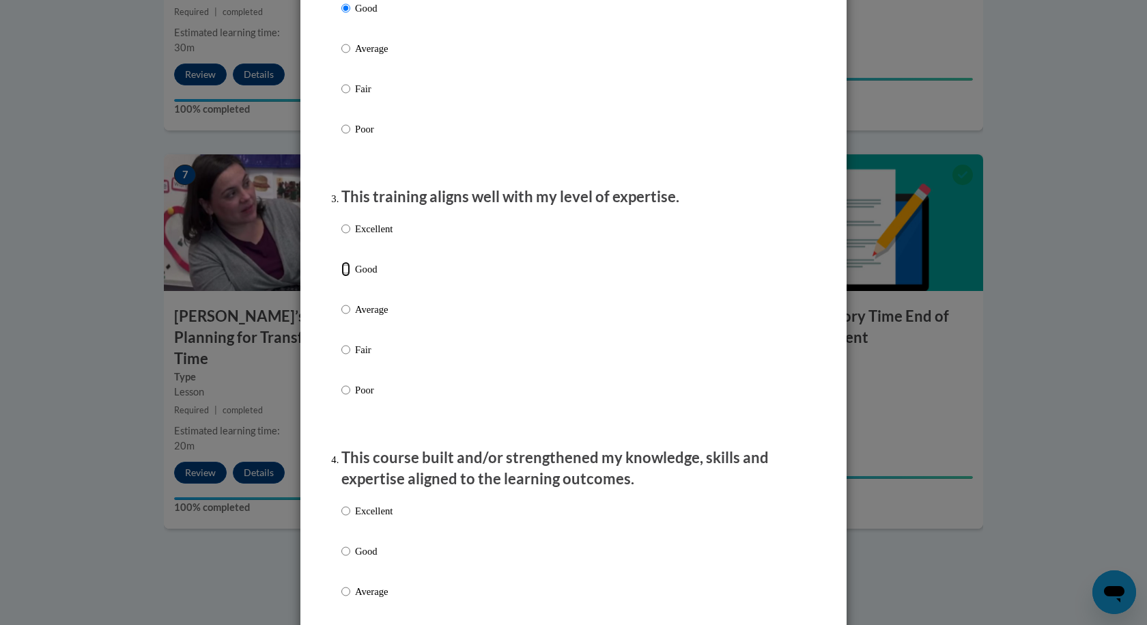
click at [342, 276] on input "Good" at bounding box center [345, 268] width 9 height 15
radio input "true"
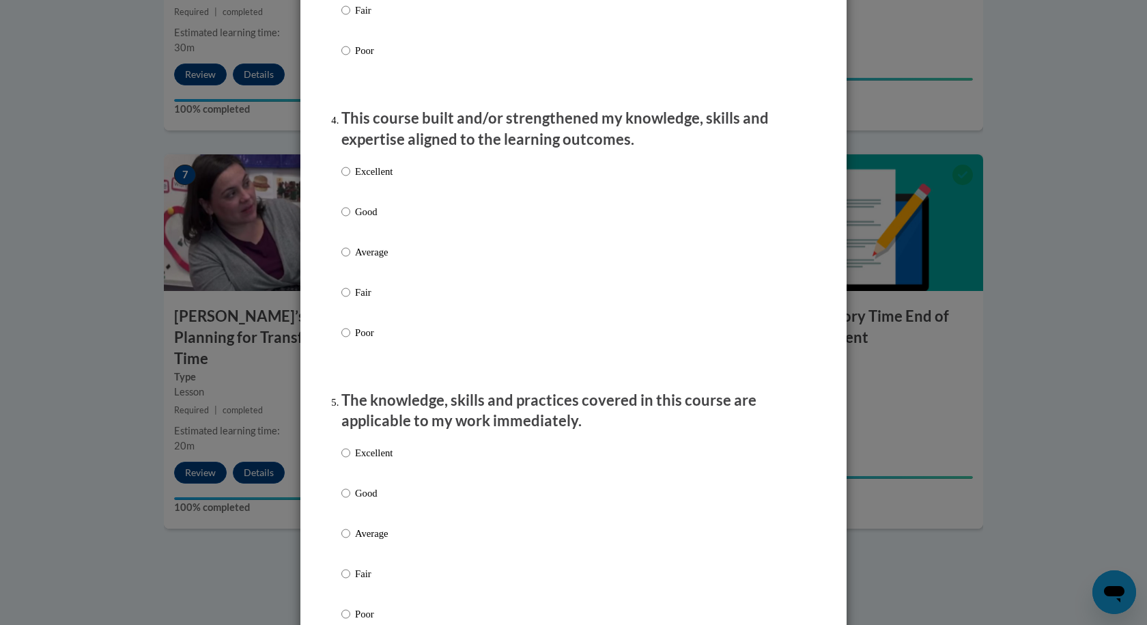
scroll to position [887, 0]
click at [343, 217] on input "Good" at bounding box center [345, 209] width 9 height 15
radio input "true"
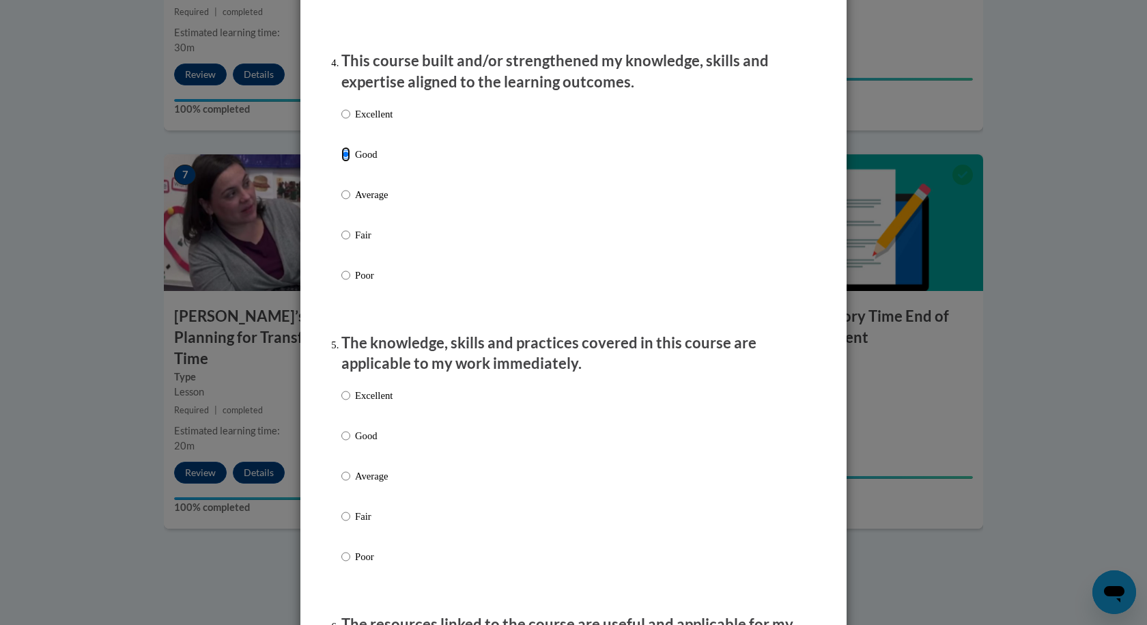
scroll to position [1161, 0]
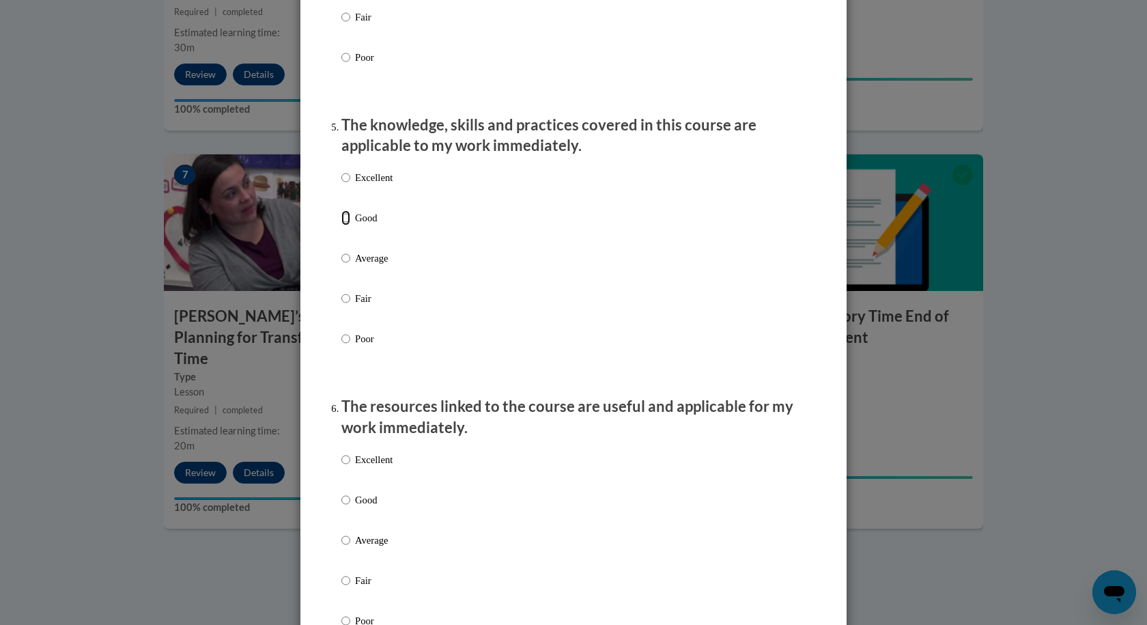
click at [343, 225] on input "Good" at bounding box center [345, 217] width 9 height 15
radio input "true"
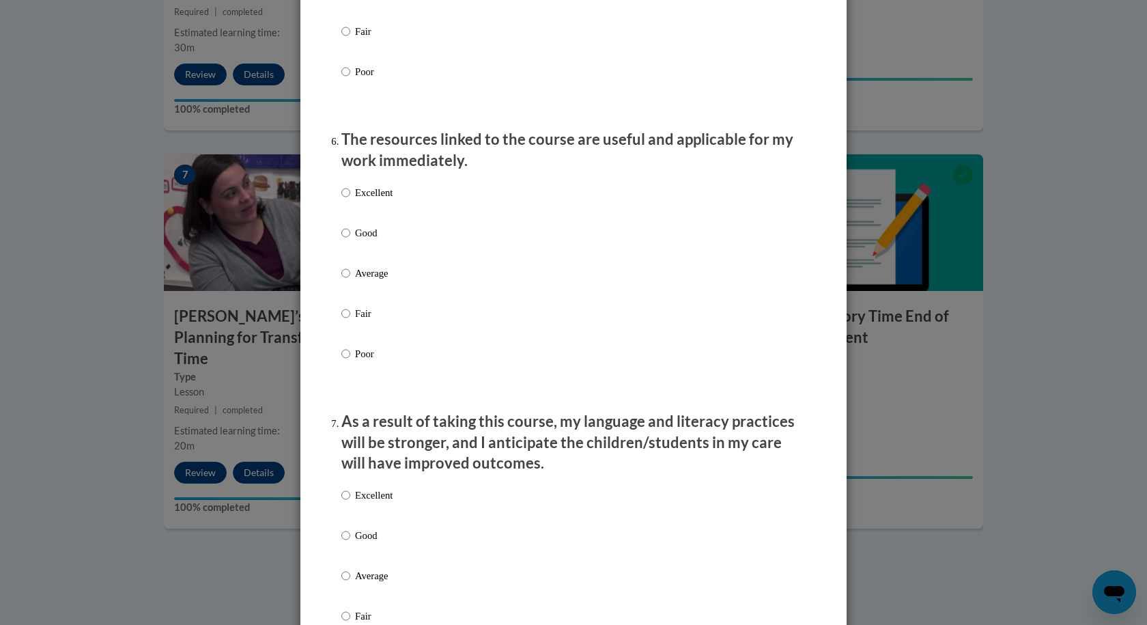
scroll to position [1434, 0]
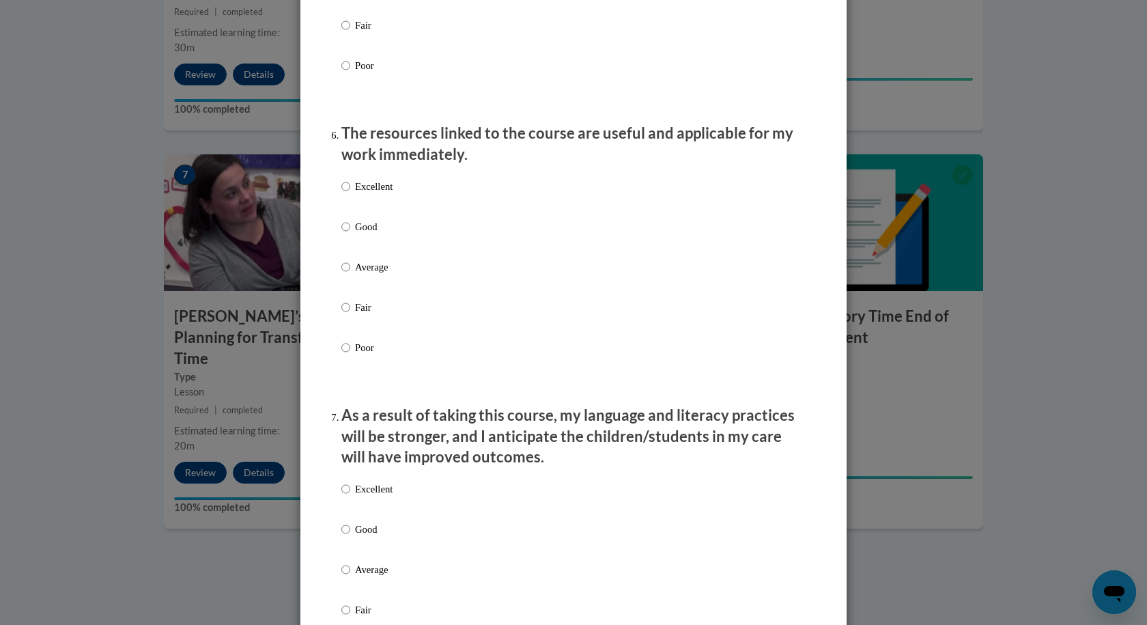
click at [334, 236] on ol "The structure of the course was clear, logical and easy to follow. Excellent Go…" at bounding box center [573, 54] width 485 height 2595
click at [343, 234] on input "Good" at bounding box center [345, 226] width 9 height 15
radio input "true"
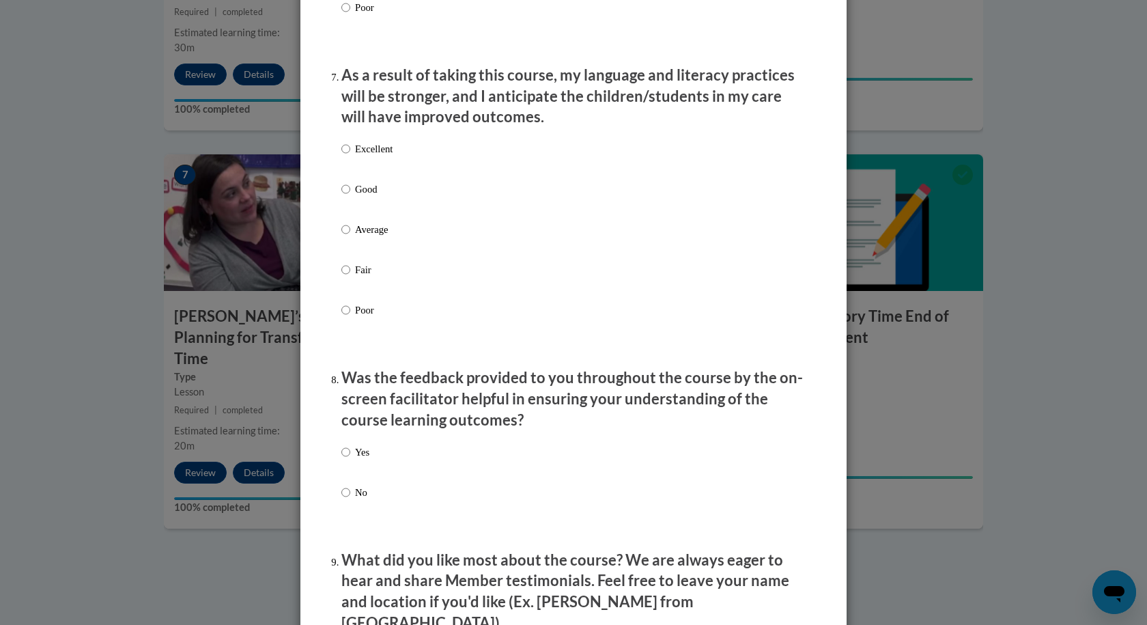
scroll to position [1775, 0]
click at [341, 195] on input "Good" at bounding box center [345, 187] width 9 height 15
radio input "true"
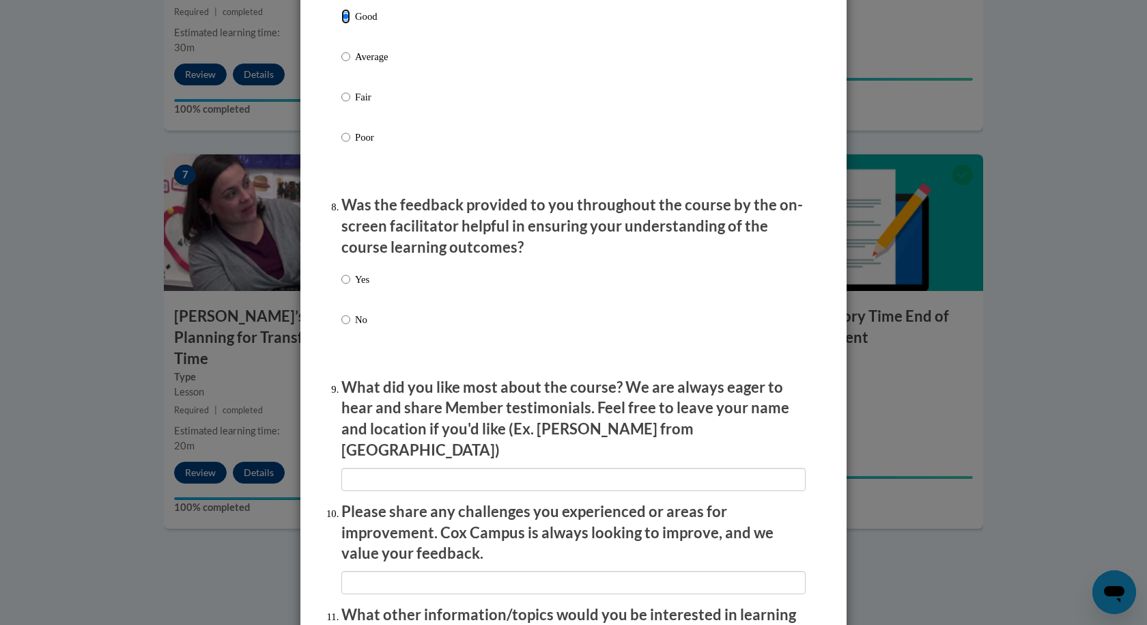
scroll to position [2048, 0]
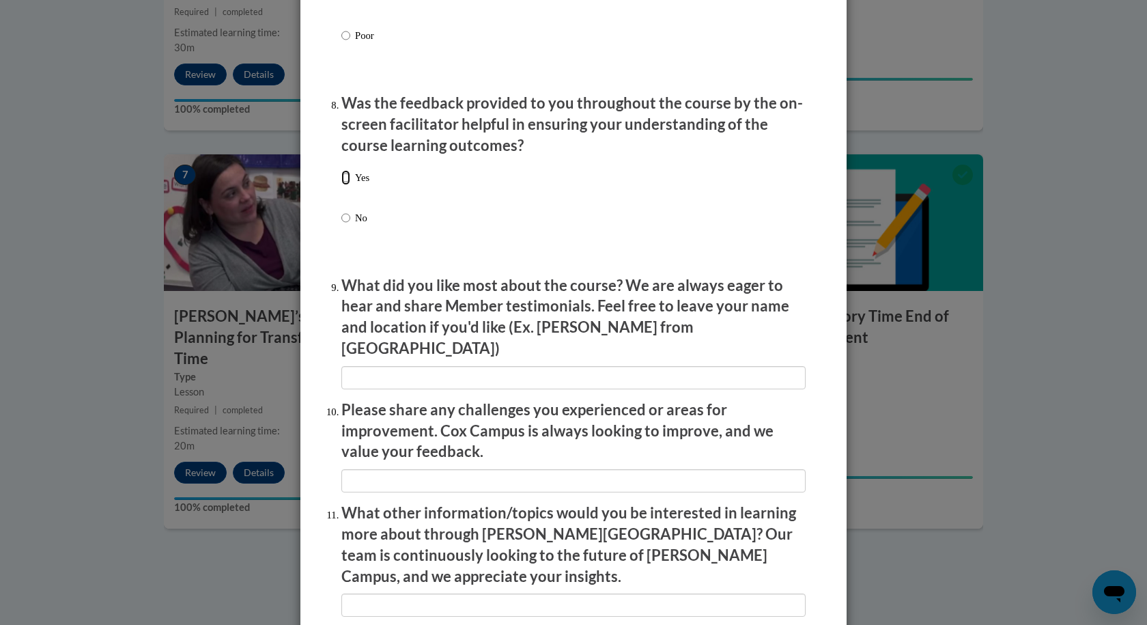
click at [341, 185] on input "Yes" at bounding box center [345, 177] width 9 height 15
radio input "true"
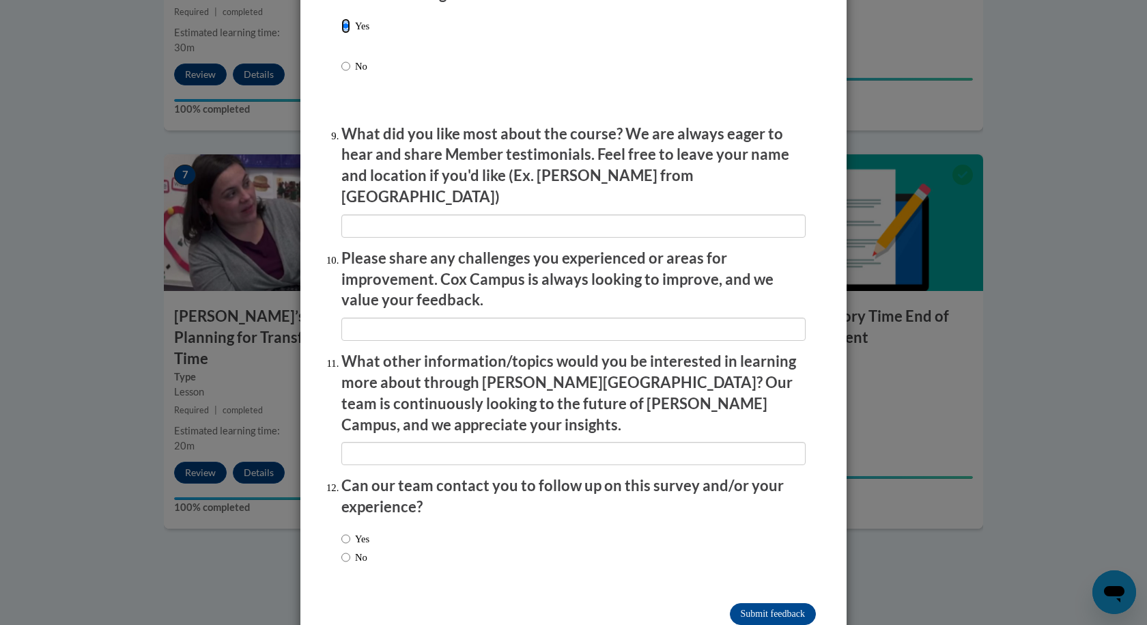
scroll to position [2212, 0]
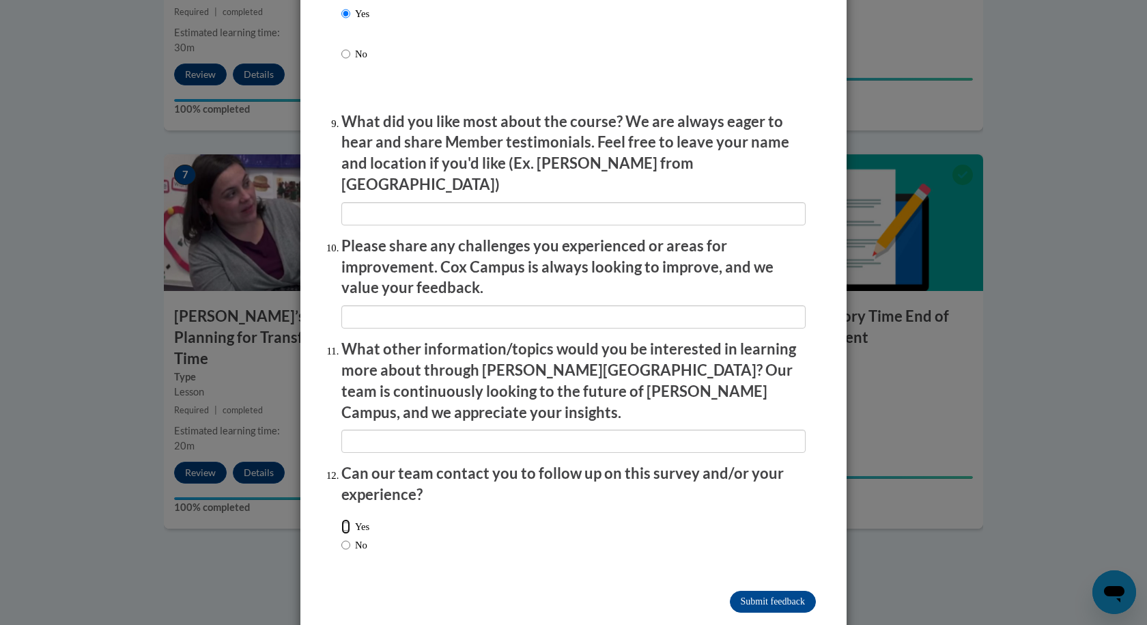
click at [343, 519] on input "Yes" at bounding box center [345, 526] width 9 height 15
radio input "true"
click at [341, 537] on input "No" at bounding box center [345, 544] width 9 height 15
radio input "true"
click at [745, 591] on input "Submit feedback" at bounding box center [773, 602] width 86 height 22
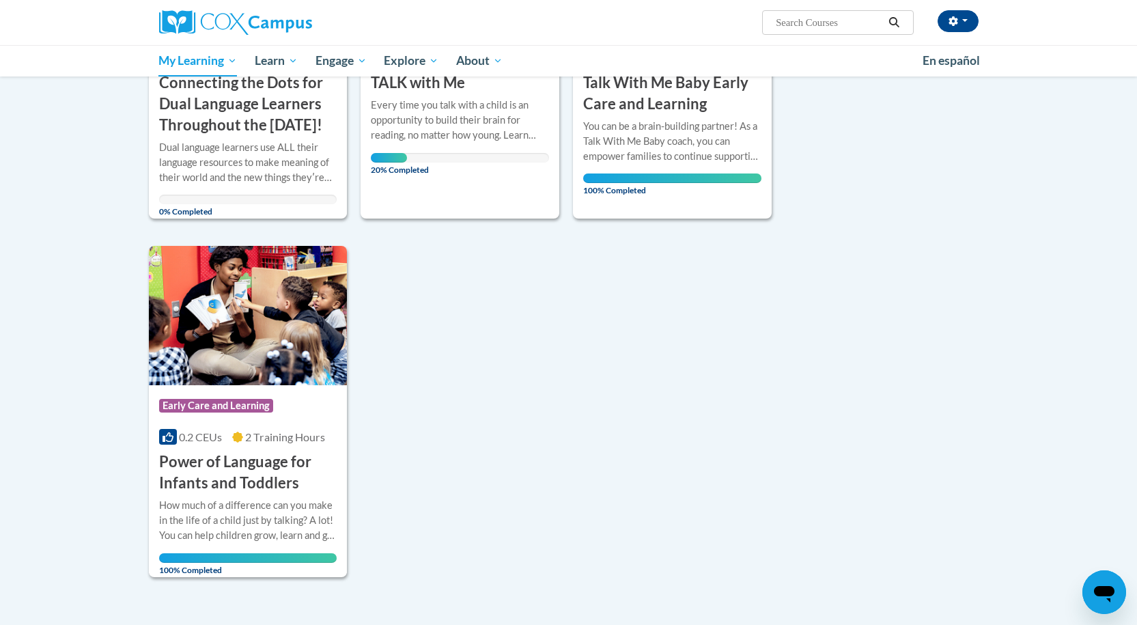
scroll to position [1092, 0]
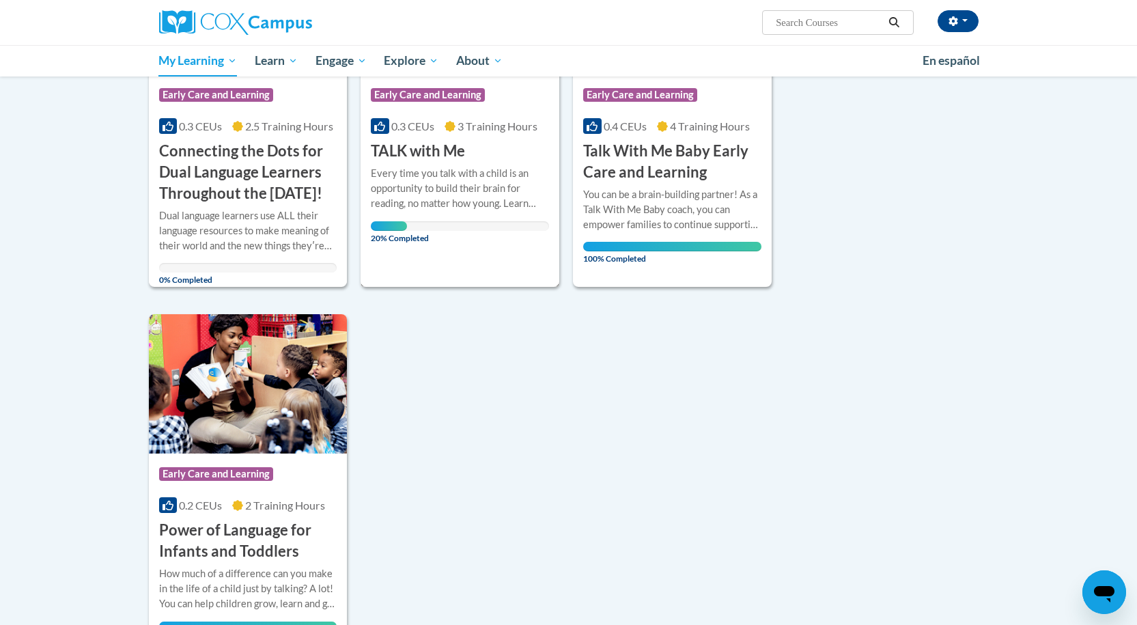
click at [422, 153] on h3 "TALK with Me" at bounding box center [418, 151] width 94 height 21
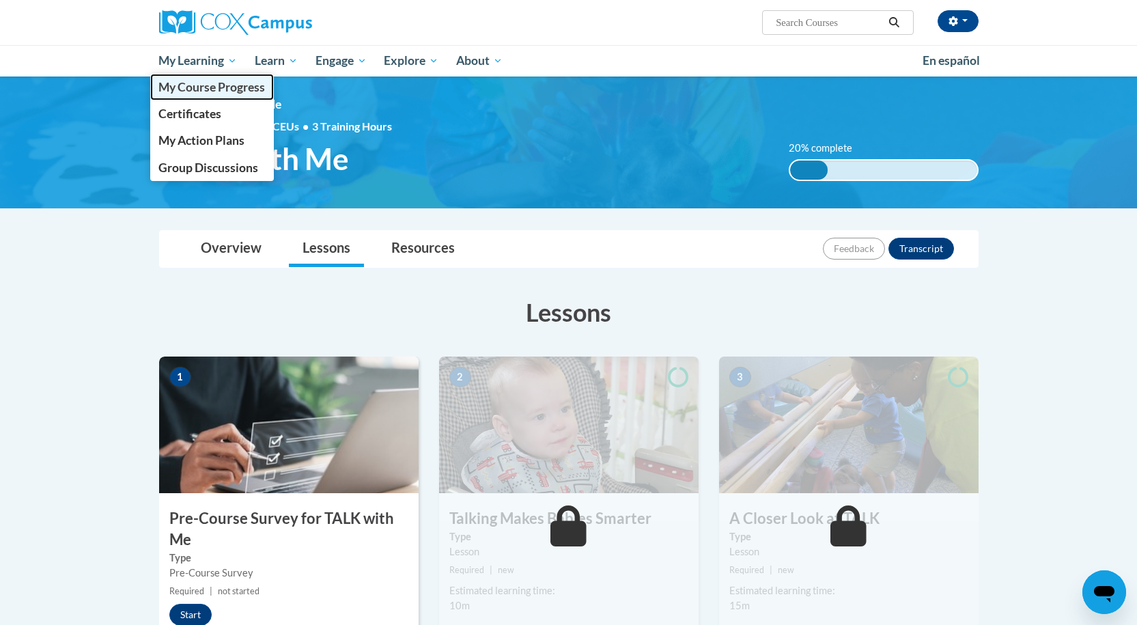
click at [186, 89] on span "My Course Progress" at bounding box center [211, 87] width 106 height 14
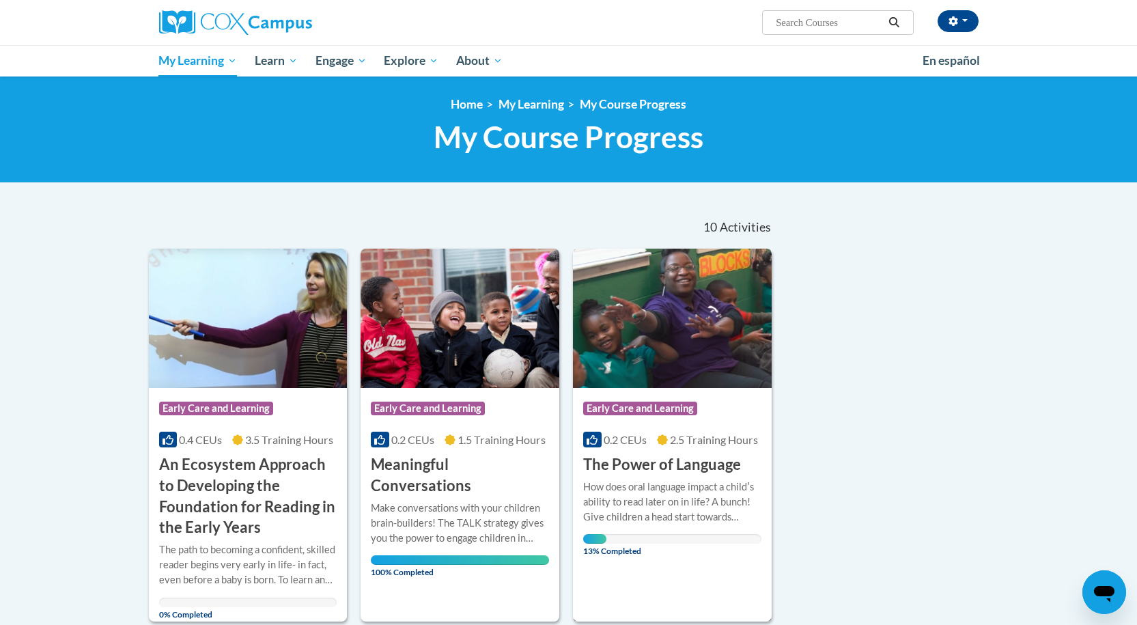
click at [660, 360] on img at bounding box center [672, 317] width 199 height 139
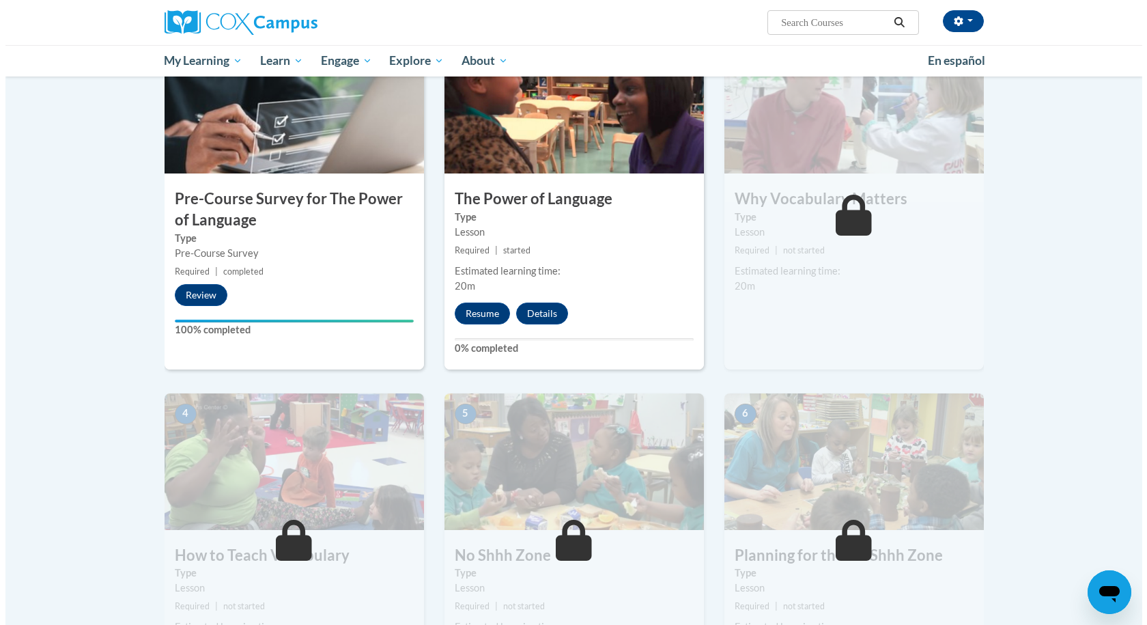
scroll to position [273, 0]
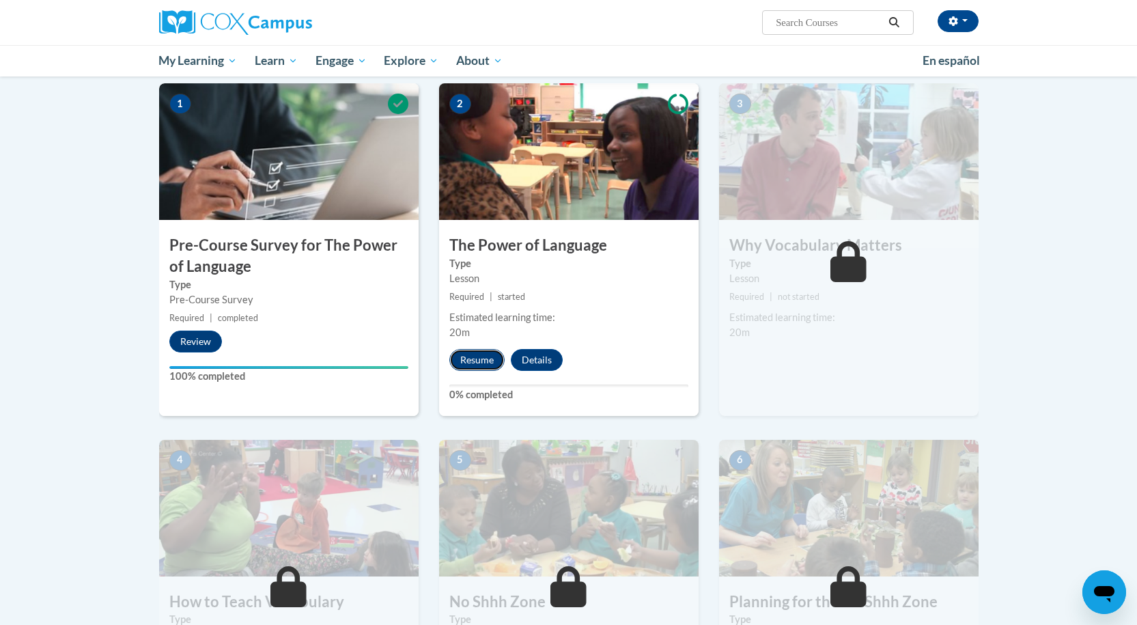
click at [475, 366] on button "Resume" at bounding box center [476, 360] width 55 height 22
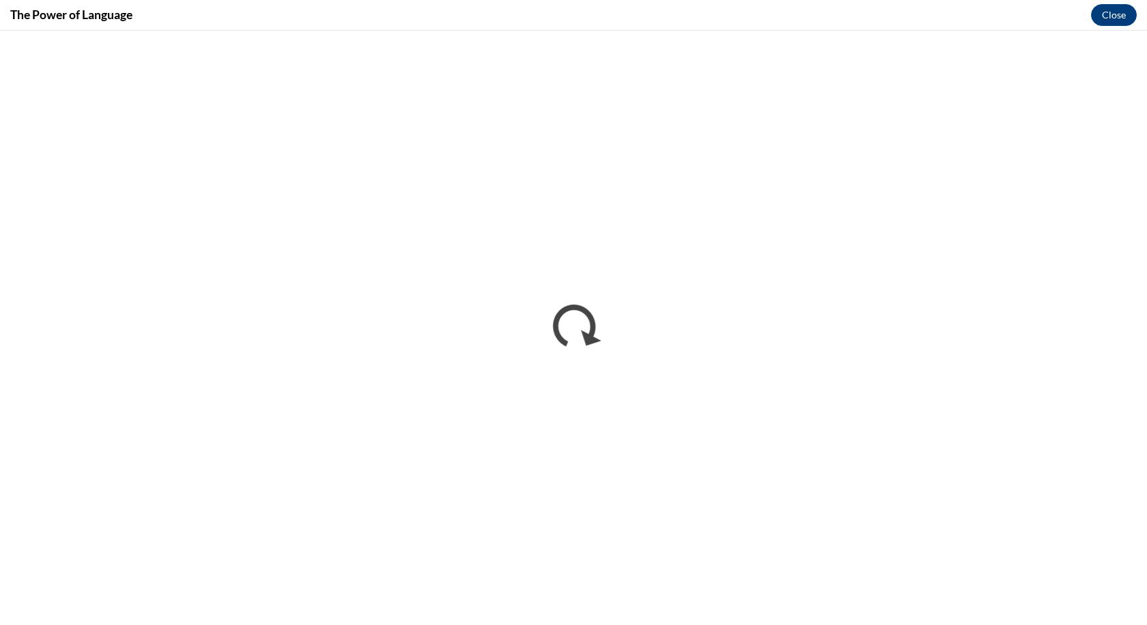
scroll to position [0, 0]
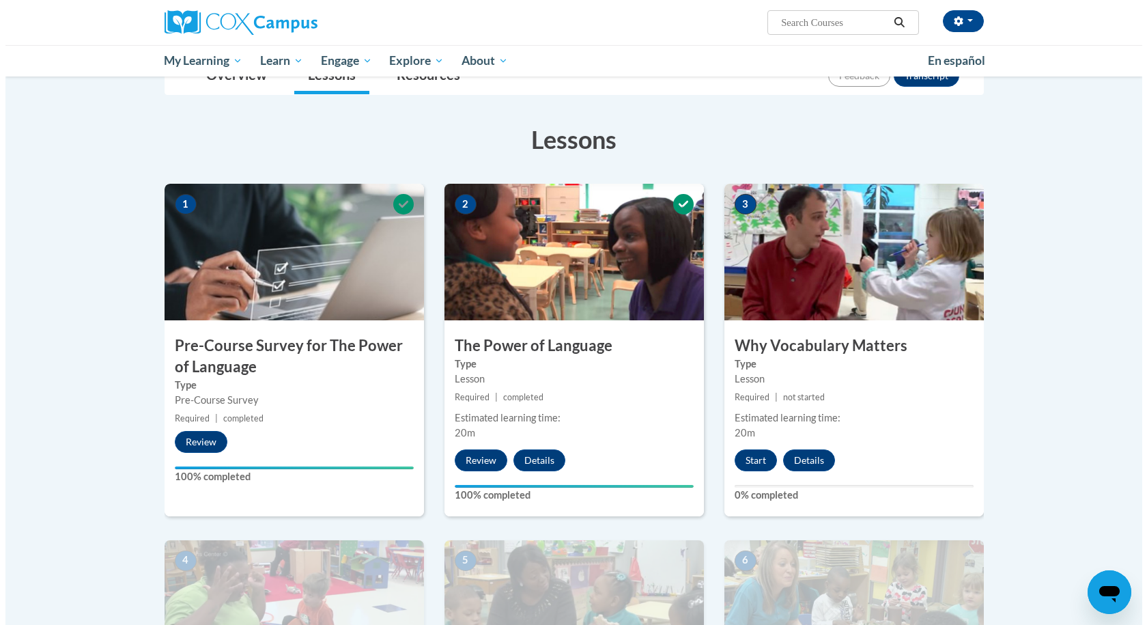
scroll to position [273, 0]
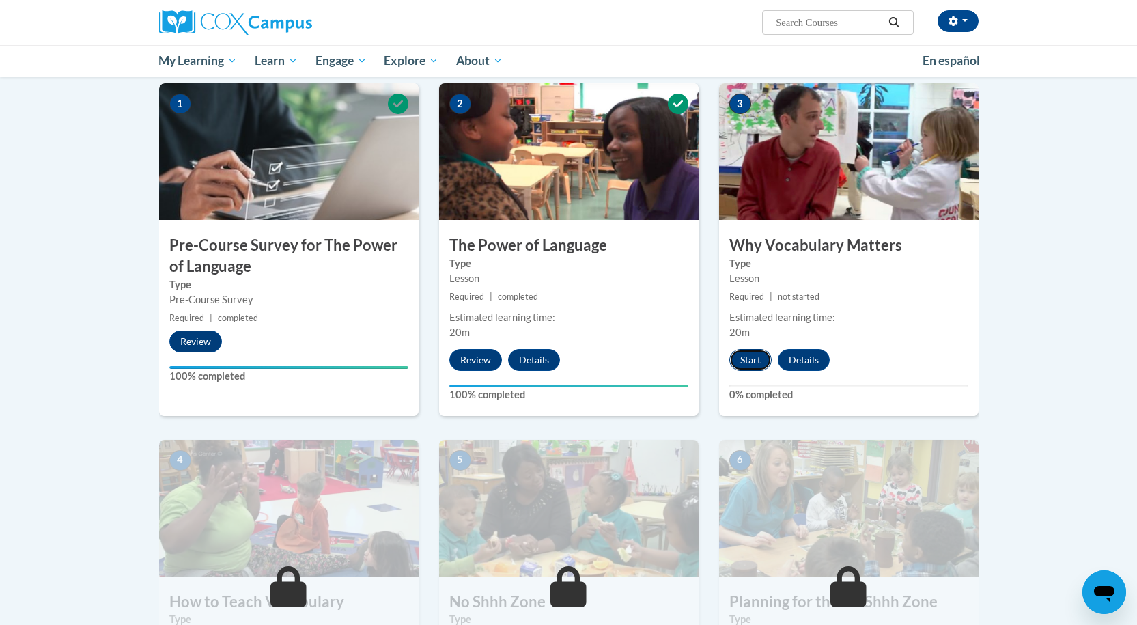
click at [745, 362] on button "Start" at bounding box center [750, 360] width 42 height 22
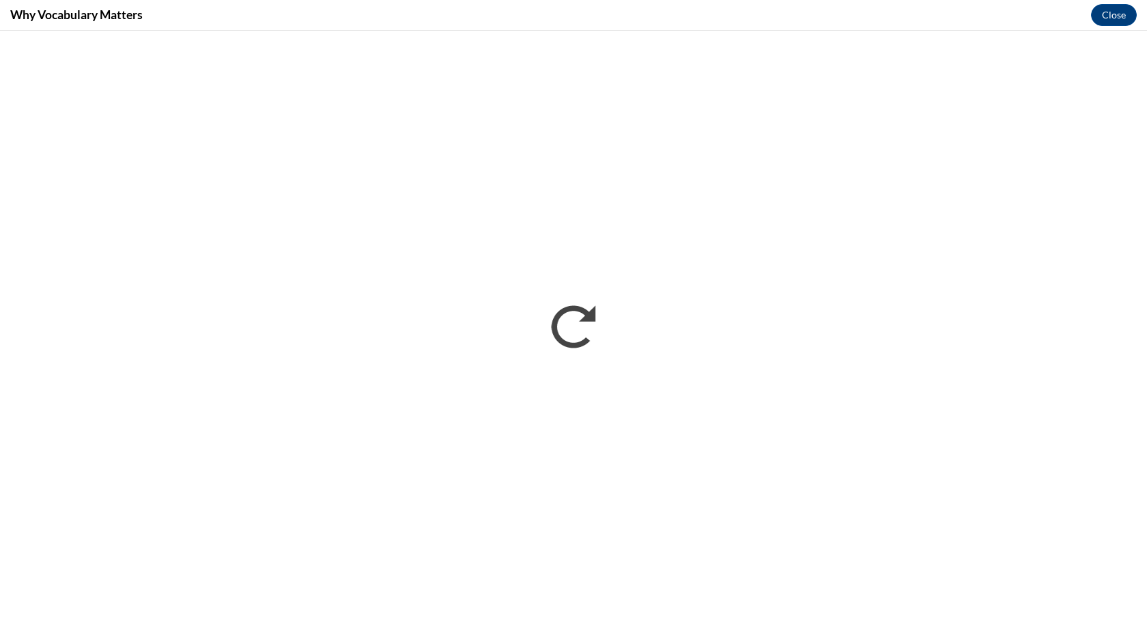
scroll to position [0, 0]
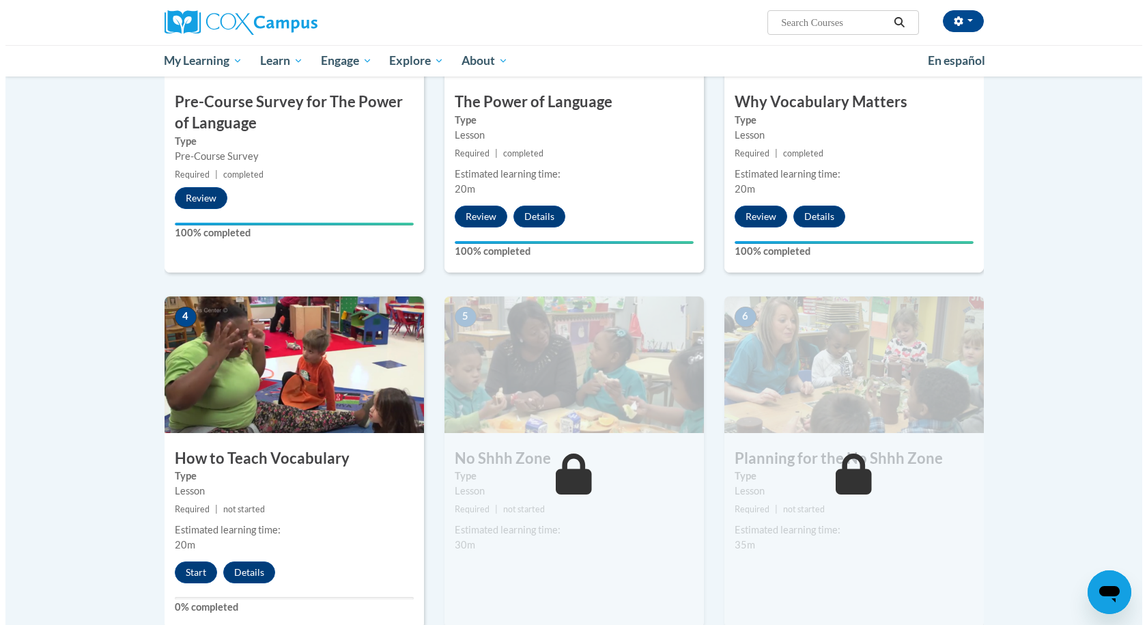
scroll to position [478, 0]
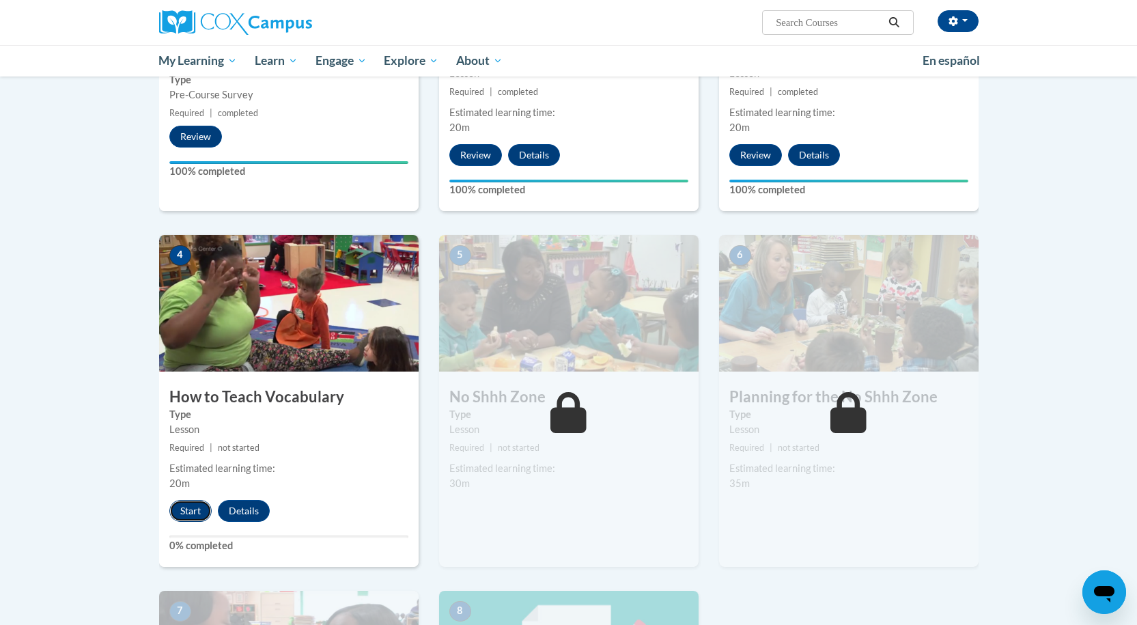
click at [190, 515] on button "Start" at bounding box center [190, 511] width 42 height 22
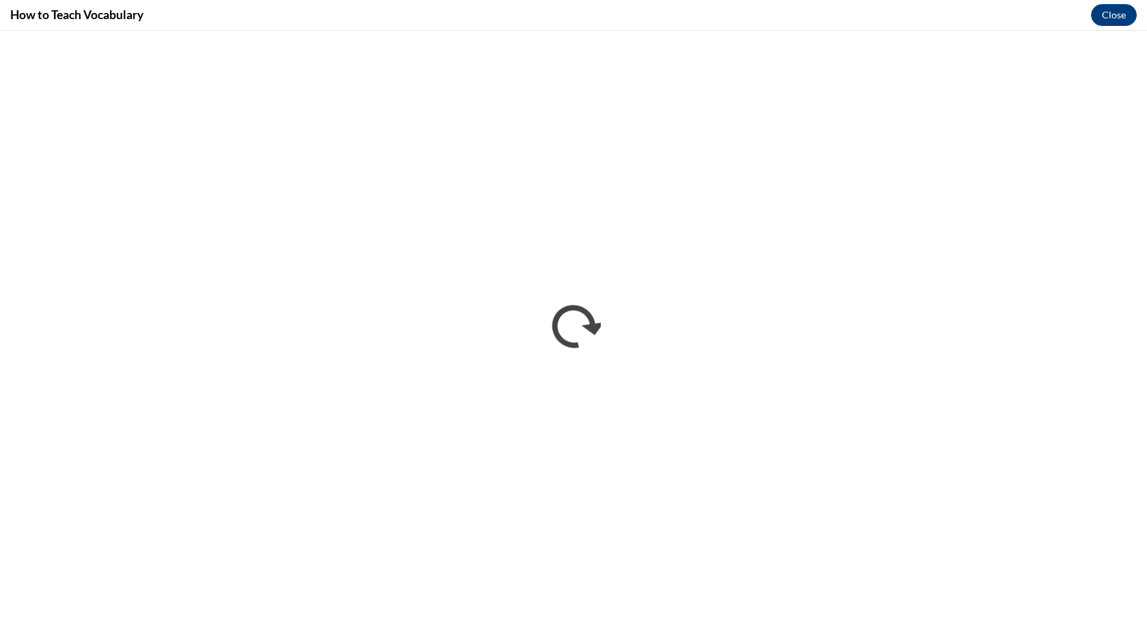
scroll to position [0, 0]
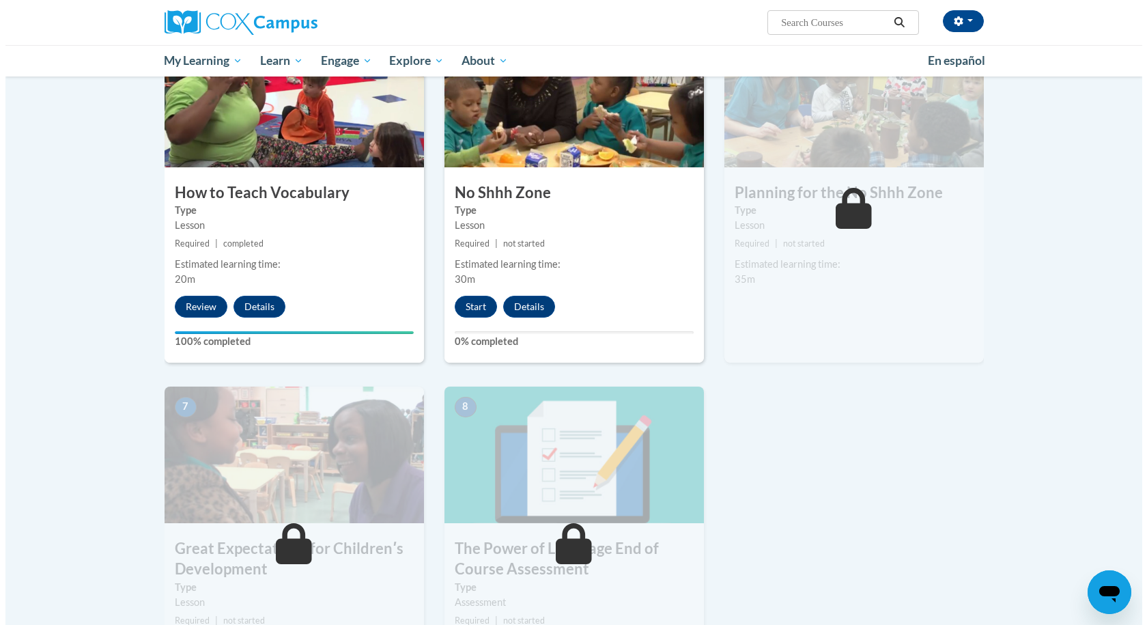
scroll to position [683, 0]
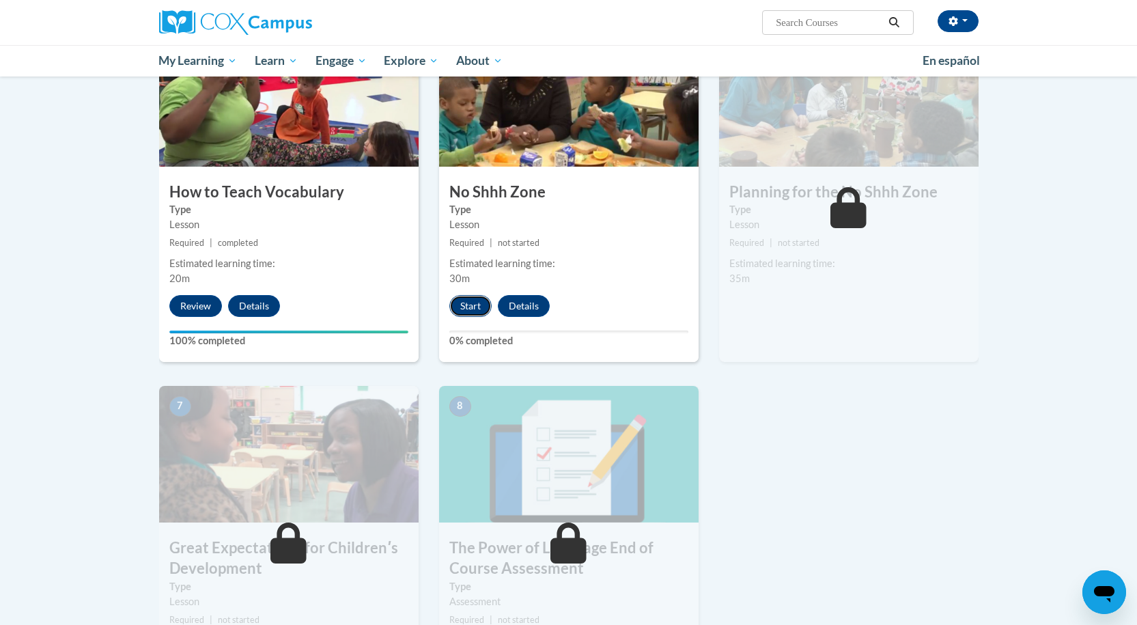
click at [470, 309] on button "Start" at bounding box center [470, 306] width 42 height 22
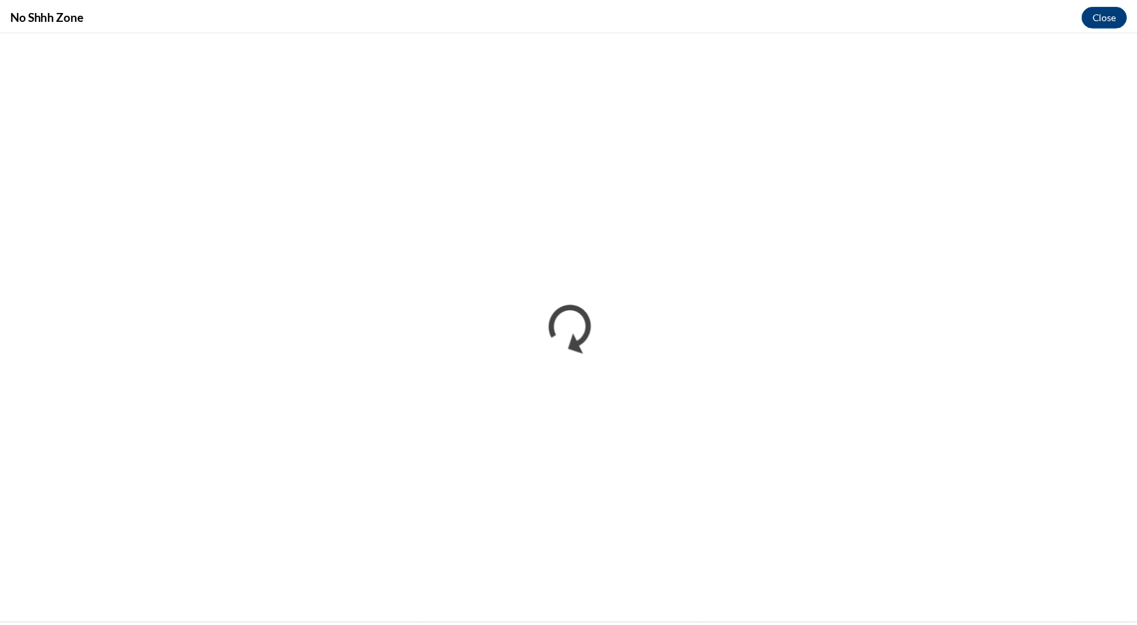
scroll to position [0, 0]
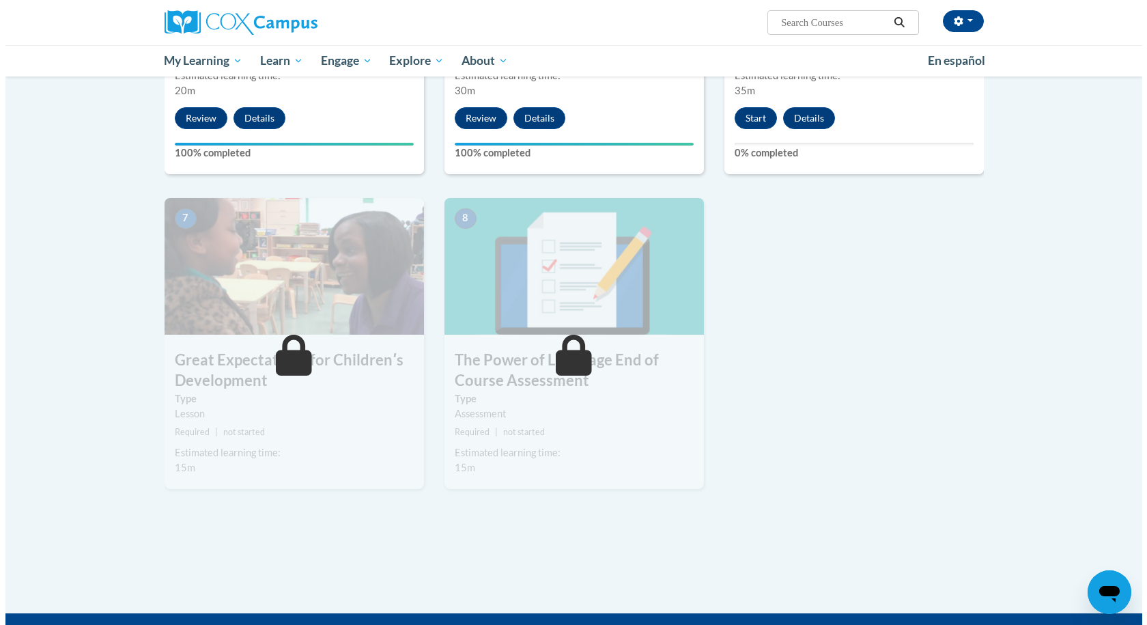
scroll to position [887, 0]
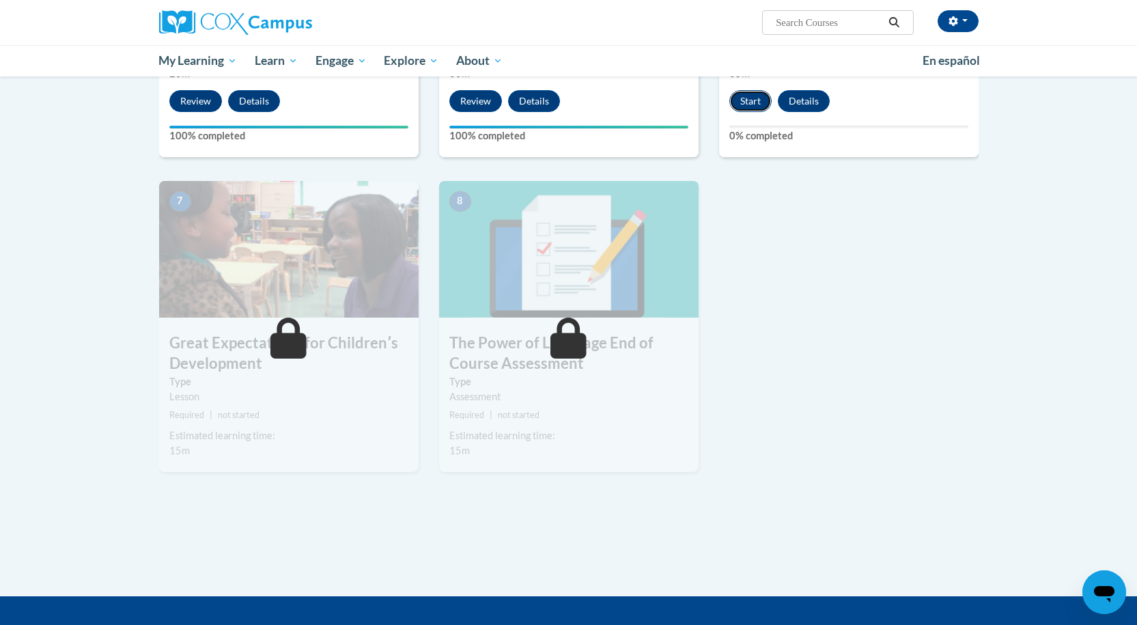
click at [747, 108] on button "Start" at bounding box center [750, 101] width 42 height 22
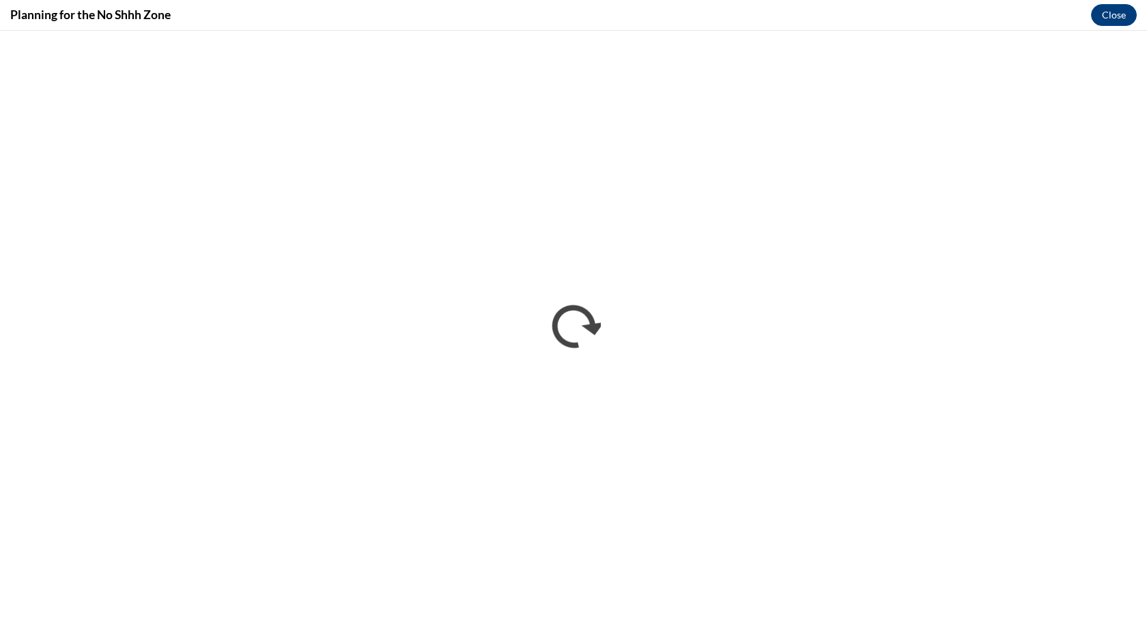
scroll to position [0, 0]
